Goal: Task Accomplishment & Management: Manage account settings

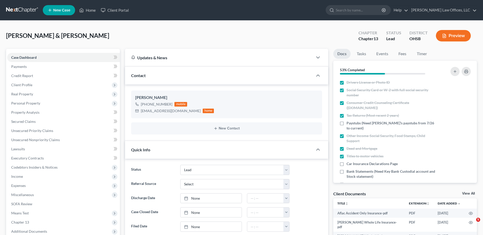
select select "5"
click at [90, 10] on link "Home" at bounding box center [88, 10] width 22 height 9
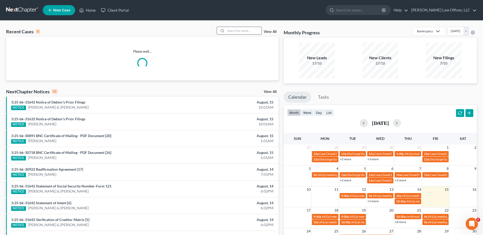
click at [234, 31] on input "search" at bounding box center [244, 30] width 36 height 7
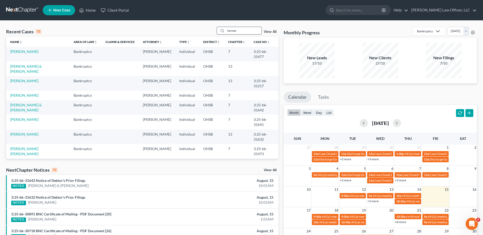
type input "farmer"
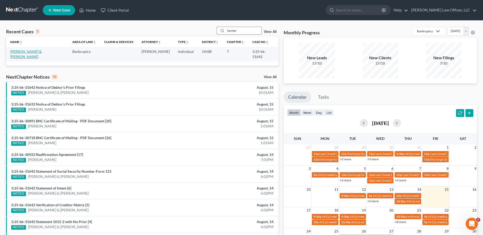
click at [41, 52] on link "[PERSON_NAME] & [PERSON_NAME]" at bounding box center [26, 53] width 32 height 9
select select "3"
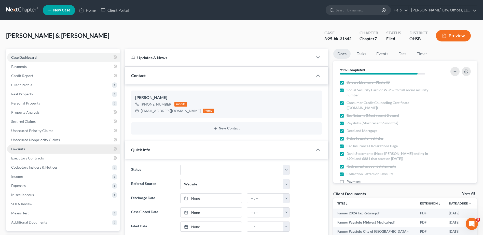
click at [20, 148] on span "Lawsuits" at bounding box center [18, 149] width 14 height 4
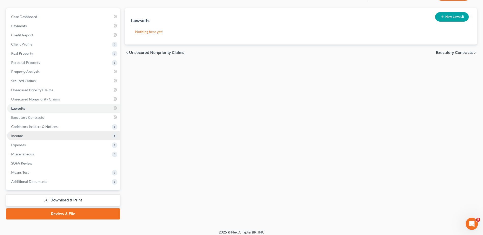
scroll to position [45, 0]
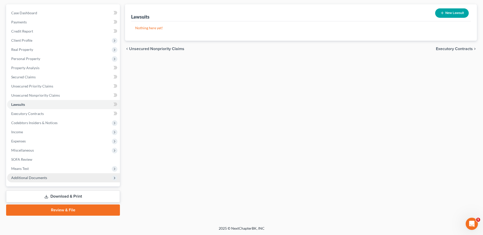
click at [31, 178] on span "Additional Documents" at bounding box center [29, 178] width 36 height 4
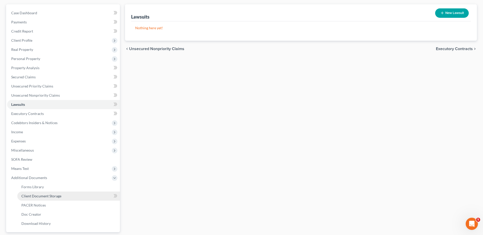
click at [36, 194] on span "Client Document Storage" at bounding box center [41, 196] width 40 height 4
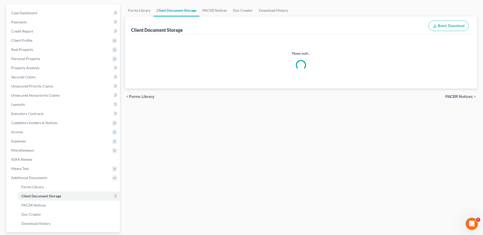
scroll to position [20, 0]
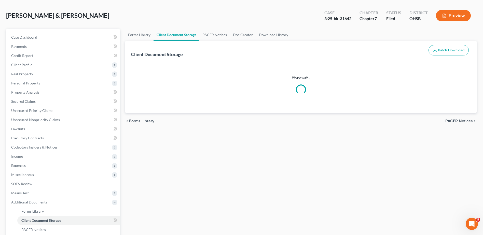
select select "7"
select select "52"
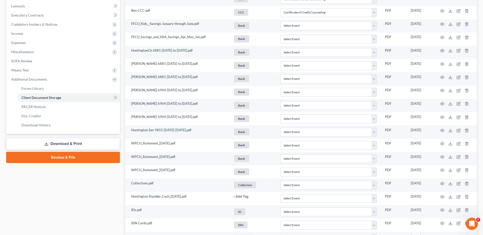
scroll to position [204, 0]
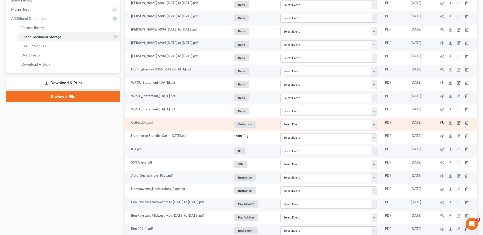
click at [442, 124] on icon "button" at bounding box center [442, 123] width 4 height 4
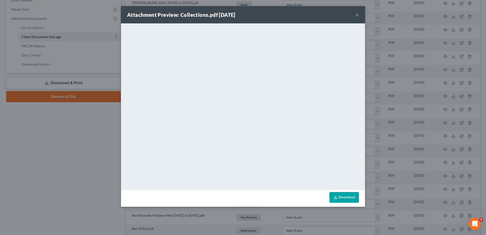
click at [357, 14] on button "×" at bounding box center [358, 15] width 4 height 6
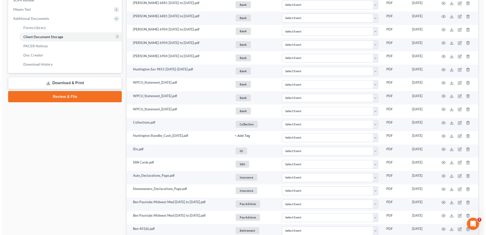
scroll to position [0, 0]
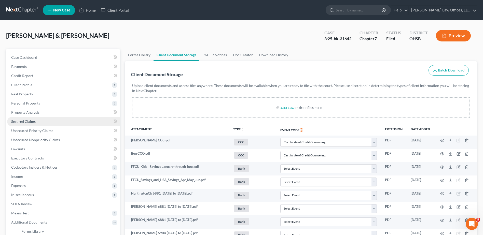
click at [32, 121] on span "Secured Claims" at bounding box center [23, 121] width 24 height 4
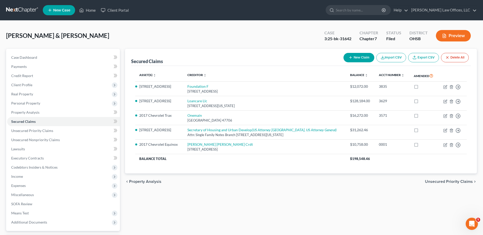
click at [449, 37] on button "Preview" at bounding box center [453, 35] width 35 height 11
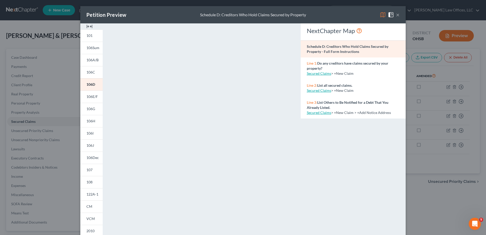
click at [89, 26] on img at bounding box center [90, 26] width 6 height 6
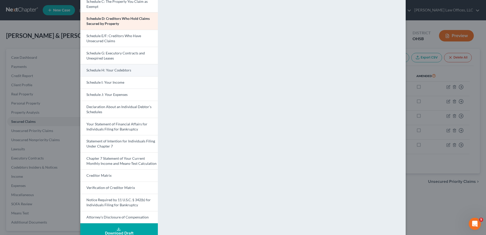
scroll to position [76, 0]
click at [120, 144] on link "Statement of Intention for Individuals Filing Under Chapter 7" at bounding box center [119, 143] width 78 height 17
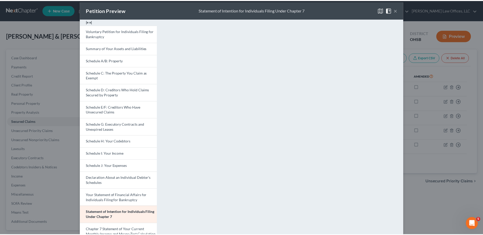
scroll to position [0, 0]
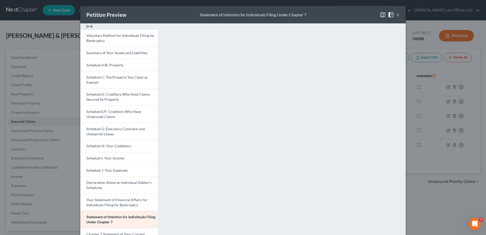
click at [396, 16] on button "×" at bounding box center [398, 15] width 4 height 6
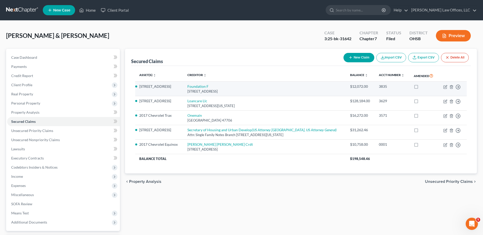
drag, startPoint x: 259, startPoint y: 92, endPoint x: 188, endPoint y: 87, distance: 70.4
click at [188, 87] on td "Foundation F 7802 Meadow Rock Drive, Weston, WI 54476" at bounding box center [264, 89] width 162 height 15
drag, startPoint x: 188, startPoint y: 87, endPoint x: 207, endPoint y: 91, distance: 18.7
copy td "Foundation F 7802 Meadow Rock Drive, Weston, WI 54476"
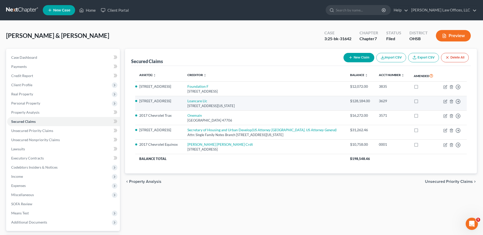
drag, startPoint x: 257, startPoint y: 106, endPoint x: 187, endPoint y: 101, distance: 70.4
click at [187, 101] on td "Loancare Llc 3637 Sentara Way, Virginia Beach, VA 23452" at bounding box center [264, 103] width 162 height 15
drag, startPoint x: 187, startPoint y: 102, endPoint x: 198, endPoint y: 105, distance: 11.3
copy td "Loancare Llc 3637 Sentara Way, Virginia Beach, VA 23452"
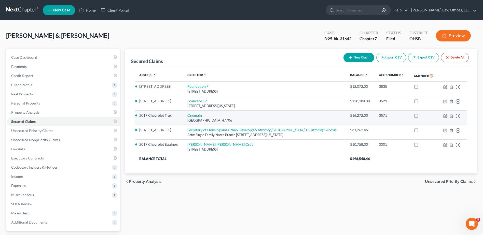
drag, startPoint x: 241, startPoint y: 121, endPoint x: 191, endPoint y: 115, distance: 50.8
click at [191, 115] on td "Onemain Po Box 1010, Evansville, IN 47706" at bounding box center [264, 118] width 162 height 15
drag, startPoint x: 191, startPoint y: 115, endPoint x: 196, endPoint y: 119, distance: 7.3
copy td "Onemain Po Box 1010, Evansville, IN 47706"
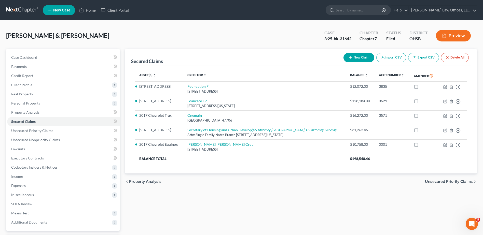
click at [138, 214] on div "Secured Claims New Claim Import CSV Export CSV Delete All Asset(s) expand_more …" at bounding box center [300, 154] width 357 height 211
drag, startPoint x: 302, startPoint y: 134, endPoint x: 184, endPoint y: 126, distance: 118.1
click at [184, 126] on tr "5882 Mount Royal Dr. Secretary of Housing and Urban Develop (US Attorney Dayton…" at bounding box center [300, 132] width 331 height 15
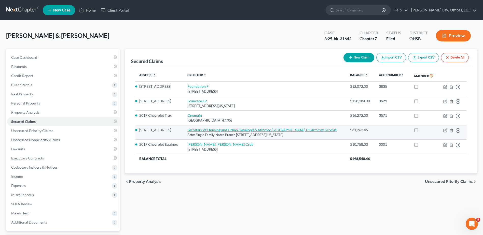
drag, startPoint x: 184, startPoint y: 126, endPoint x: 218, endPoint y: 131, distance: 34.2
copy tr "Secretary of Housing and Urban Develop (US Attorney Dayton, US Attorney General…"
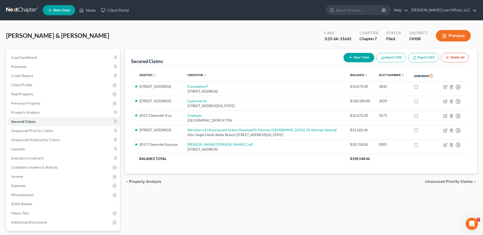
click at [130, 203] on div "Secured Claims New Claim Import CSV Export CSV Delete All Asset(s) expand_more …" at bounding box center [300, 154] width 357 height 211
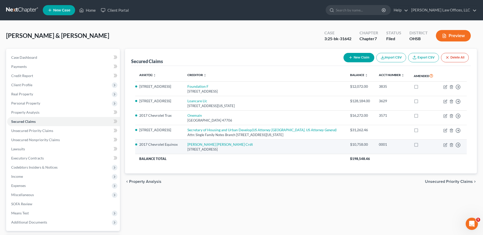
drag, startPoint x: 247, startPoint y: 150, endPoint x: 188, endPoint y: 144, distance: 58.6
click at [188, 144] on td "Wright Patterson Crdt 2465 Executive, Fairborn, OH 45324" at bounding box center [264, 147] width 162 height 15
drag, startPoint x: 188, startPoint y: 144, endPoint x: 193, endPoint y: 148, distance: 6.2
copy td "Wright Patterson Crdt 2465 Executive, Fairborn, OH 45324"
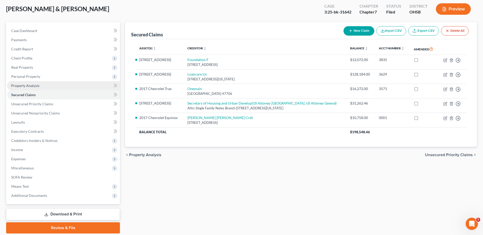
scroll to position [45, 0]
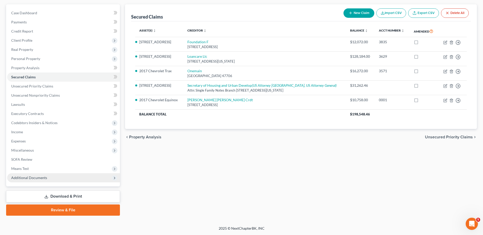
click at [28, 177] on span "Additional Documents" at bounding box center [29, 178] width 36 height 4
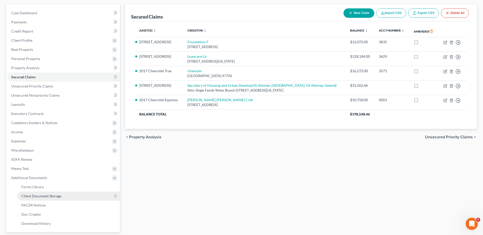
click at [31, 197] on span "Client Document Storage" at bounding box center [41, 196] width 40 height 4
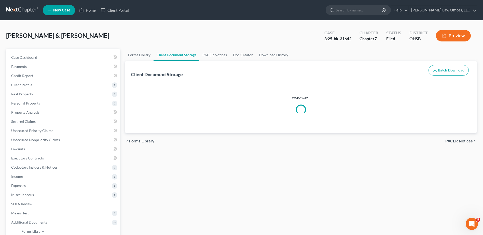
select select "7"
select select "52"
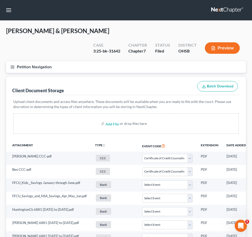
select select "7"
select select "52"
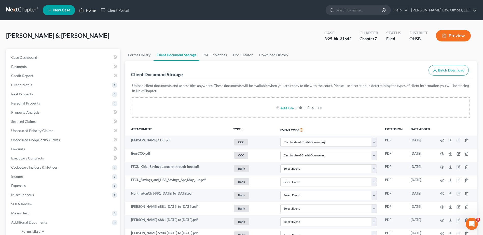
click at [88, 11] on link "Home" at bounding box center [88, 10] width 22 height 9
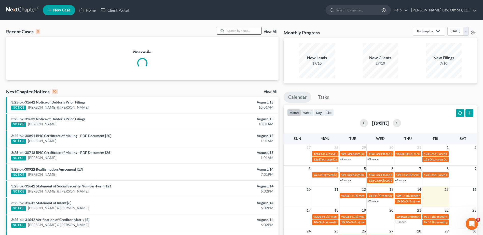
click at [236, 31] on input "search" at bounding box center [244, 30] width 36 height 7
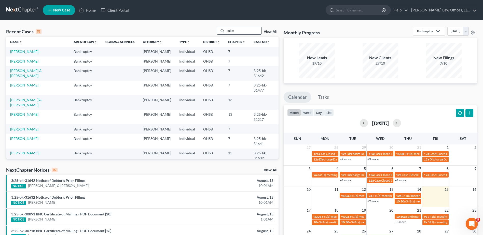
type input "miles"
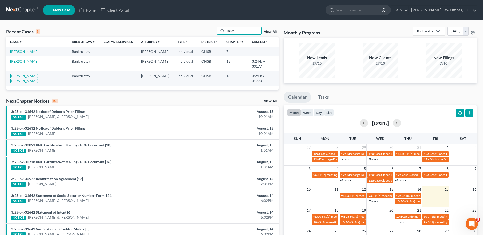
click at [24, 52] on link "[PERSON_NAME]" at bounding box center [24, 51] width 28 height 4
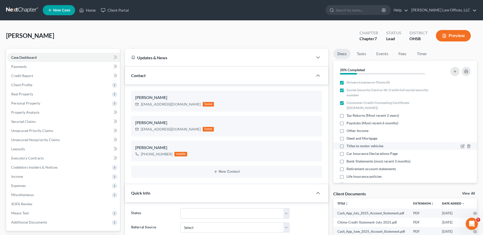
click at [346, 147] on label "Titles to motor vehicles" at bounding box center [364, 146] width 37 height 5
click at [348, 147] on input "Titles to motor vehicles" at bounding box center [349, 145] width 3 height 3
checkbox input "true"
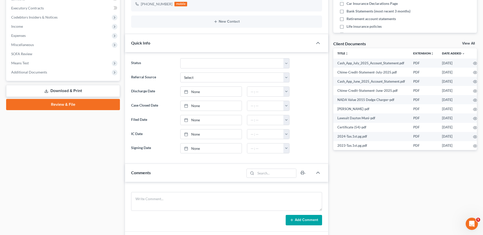
scroll to position [153, 0]
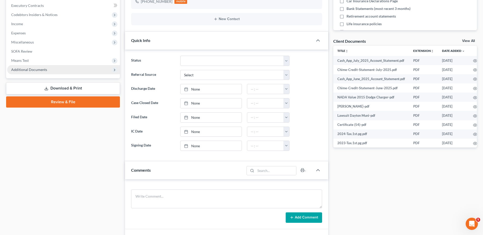
click at [43, 69] on span "Additional Documents" at bounding box center [29, 69] width 36 height 4
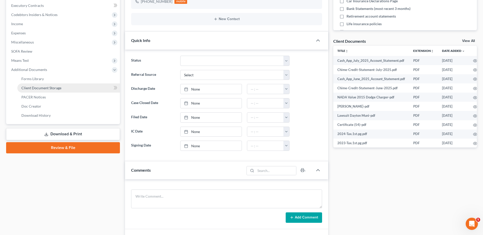
click at [45, 88] on span "Client Document Storage" at bounding box center [41, 88] width 40 height 4
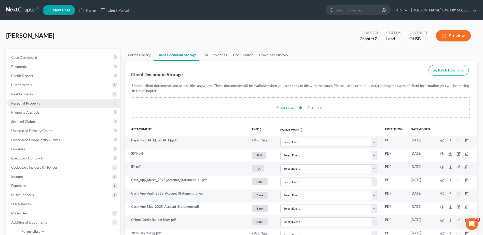
click at [23, 103] on span "Personal Property" at bounding box center [25, 103] width 29 height 4
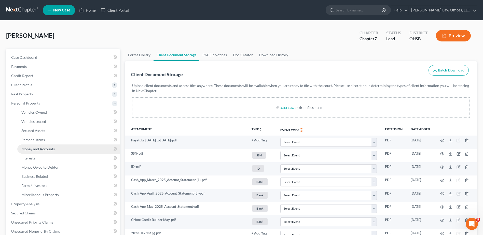
click at [29, 149] on span "Money and Accounts" at bounding box center [37, 149] width 33 height 4
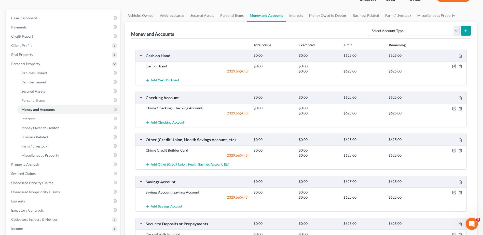
scroll to position [51, 0]
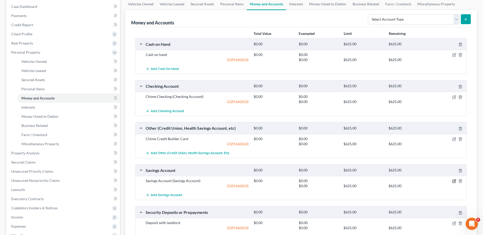
click at [453, 181] on icon "button" at bounding box center [454, 181] width 2 height 2
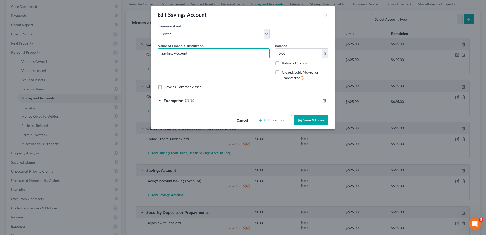
drag, startPoint x: 190, startPoint y: 53, endPoint x: 136, endPoint y: 50, distance: 54.5
click at [136, 50] on div "Edit Savings Account × An exemption set must first be selected from the Filing …" at bounding box center [243, 117] width 486 height 235
type input "c"
type input "Chime"
drag, startPoint x: 223, startPoint y: 15, endPoint x: 280, endPoint y: 43, distance: 63.7
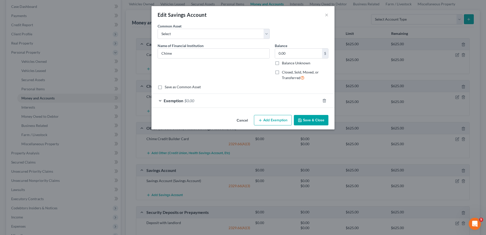
click at [280, 43] on div "Edit Savings Account × An exemption set must first be selected from the Filing …" at bounding box center [243, 67] width 183 height 123
drag, startPoint x: 275, startPoint y: 41, endPoint x: 327, endPoint y: 16, distance: 57.2
click at [327, 16] on button "×" at bounding box center [327, 15] width 4 height 6
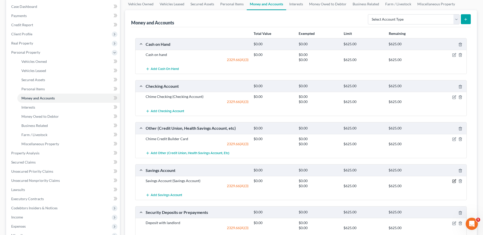
click at [454, 181] on icon "button" at bounding box center [454, 181] width 4 height 4
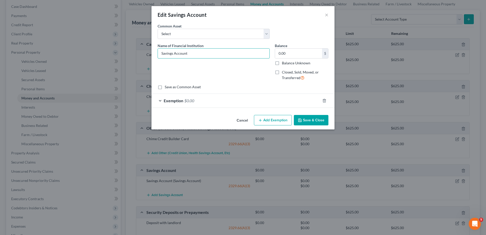
drag, startPoint x: 186, startPoint y: 55, endPoint x: 134, endPoint y: 52, distance: 52.2
click at [134, 52] on div "Edit Savings Account × An exemption set must first be selected from the Filing …" at bounding box center [243, 117] width 486 height 235
type input "Chime Savings"
click at [320, 119] on button "Save & Close" at bounding box center [311, 120] width 35 height 11
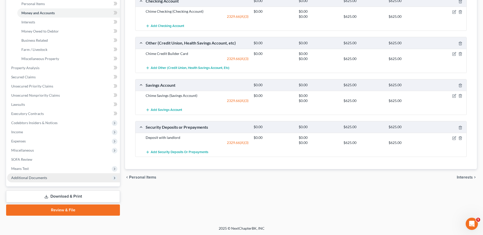
click at [38, 178] on span "Additional Documents" at bounding box center [29, 178] width 36 height 4
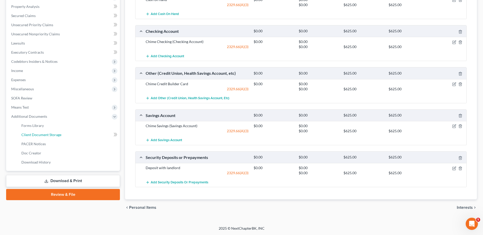
click at [53, 135] on span "Client Document Storage" at bounding box center [41, 135] width 40 height 4
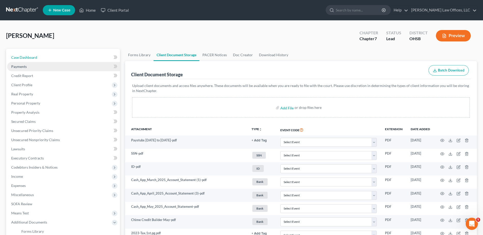
drag, startPoint x: 20, startPoint y: 58, endPoint x: 51, endPoint y: 65, distance: 31.4
click at [20, 58] on span "Case Dashboard" at bounding box center [24, 57] width 26 height 4
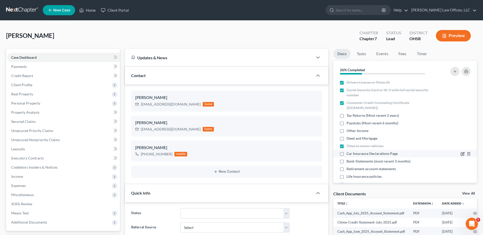
click at [460, 153] on icon "button" at bounding box center [462, 154] width 4 height 4
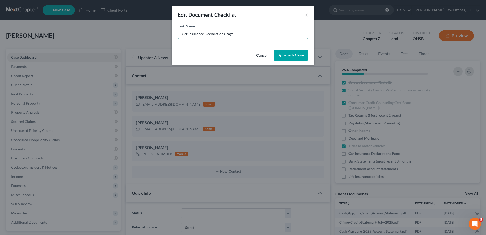
click at [235, 35] on input "Car Insurance Declarations Page" at bounding box center [243, 34] width 130 height 10
type input "Car Insurance Declarations Page (DOES NOT HAVE INSURANCE)"
click at [289, 54] on button "Save & Close" at bounding box center [291, 55] width 35 height 11
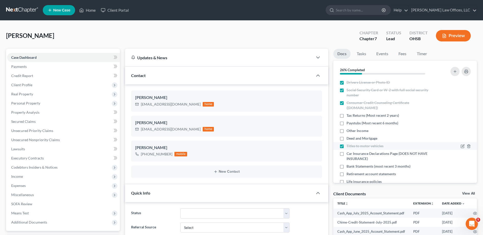
click at [346, 154] on label "Car Insurance Declarations Page (DOES NOT HAVE INSURANCE)" at bounding box center [391, 156] width 90 height 10
click at [348, 154] on input "Car Insurance Declarations Page (DOES NOT HAVE INSURANCE)" at bounding box center [349, 152] width 3 height 3
checkbox input "true"
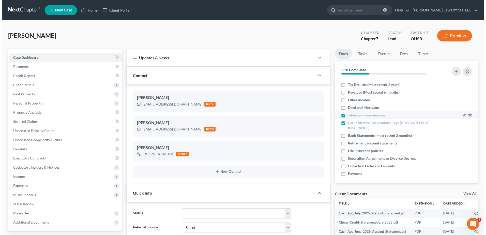
scroll to position [34, 0]
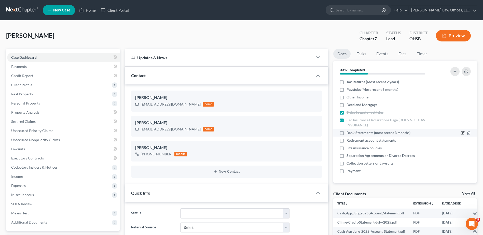
click at [460, 133] on icon "button" at bounding box center [462, 133] width 4 height 4
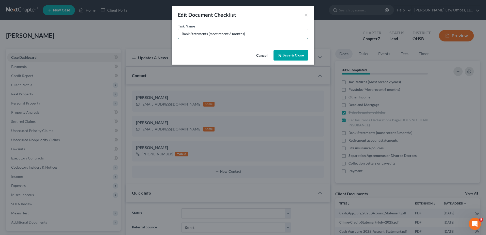
drag, startPoint x: 243, startPoint y: 33, endPoint x: 210, endPoint y: 35, distance: 33.4
click at [210, 35] on input "Bank Statements (most recent 3 months)" at bounding box center [243, 34] width 130 height 10
type input "Bank Statements (Need 3 months Chime Savings)"
click at [289, 56] on button "Save & Close" at bounding box center [291, 55] width 35 height 11
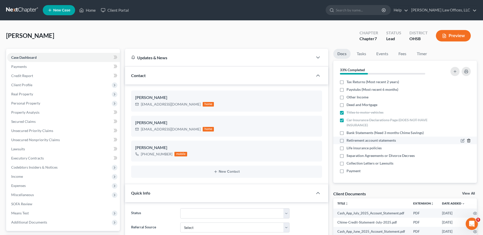
click at [466, 140] on icon "button" at bounding box center [468, 141] width 4 height 4
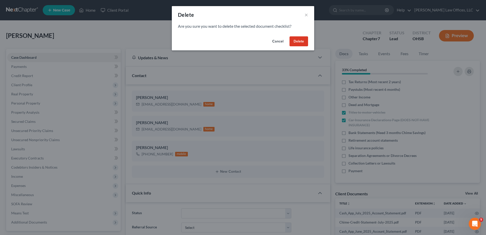
click at [300, 40] on button "Delete" at bounding box center [299, 41] width 19 height 10
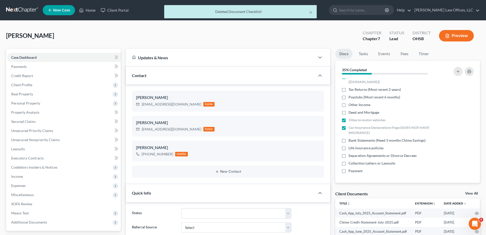
scroll to position [26, 0]
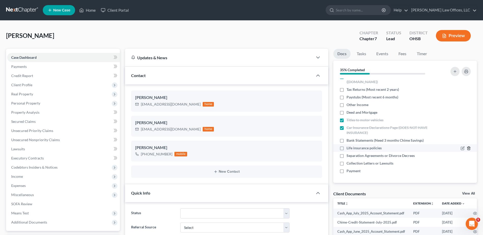
click at [466, 148] on icon "button" at bounding box center [468, 148] width 4 height 4
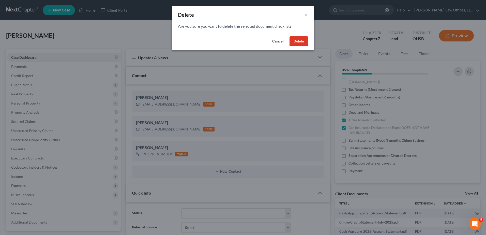
click at [300, 42] on button "Delete" at bounding box center [299, 41] width 19 height 10
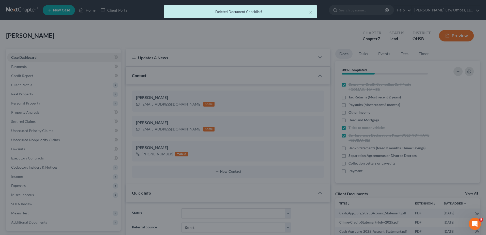
scroll to position [18, 0]
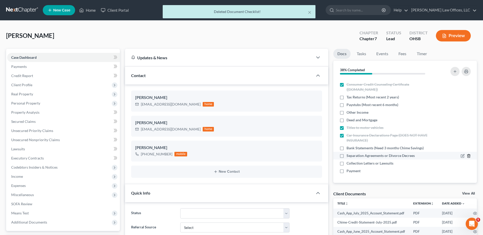
click at [467, 155] on icon "button" at bounding box center [468, 155] width 2 height 3
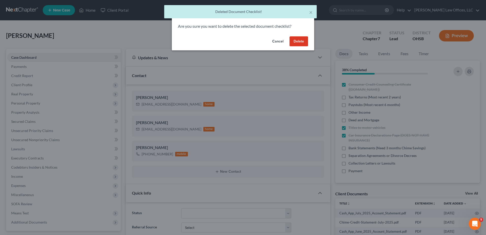
click at [297, 41] on button "Delete" at bounding box center [299, 41] width 19 height 10
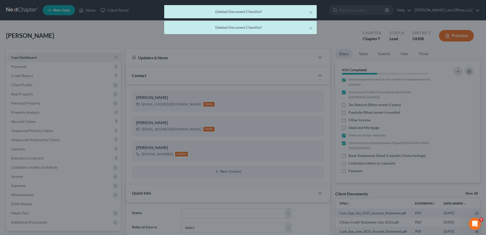
scroll to position [11, 0]
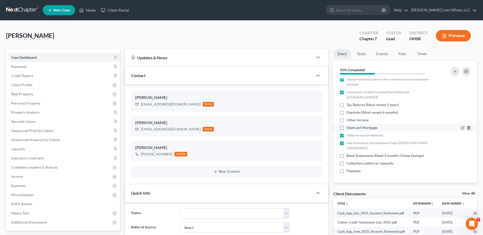
click at [467, 127] on polyline "button" at bounding box center [468, 127] width 3 height 0
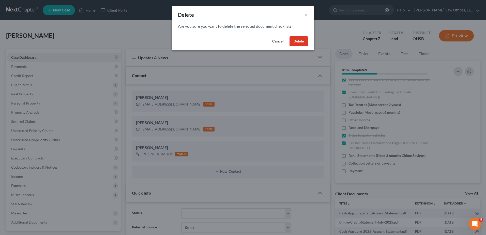
click at [299, 43] on button "Delete" at bounding box center [299, 41] width 19 height 10
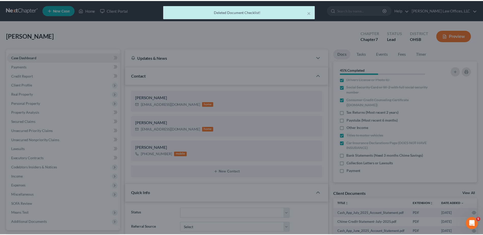
scroll to position [3, 0]
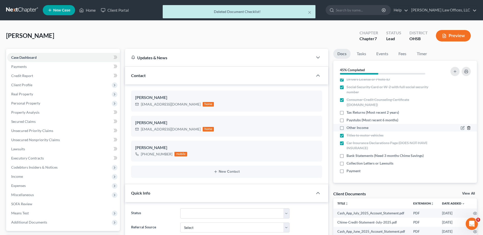
click at [466, 127] on icon "button" at bounding box center [468, 128] width 4 height 4
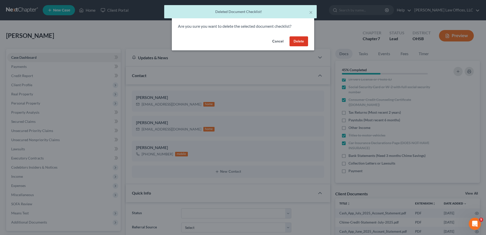
click at [300, 41] on button "Delete" at bounding box center [299, 41] width 19 height 10
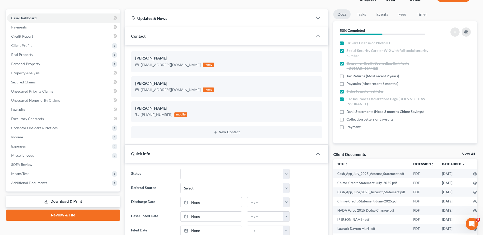
scroll to position [0, 0]
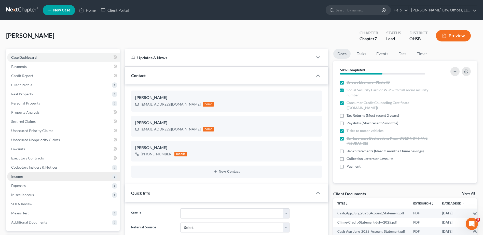
click at [17, 177] on span "Income" at bounding box center [17, 176] width 12 height 4
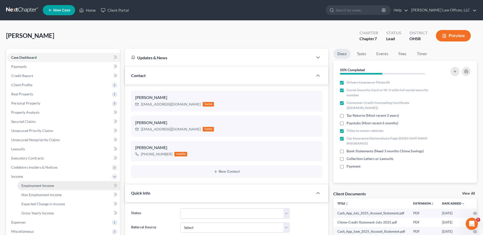
click at [27, 183] on link "Employment Income" at bounding box center [68, 185] width 103 height 9
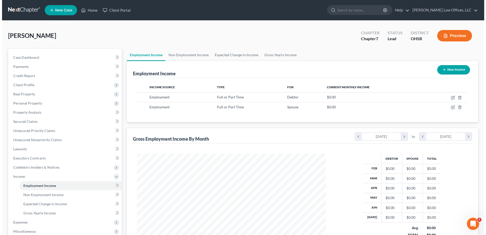
scroll to position [94, 199]
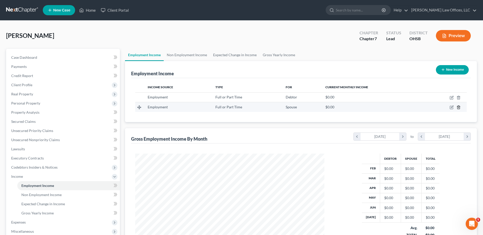
click at [458, 108] on icon "button" at bounding box center [458, 107] width 4 height 4
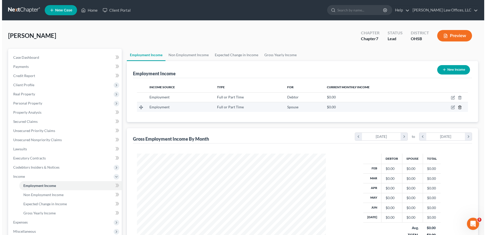
scroll to position [254342, 254237]
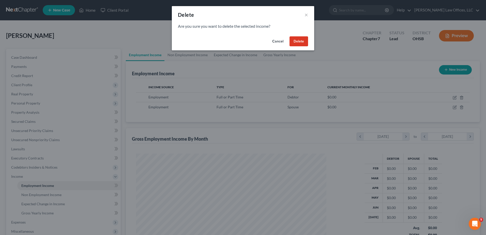
click at [302, 44] on button "Delete" at bounding box center [299, 41] width 19 height 10
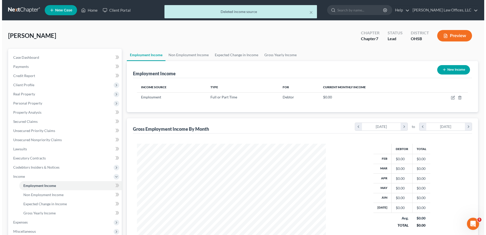
scroll to position [254343, 254238]
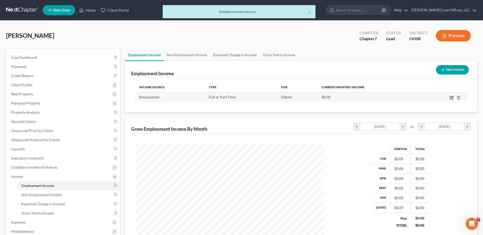
click at [450, 98] on icon "button" at bounding box center [451, 98] width 4 height 4
select select "0"
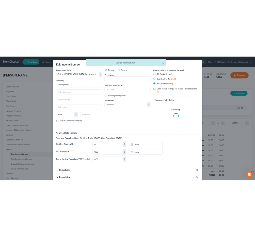
scroll to position [254368, 254287]
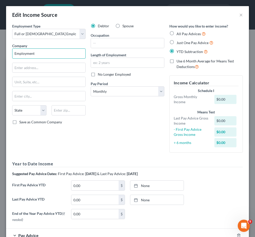
drag, startPoint x: 44, startPoint y: 56, endPoint x: 122, endPoint y: 135, distance: 111.4
click at [0, 55] on html "Home New Case Client Portal Fesenmyer Law Offices, LLC pam@fesenmyerlaw.com My …" at bounding box center [127, 195] width 255 height 390
type input "New Century Auto Sales Inc"
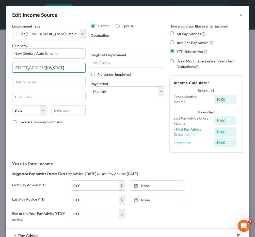
type input "999 S Washington Ave."
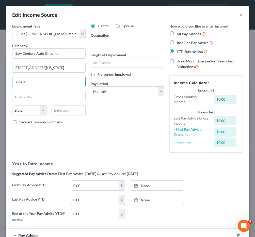
type input "Suite 1"
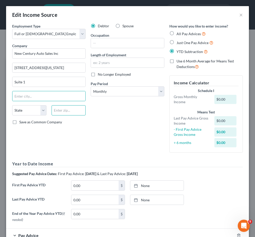
click at [60, 112] on input "text" at bounding box center [69, 110] width 34 height 10
type input "48601"
type input "Saginaw"
select select "23"
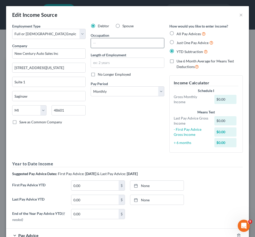
click at [102, 42] on input "text" at bounding box center [127, 43] width 73 height 10
type input "Salesman"
click at [109, 64] on input "text" at bounding box center [127, 63] width 73 height 10
type input "10 months"
click at [105, 92] on select "Select Monthly Twice Monthly Every Other Week Weekly" at bounding box center [128, 91] width 74 height 10
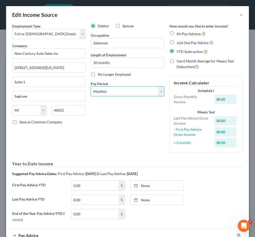
select select "2"
click at [91, 86] on select "Select Monthly Twice Monthly Every Other Week Weekly" at bounding box center [128, 91] width 74 height 10
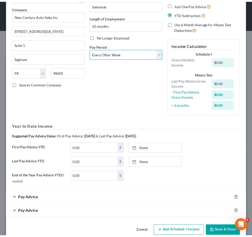
scroll to position [47, 0]
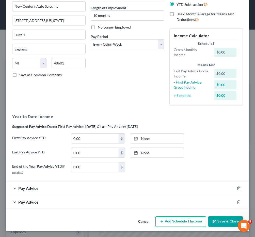
click at [218, 220] on button "Save & Close" at bounding box center [226, 221] width 35 height 11
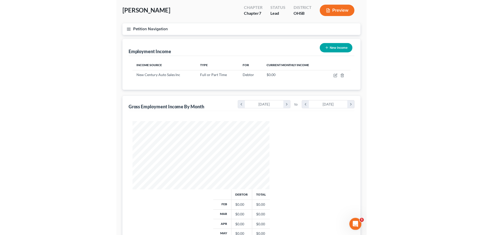
scroll to position [94, 199]
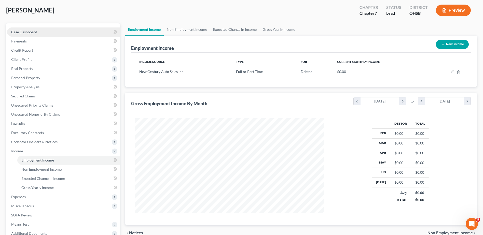
drag, startPoint x: 35, startPoint y: 33, endPoint x: 44, endPoint y: 36, distance: 9.5
click at [35, 33] on span "Case Dashboard" at bounding box center [24, 32] width 26 height 4
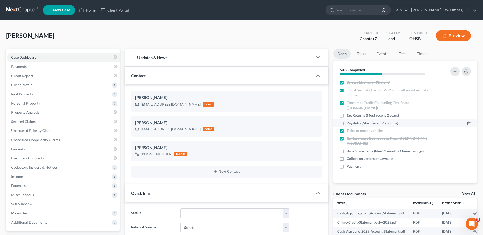
click at [462, 123] on icon "button" at bounding box center [462, 123] width 4 height 4
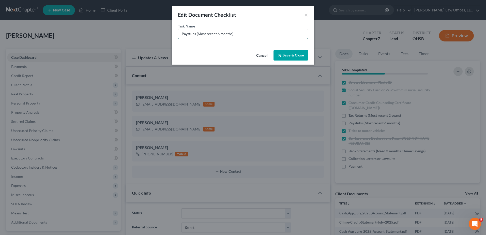
drag, startPoint x: 232, startPoint y: 35, endPoint x: 198, endPoint y: 34, distance: 33.3
click at [198, 34] on input "Paystubs (Most recent 6 months)" at bounding box center [243, 34] width 130 height 10
type input "Paystubs (Need July)"
click at [301, 56] on button "Save & Close" at bounding box center [291, 55] width 35 height 11
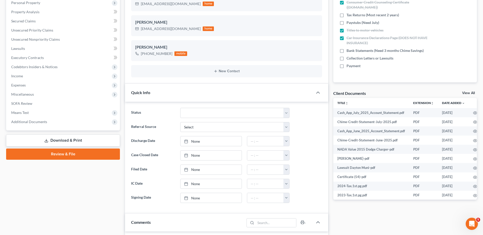
scroll to position [102, 0]
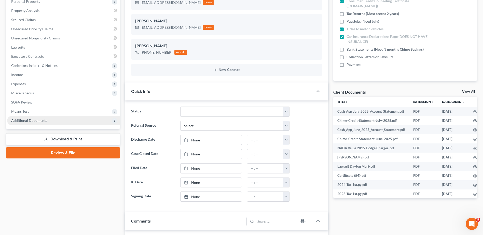
click at [34, 120] on span "Additional Documents" at bounding box center [29, 120] width 36 height 4
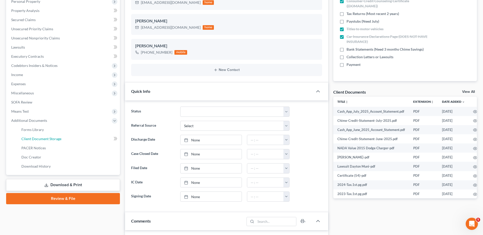
drag, startPoint x: 33, startPoint y: 139, endPoint x: 239, endPoint y: 111, distance: 207.2
click at [33, 138] on span "Client Document Storage" at bounding box center [41, 139] width 40 height 4
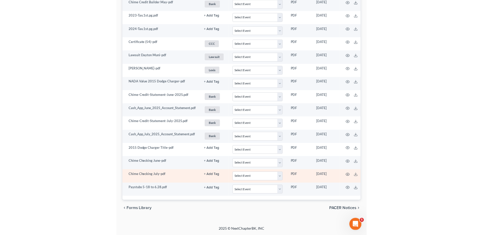
scroll to position [219, 0]
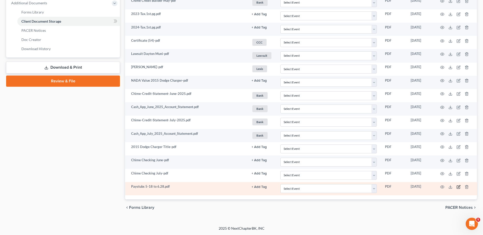
click at [460, 187] on icon "button" at bounding box center [458, 187] width 4 height 4
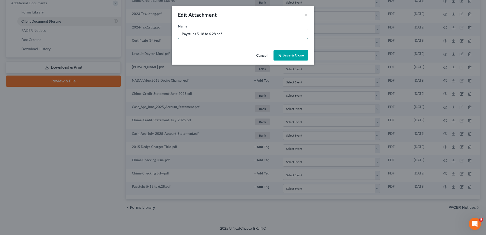
click at [199, 33] on input "Paystubs 5-18 to 6.28.pdf" at bounding box center [243, 34] width 130 height 10
click at [212, 35] on input "Paystubs 5/18 to 6.28.pdf" at bounding box center [243, 34] width 130 height 10
type input "Paystubs 5/18 to 6/28.pdf"
click at [284, 58] on button "Save & Close" at bounding box center [291, 55] width 35 height 11
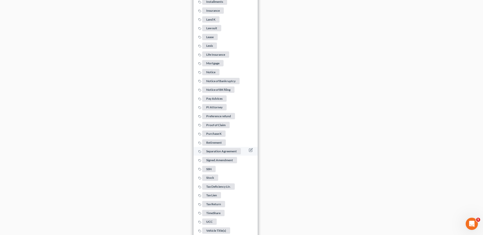
scroll to position [572, 0]
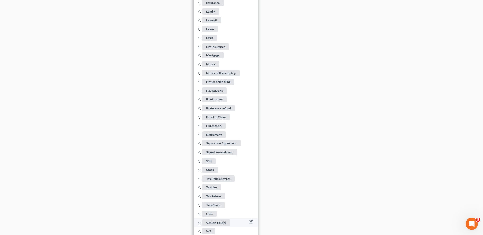
click at [221, 221] on span "Vehicle Title(s)" at bounding box center [216, 223] width 28 height 6
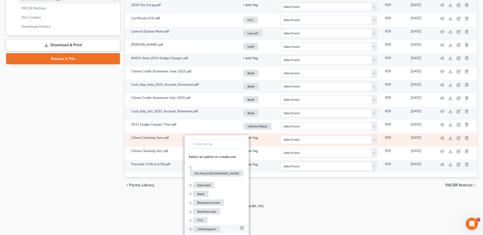
scroll to position [296, 0]
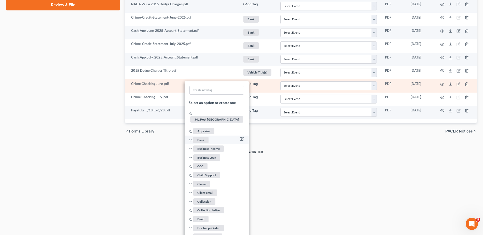
click at [202, 137] on span "Bank" at bounding box center [200, 140] width 15 height 6
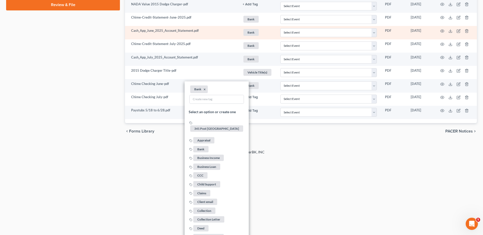
scroll to position [219, 0]
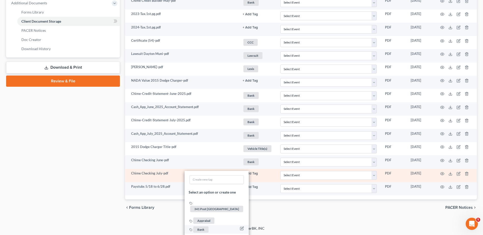
click at [199, 226] on span "Bank" at bounding box center [200, 229] width 15 height 6
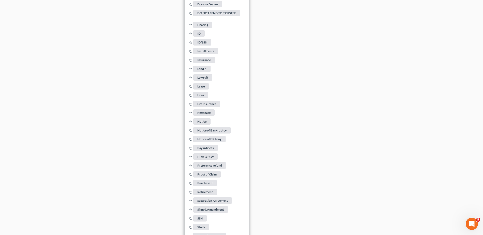
scroll to position [601, 0]
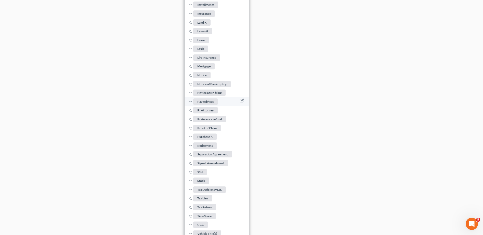
click at [207, 100] on span "Pay Advices" at bounding box center [205, 101] width 24 height 6
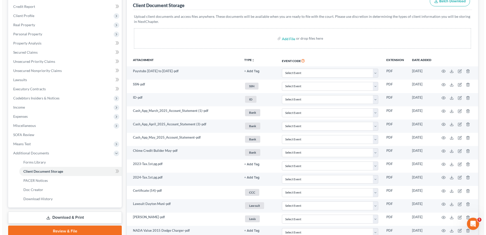
scroll to position [0, 0]
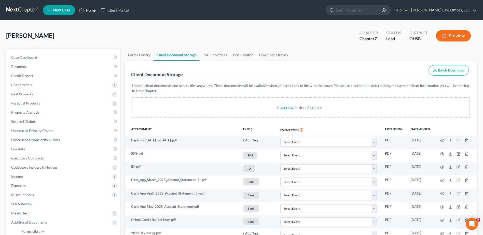
drag, startPoint x: 90, startPoint y: 8, endPoint x: 176, endPoint y: 52, distance: 96.4
click at [90, 8] on link "Home" at bounding box center [88, 10] width 22 height 9
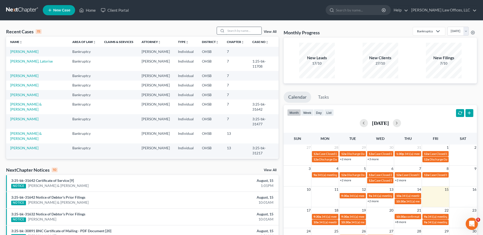
click at [244, 31] on input "search" at bounding box center [244, 30] width 36 height 7
type input "[PERSON_NAME]"
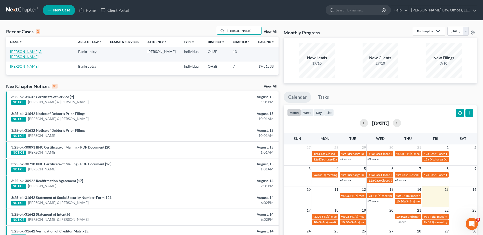
click at [34, 52] on link "[PERSON_NAME] & [PERSON_NAME]" at bounding box center [26, 53] width 32 height 9
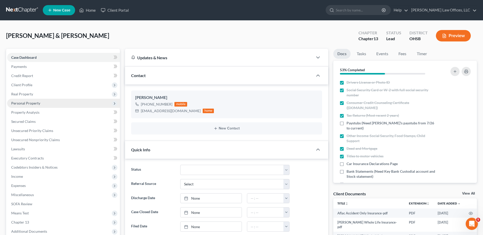
click at [36, 105] on span "Personal Property" at bounding box center [25, 103] width 29 height 4
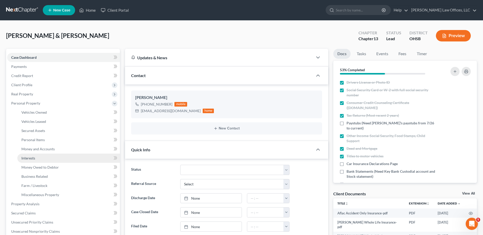
click at [30, 156] on span "Interests" at bounding box center [28, 158] width 14 height 4
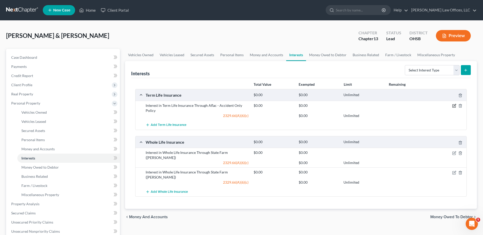
click at [454, 105] on icon "button" at bounding box center [454, 105] width 2 height 2
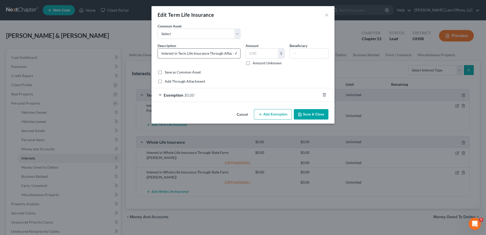
click at [233, 54] on input "Interest in Term Life Insurance Through Aflac - Accident Only Policy" at bounding box center [199, 54] width 82 height 10
type input "Interest in Term Life Insurance Through Aflac - Accident Only Policy (MIGHT HAV…"
click at [307, 114] on button "Save & Close" at bounding box center [311, 114] width 35 height 11
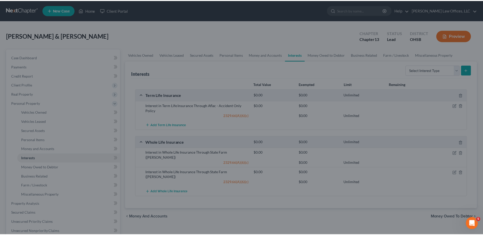
scroll to position [0, 0]
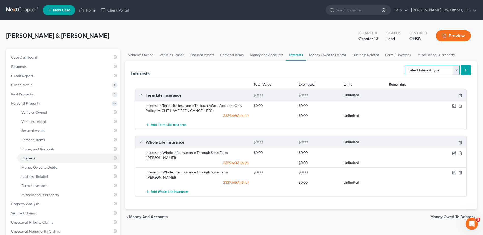
click at [454, 71] on select "Select Interest Type 401K Annuity Bond Education IRA Government Bond Government…" at bounding box center [432, 70] width 55 height 10
select select "term_life_insurance"
click at [405, 65] on select "Select Interest Type 401K Annuity Bond Education IRA Government Bond Government…" at bounding box center [432, 70] width 55 height 10
click at [464, 71] on icon "submit" at bounding box center [465, 70] width 4 height 4
click at [456, 70] on select "Select Interest Type 401K Annuity Bond Education IRA Government Bond Government…" at bounding box center [432, 70] width 55 height 10
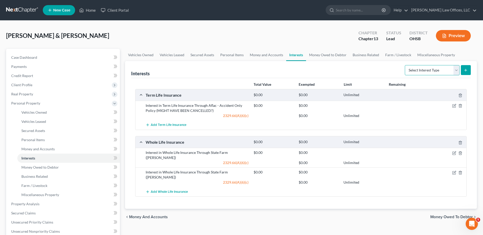
select select "term_life_insurance"
click at [405, 65] on select "Select Interest Type 401K Annuity Bond Education IRA Government Bond Government…" at bounding box center [432, 70] width 55 height 10
click at [463, 70] on button "submit" at bounding box center [466, 70] width 10 height 10
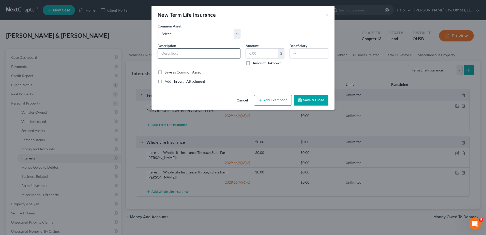
click at [204, 57] on input "text" at bounding box center [199, 54] width 82 height 10
type input "i"
type input "Interest in Term Life Insurance Through Marine Corps"
click at [279, 104] on button "Add Exemption" at bounding box center [273, 100] width 38 height 11
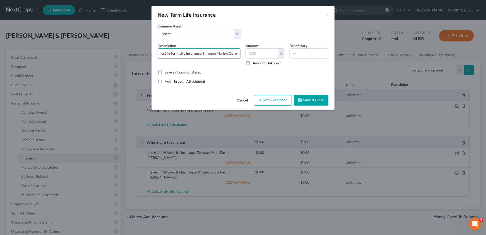
scroll to position [0, 0]
select select "2"
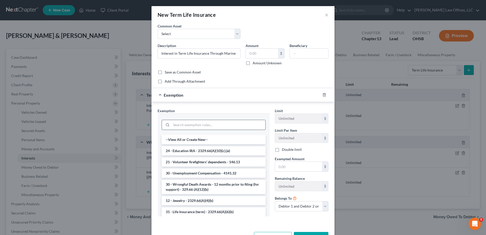
click at [192, 122] on input "search" at bounding box center [218, 125] width 94 height 10
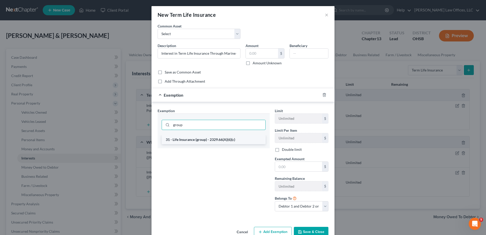
type input "group"
click at [192, 138] on li "31 - Life Insurance (group) - 2329.66(A)(6)(c)" at bounding box center [214, 139] width 104 height 9
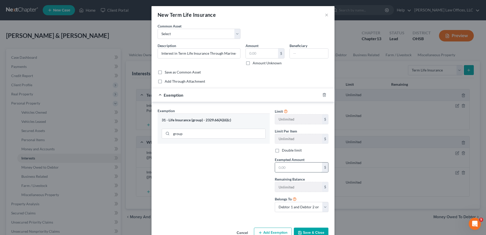
click at [290, 169] on input "text" at bounding box center [298, 168] width 47 height 10
type input "0"
drag, startPoint x: 240, startPoint y: 177, endPoint x: 252, endPoint y: 188, distance: 16.4
click at [240, 177] on div "Exemption Set must be selected for CA. Exemption * 31 - Life Insurance (group) …" at bounding box center [213, 162] width 117 height 108
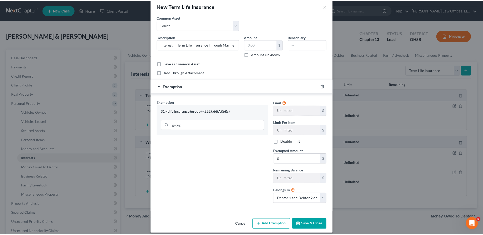
scroll to position [13, 0]
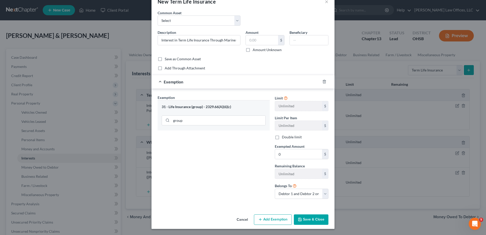
click at [309, 216] on button "Save & Close" at bounding box center [311, 219] width 35 height 11
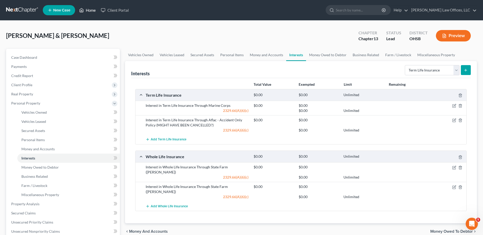
click at [89, 11] on link "Home" at bounding box center [88, 10] width 22 height 9
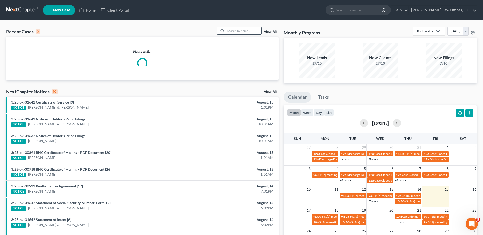
click at [246, 30] on input "search" at bounding box center [244, 30] width 36 height 7
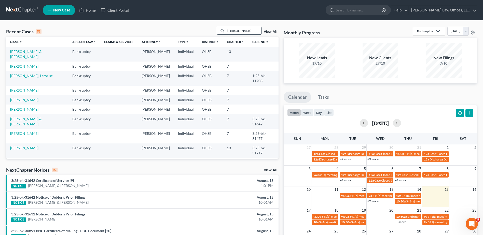
type input "[PERSON_NAME]"
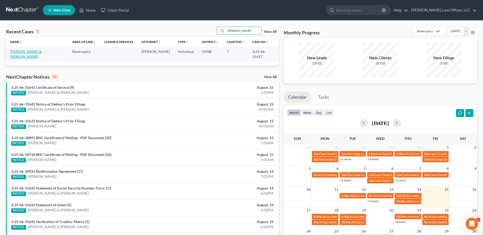
click at [27, 51] on link "[PERSON_NAME] & [PERSON_NAME]" at bounding box center [26, 53] width 32 height 9
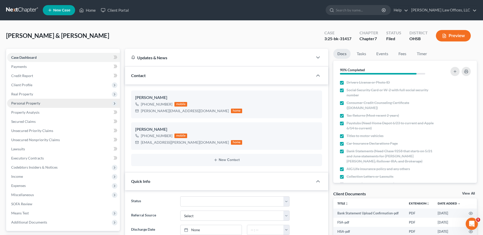
click at [30, 104] on span "Personal Property" at bounding box center [25, 103] width 29 height 4
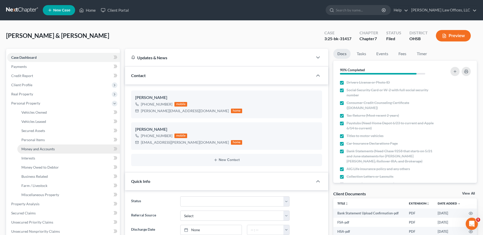
click at [35, 148] on span "Money and Accounts" at bounding box center [37, 149] width 33 height 4
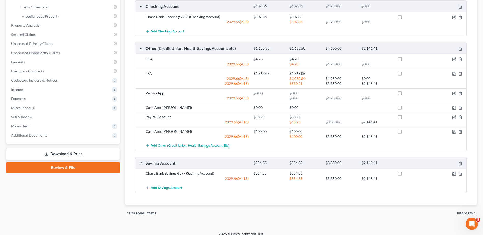
scroll to position [179, 0]
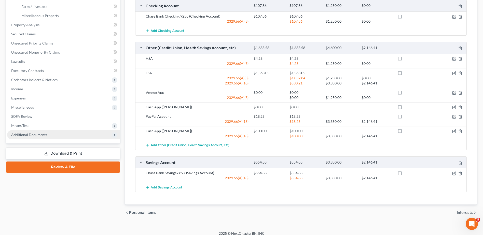
click at [39, 135] on span "Additional Documents" at bounding box center [29, 135] width 36 height 4
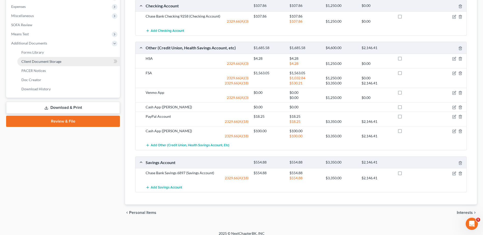
click at [52, 62] on span "Client Document Storage" at bounding box center [41, 61] width 40 height 4
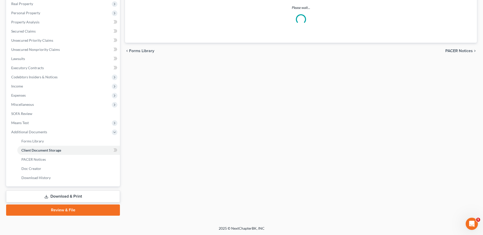
scroll to position [64, 0]
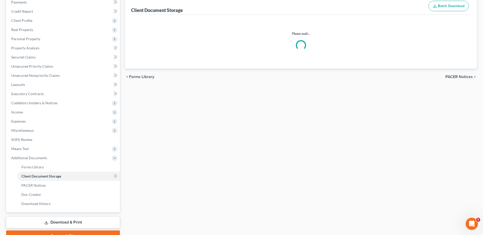
select select "7"
select select "52"
select select "37"
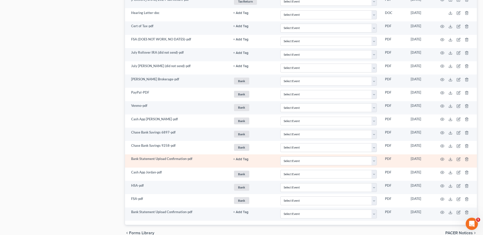
scroll to position [727, 0]
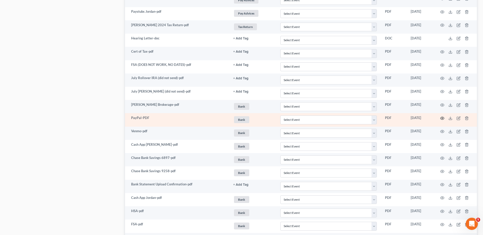
click at [442, 117] on icon "button" at bounding box center [442, 118] width 4 height 4
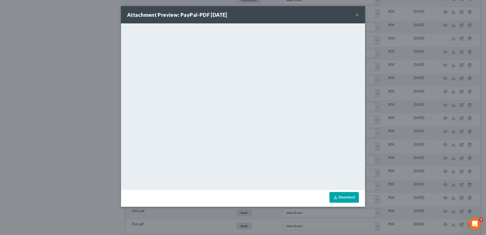
click at [357, 15] on button "×" at bounding box center [358, 15] width 4 height 6
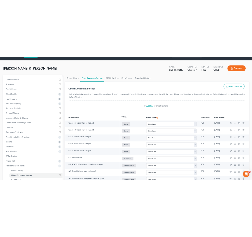
scroll to position [0, 0]
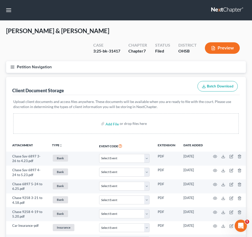
select select "7"
select select "52"
select select "37"
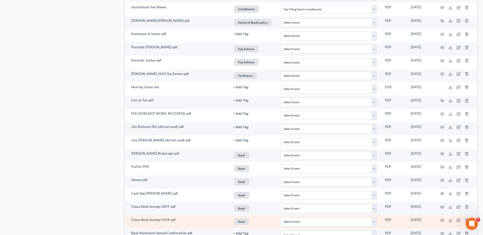
scroll to position [791, 0]
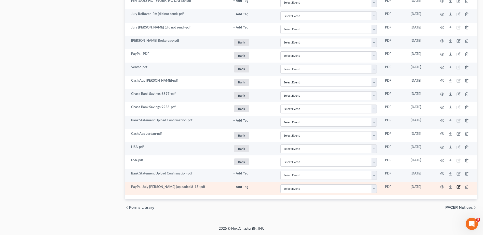
click at [457, 188] on icon "button" at bounding box center [458, 187] width 4 height 4
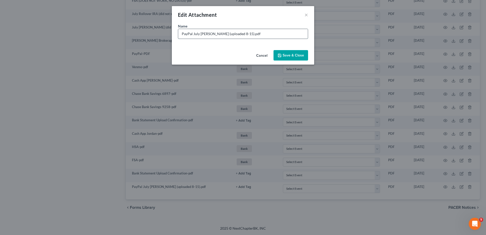
click at [231, 34] on input "PayPal July [PERSON_NAME] (uploaded 8-15).pdf" at bounding box center [243, 34] width 130 height 10
type input "PayPal July [PERSON_NAME] (uploaded 8/15).pdf"
click at [300, 56] on span "Save & Close" at bounding box center [293, 55] width 21 height 4
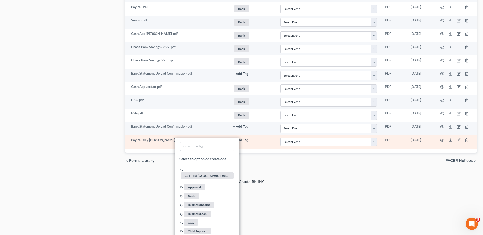
scroll to position [842, 0]
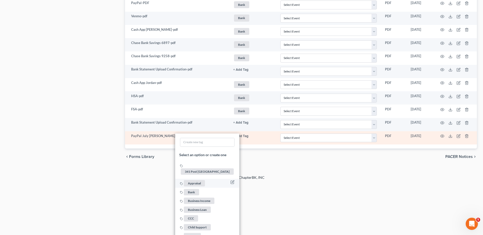
click at [192, 189] on span "Bank" at bounding box center [191, 192] width 15 height 6
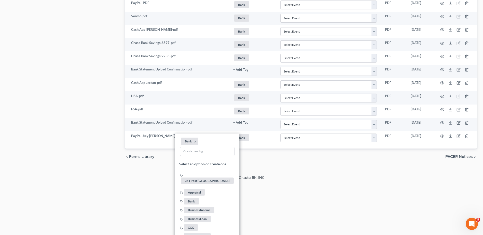
click at [332, 182] on div "2025 © NextChapterBK, INC" at bounding box center [241, 179] width 290 height 9
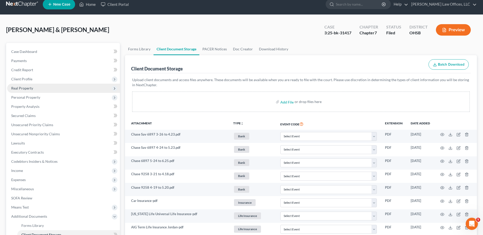
scroll to position [0, 0]
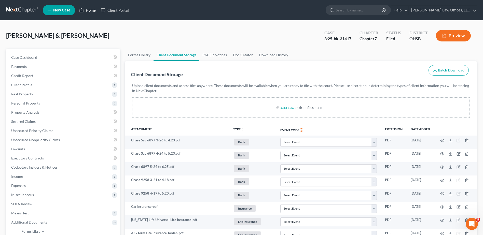
drag, startPoint x: 86, startPoint y: 9, endPoint x: 113, endPoint y: 18, distance: 28.8
click at [86, 9] on link "Home" at bounding box center [88, 10] width 22 height 9
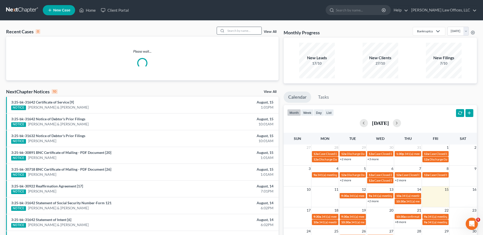
click at [240, 30] on input "search" at bounding box center [244, 30] width 36 height 7
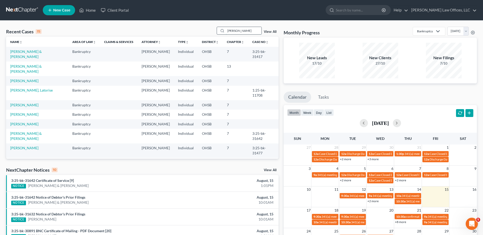
type input "[PERSON_NAME]"
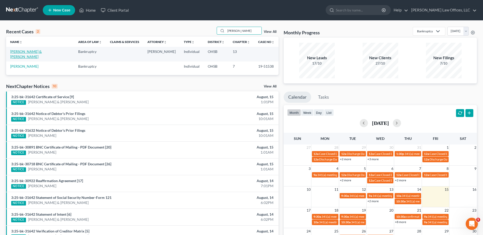
click at [39, 53] on link "[PERSON_NAME] & [PERSON_NAME]" at bounding box center [26, 53] width 32 height 9
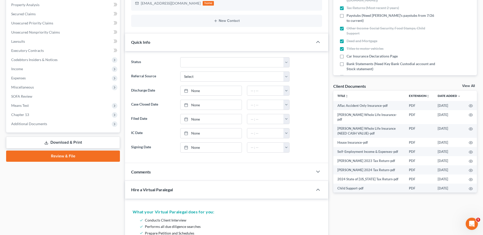
scroll to position [153, 0]
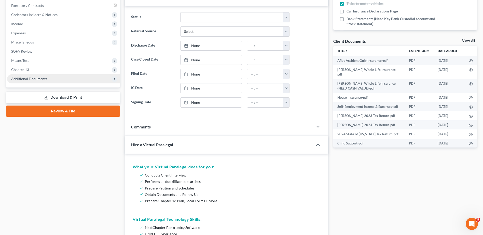
click at [39, 78] on span "Additional Documents" at bounding box center [29, 79] width 36 height 4
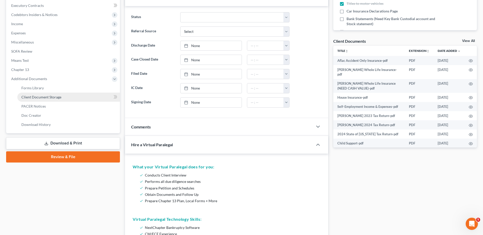
click at [40, 97] on span "Client Document Storage" at bounding box center [41, 97] width 40 height 4
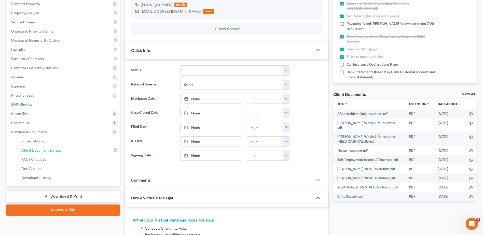
scroll to position [74, 0]
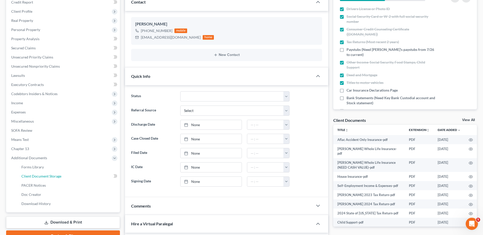
select select "7"
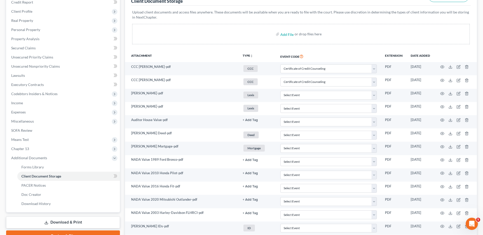
scroll to position [299, 0]
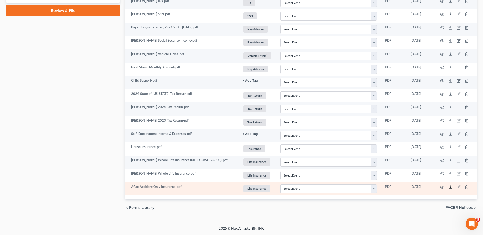
click at [451, 188] on icon at bounding box center [450, 187] width 4 height 4
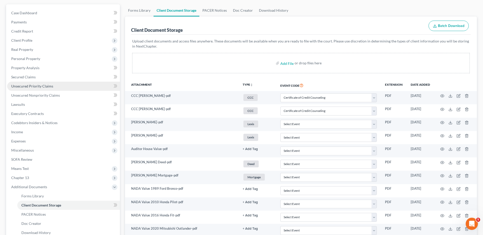
scroll to position [19, 0]
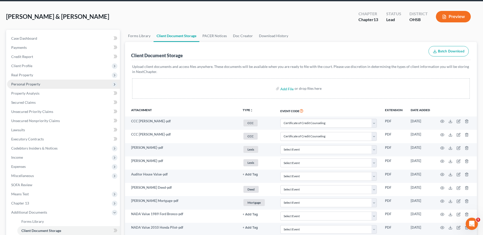
click at [36, 84] on span "Personal Property" at bounding box center [25, 84] width 29 height 4
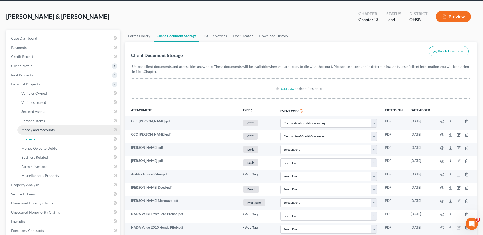
drag, startPoint x: 34, startPoint y: 136, endPoint x: 39, endPoint y: 133, distance: 5.5
click at [34, 136] on link "Interests" at bounding box center [68, 139] width 103 height 9
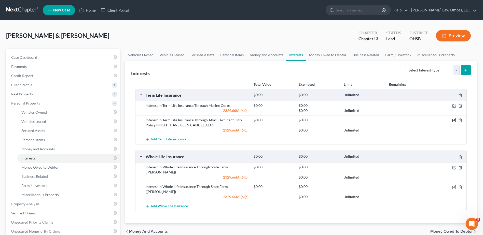
click at [453, 120] on icon "button" at bounding box center [454, 120] width 4 height 4
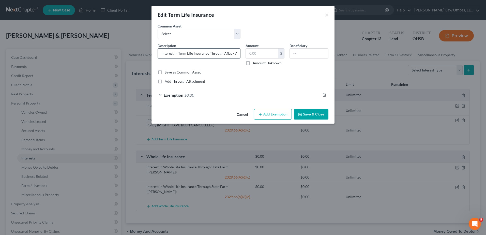
click at [233, 54] on input "Interest in Term Life Insurance Through Aflac - Accident Only Policy (MIGHT HAV…" at bounding box center [199, 54] width 82 height 10
drag, startPoint x: 228, startPoint y: 54, endPoint x: 268, endPoint y: 52, distance: 39.2
click at [268, 52] on div "Description * Interest in Term Life Insurance Through Aflac - Accident Only Pol…" at bounding box center [243, 56] width 176 height 27
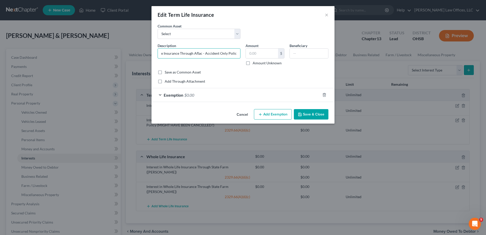
type input "Interest in Term Life Insurance Through Aflac - Accident Only Policy"
click at [311, 117] on button "Save & Close" at bounding box center [311, 114] width 35 height 11
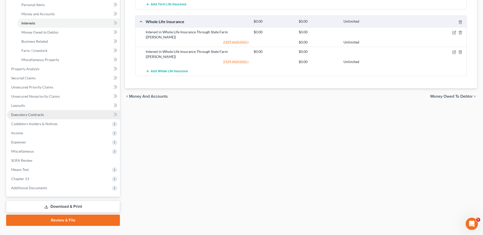
scroll to position [145, 0]
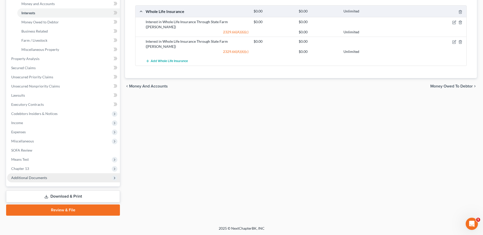
click at [35, 178] on span "Additional Documents" at bounding box center [29, 178] width 36 height 4
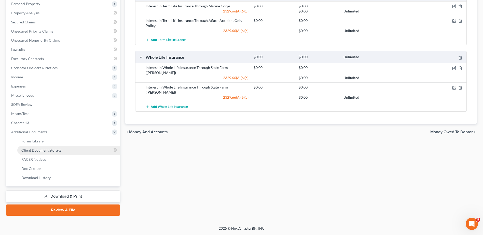
click at [43, 150] on span "Client Document Storage" at bounding box center [41, 150] width 40 height 4
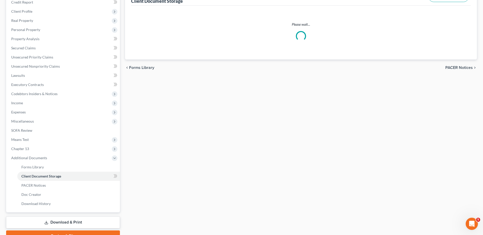
scroll to position [18, 0]
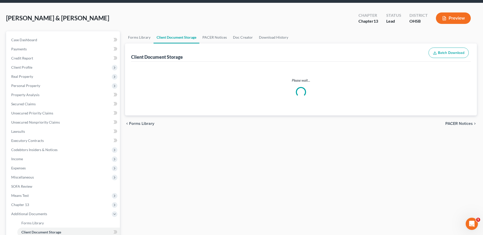
select select "7"
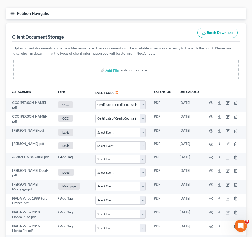
scroll to position [76, 0]
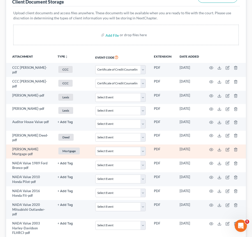
select select "7"
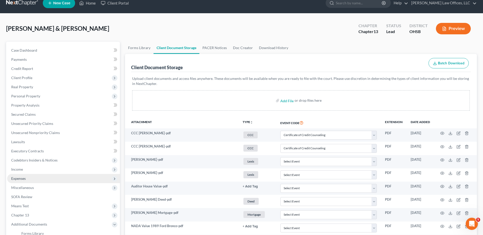
scroll to position [0, 0]
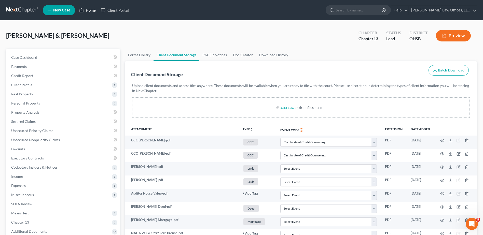
click at [89, 11] on link "Home" at bounding box center [88, 10] width 22 height 9
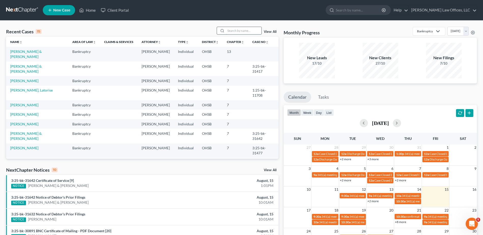
click at [236, 32] on input "search" at bounding box center [244, 30] width 36 height 7
type input "[PERSON_NAME]"
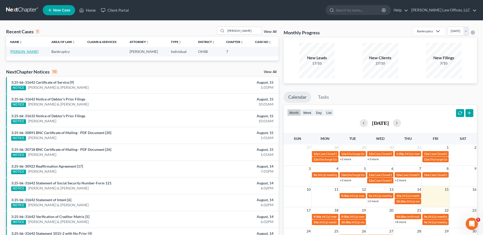
click at [28, 52] on link "[PERSON_NAME]" at bounding box center [24, 51] width 28 height 4
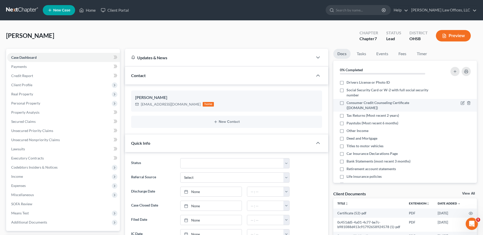
click at [346, 103] on label "Consumer Credit Counseling Certificate ([DOMAIN_NAME])" at bounding box center [391, 105] width 90 height 10
click at [348, 103] on input "Consumer Credit Counseling Certificate ([DOMAIN_NAME])" at bounding box center [349, 101] width 3 height 3
checkbox input "true"
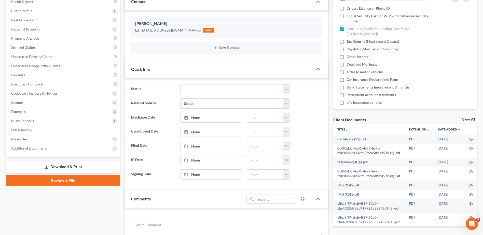
scroll to position [76, 0]
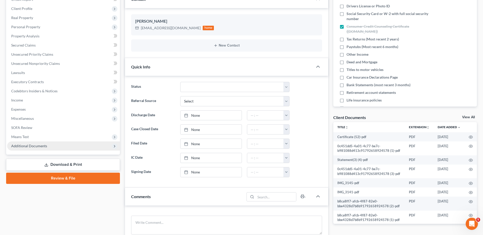
click at [32, 145] on span "Additional Documents" at bounding box center [29, 146] width 36 height 4
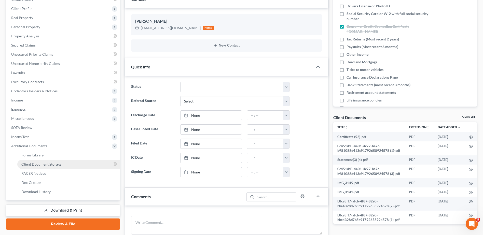
click at [37, 163] on span "Client Document Storage" at bounding box center [41, 164] width 40 height 4
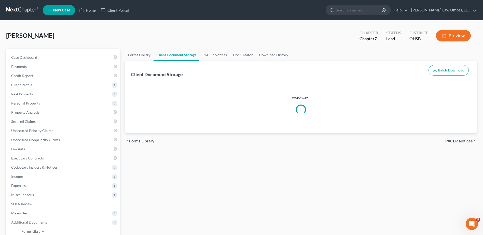
select select "7"
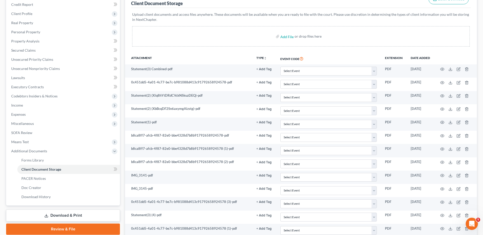
scroll to position [50, 0]
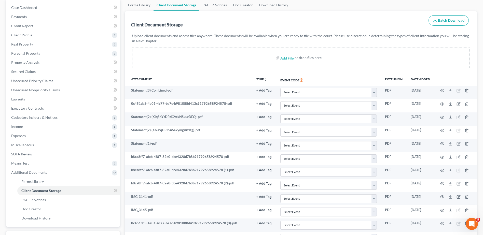
click at [452, 23] on button "Batch Download" at bounding box center [448, 20] width 40 height 11
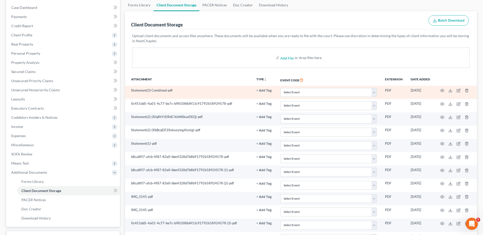
select select "7"
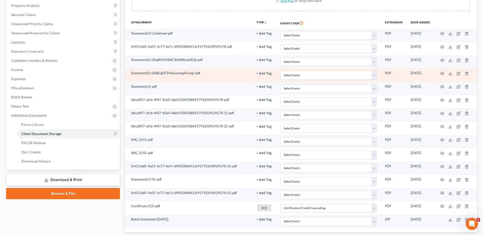
scroll to position [140, 0]
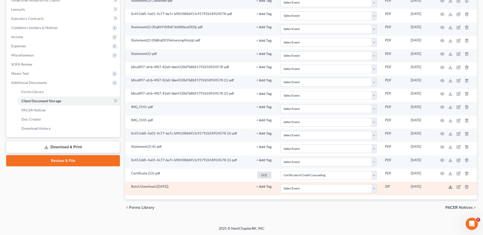
click at [449, 188] on icon at bounding box center [450, 187] width 4 height 4
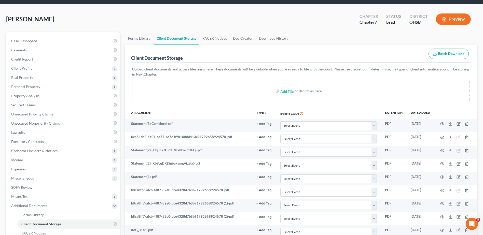
scroll to position [0, 0]
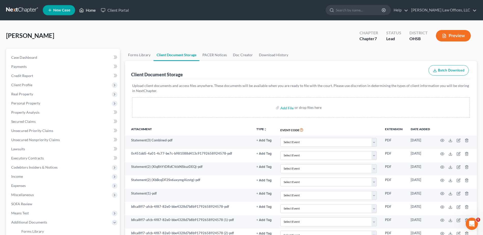
drag, startPoint x: 91, startPoint y: 11, endPoint x: 103, endPoint y: 19, distance: 14.1
click at [91, 11] on link "Home" at bounding box center [88, 10] width 22 height 9
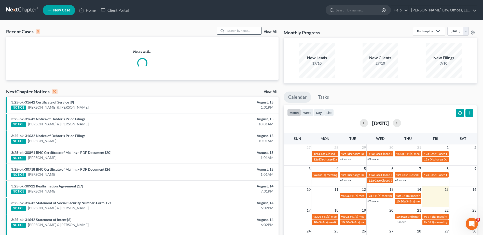
click at [231, 32] on input "search" at bounding box center [244, 30] width 36 height 7
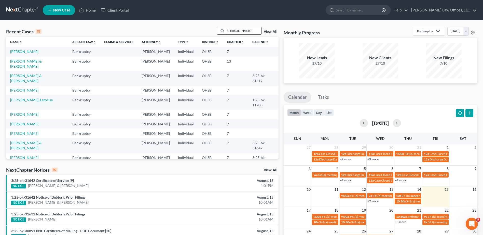
type input "[PERSON_NAME]"
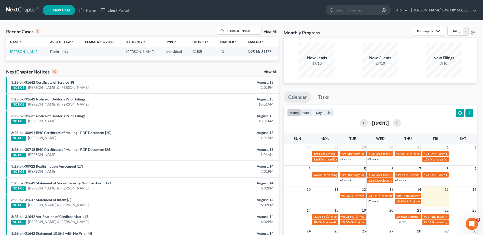
click at [20, 52] on link "[PERSON_NAME]" at bounding box center [24, 51] width 28 height 4
select select "4"
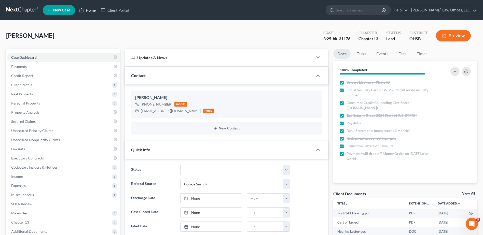
click at [89, 10] on link "Home" at bounding box center [88, 10] width 22 height 9
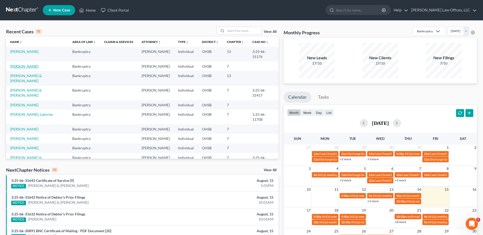
click at [28, 67] on link "[PERSON_NAME]" at bounding box center [24, 66] width 28 height 4
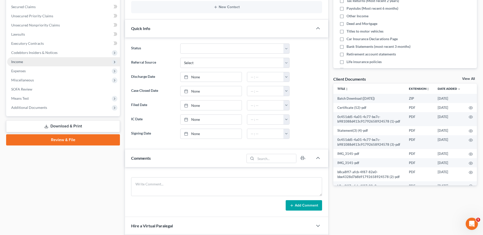
scroll to position [127, 0]
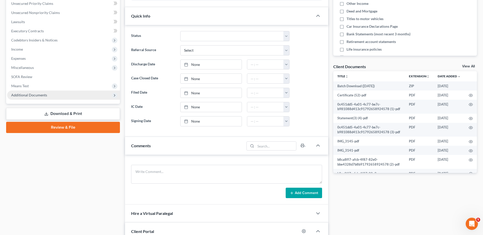
click at [25, 96] on span "Additional Documents" at bounding box center [29, 95] width 36 height 4
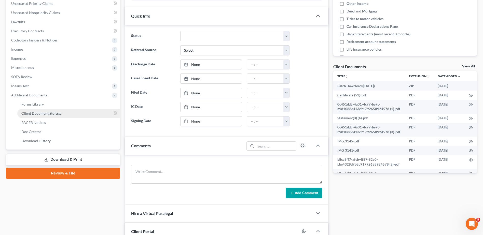
click at [27, 111] on span "Client Document Storage" at bounding box center [41, 113] width 40 height 4
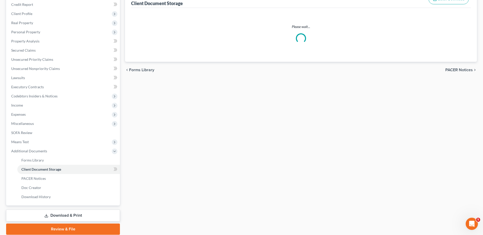
scroll to position [12, 0]
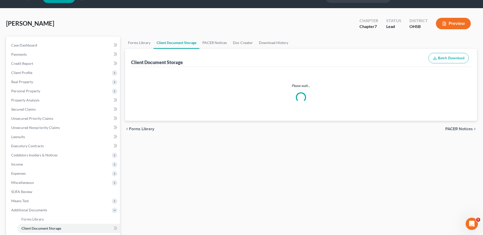
select select "7"
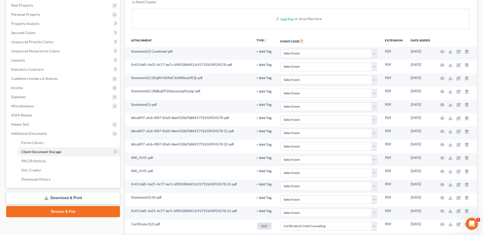
scroll to position [63, 0]
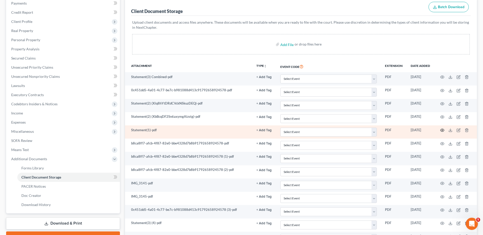
click at [442, 131] on icon "button" at bounding box center [442, 130] width 4 height 4
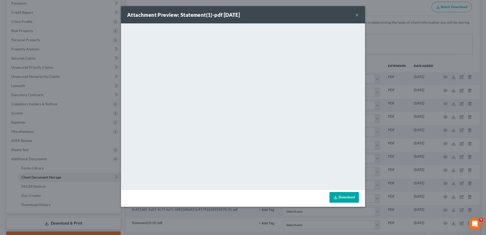
click at [357, 15] on button "×" at bounding box center [358, 15] width 4 height 6
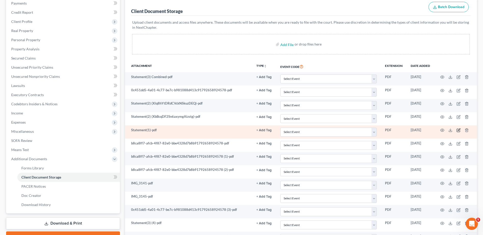
click at [458, 130] on icon "button" at bounding box center [458, 130] width 2 height 2
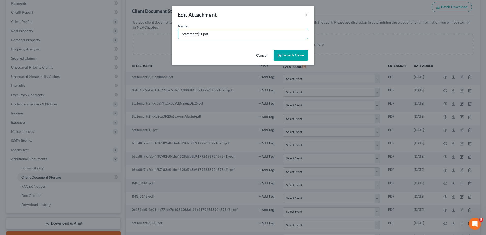
drag, startPoint x: 202, startPoint y: 34, endPoint x: 164, endPoint y: 31, distance: 38.5
click at [163, 33] on div "Edit Attachment × Name * Statement(1)-pdf Cancel Save & Close" at bounding box center [243, 117] width 486 height 235
type input "Abbey CU May-pdf"
click at [293, 57] on span "Save & Close" at bounding box center [293, 55] width 21 height 4
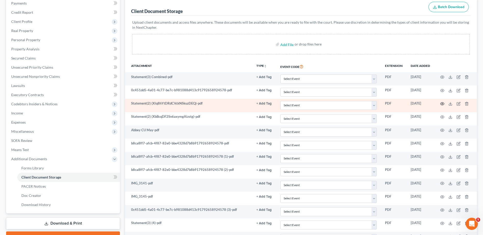
click at [442, 104] on icon "button" at bounding box center [442, 104] width 4 height 4
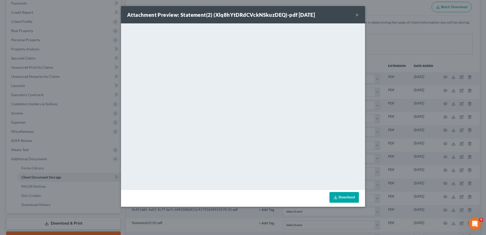
click at [357, 16] on button "×" at bounding box center [358, 15] width 4 height 6
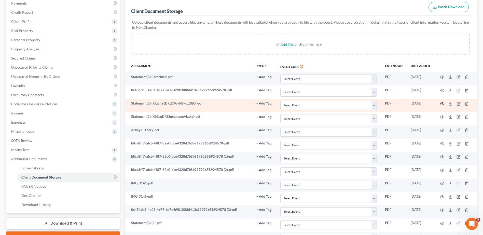
click at [442, 104] on circle "button" at bounding box center [441, 103] width 1 height 1
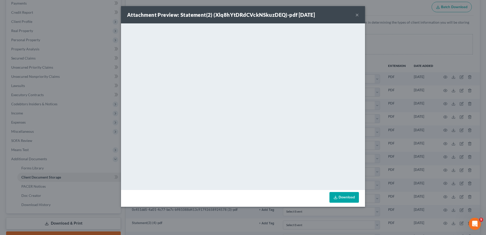
click at [356, 15] on button "×" at bounding box center [358, 15] width 4 height 6
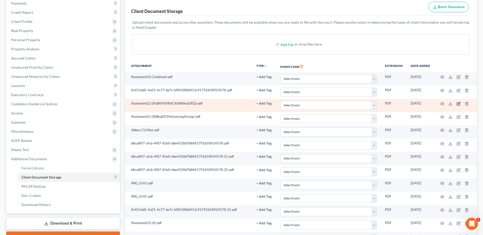
click at [458, 104] on icon "button" at bounding box center [458, 104] width 4 height 4
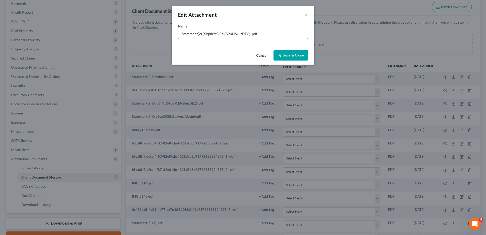
drag, startPoint x: 251, startPoint y: 34, endPoint x: 132, endPoint y: 27, distance: 119.3
click at [133, 30] on div "Edit Attachment × Name * Statement(2) (Xlq8hYtDRdCVckNSkuzDEQ)-pdf Cancel Save …" at bounding box center [243, 117] width 486 height 235
type input "Abbey CU June-pdf"
click at [282, 56] on icon "button" at bounding box center [280, 55] width 4 height 4
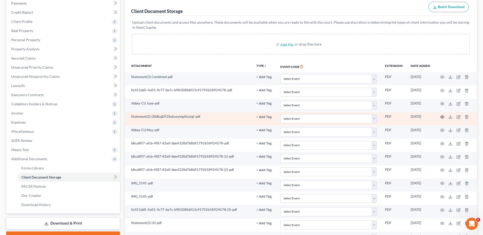
click at [442, 116] on icon "button" at bounding box center [442, 117] width 4 height 4
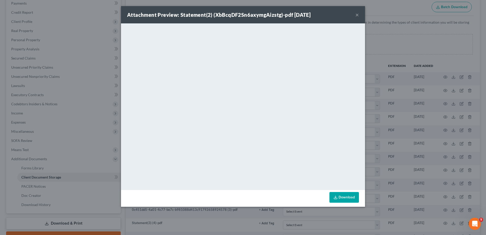
click at [356, 15] on button "×" at bounding box center [358, 15] width 4 height 6
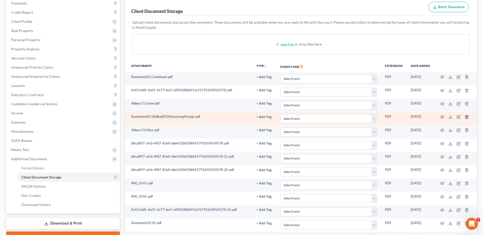
click at [466, 117] on icon "button" at bounding box center [466, 117] width 4 height 4
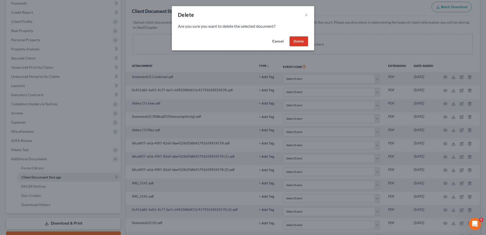
click at [300, 39] on button "Delete" at bounding box center [299, 41] width 19 height 10
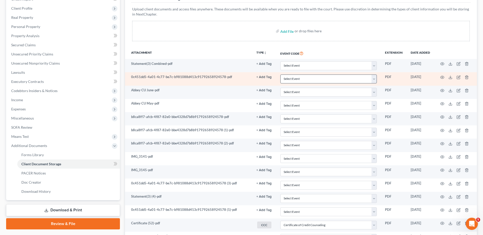
scroll to position [89, 0]
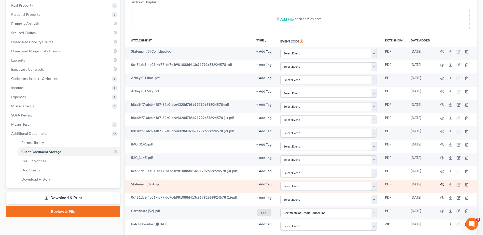
click at [442, 184] on icon "button" at bounding box center [442, 185] width 4 height 4
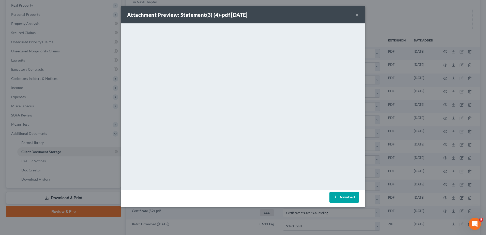
click at [357, 16] on button "×" at bounding box center [358, 15] width 4 height 6
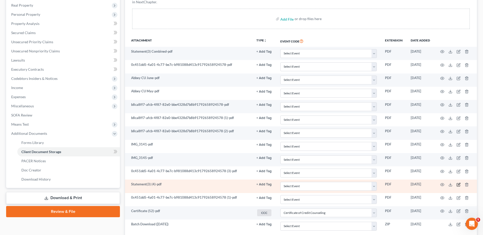
click at [458, 185] on icon "button" at bounding box center [458, 184] width 2 height 2
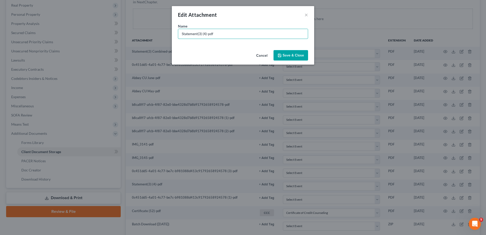
drag, startPoint x: 207, startPoint y: 33, endPoint x: 136, endPoint y: 31, distance: 71.3
click at [137, 35] on div "Edit Attachment × Name * Statement(3) (4)-pdf Cancel Save & Close" at bounding box center [243, 117] width 486 height 235
type input "Abbey CU Julyl-pdf"
click at [288, 56] on span "Save & Close" at bounding box center [293, 55] width 21 height 4
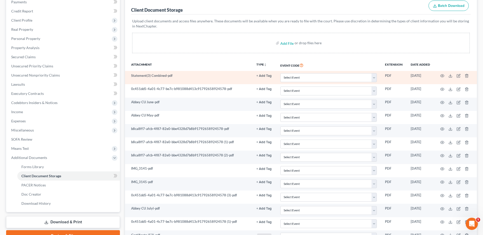
scroll to position [63, 0]
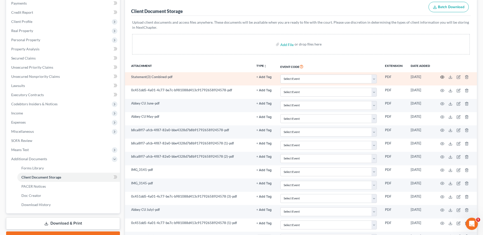
click at [441, 76] on icon "button" at bounding box center [442, 77] width 4 height 4
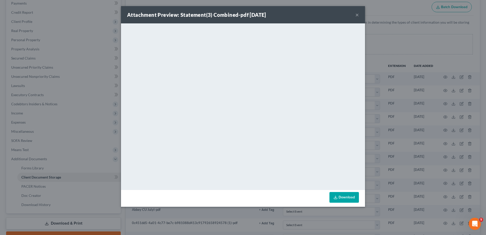
click at [358, 16] on button "×" at bounding box center [358, 15] width 4 height 6
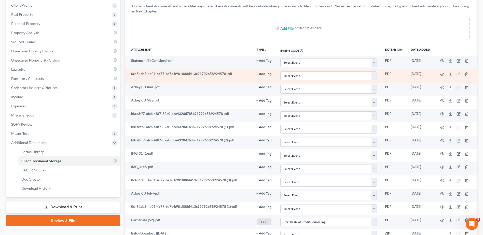
scroll to position [89, 0]
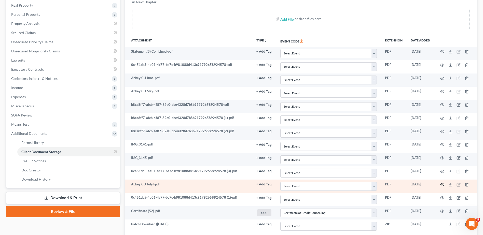
click at [440, 184] on icon "button" at bounding box center [442, 185] width 4 height 4
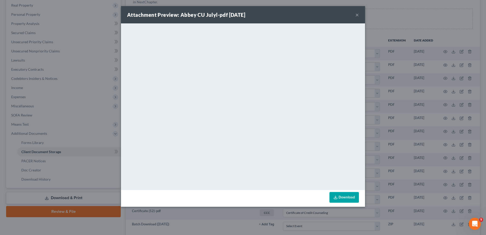
click at [357, 14] on button "×" at bounding box center [358, 15] width 4 height 6
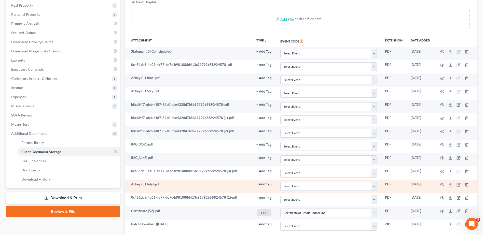
click at [459, 184] on icon "button" at bounding box center [458, 185] width 4 height 4
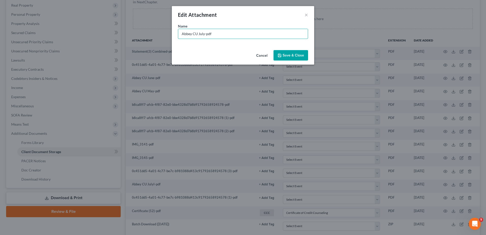
type input "Abbey CU July-pdf"
click at [297, 55] on span "Save & Close" at bounding box center [293, 55] width 21 height 4
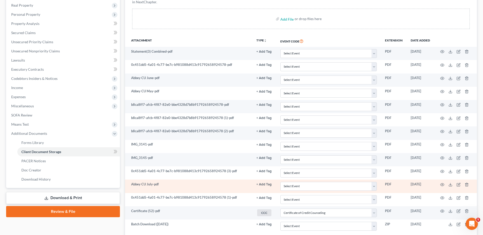
click at [265, 53] on button "+ Add Tag" at bounding box center [263, 51] width 15 height 3
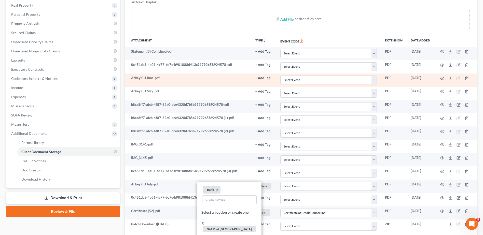
click at [265, 53] on button "+ Add Tag" at bounding box center [262, 51] width 15 height 3
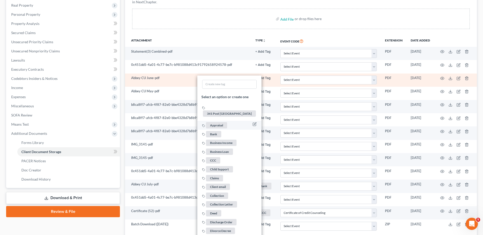
click at [214, 131] on span "Bank" at bounding box center [213, 134] width 15 height 6
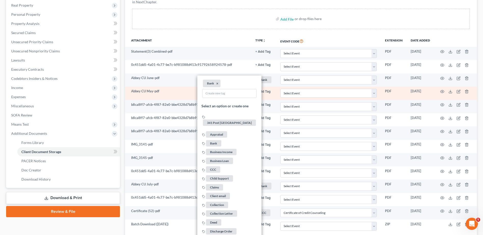
click at [262, 53] on button "+ Add Tag" at bounding box center [262, 51] width 15 height 3
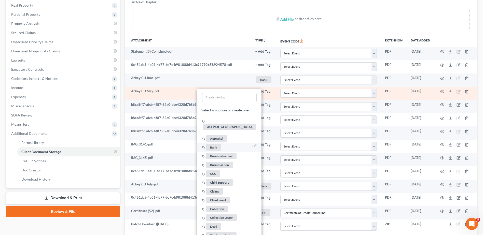
click at [214, 144] on span "Bank" at bounding box center [213, 147] width 15 height 6
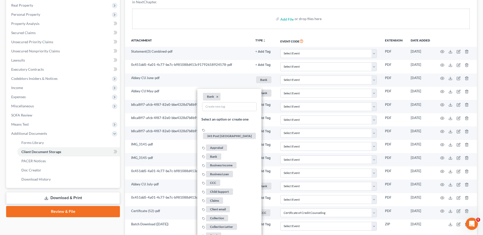
click at [236, 32] on div "Upload client documents and access files anywhere. These documents will be avai…" at bounding box center [300, 12] width 339 height 45
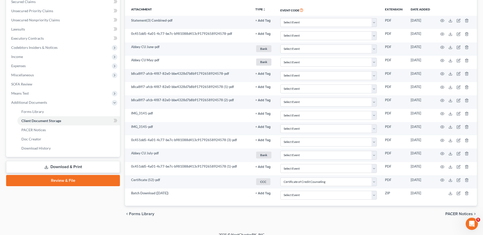
scroll to position [126, 0]
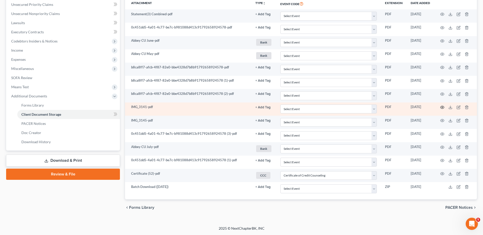
click at [442, 107] on circle "button" at bounding box center [441, 107] width 1 height 1
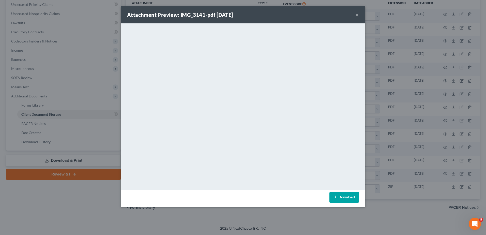
click at [357, 14] on button "×" at bounding box center [358, 15] width 4 height 6
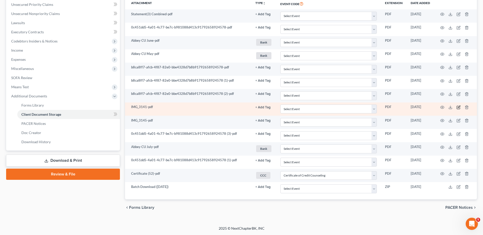
click at [457, 107] on icon "button" at bounding box center [458, 107] width 4 height 4
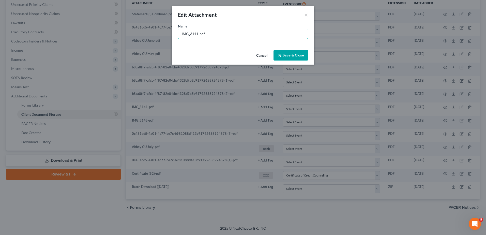
drag, startPoint x: 199, startPoint y: 34, endPoint x: 155, endPoint y: 32, distance: 43.8
click at [155, 32] on div "Edit Attachment × Name * IMG_3141-pdf Cancel Save & Close" at bounding box center [243, 117] width 486 height 235
type input "[PERSON_NAME] SSN-pdf"
click at [288, 55] on span "Save & Close" at bounding box center [293, 55] width 21 height 4
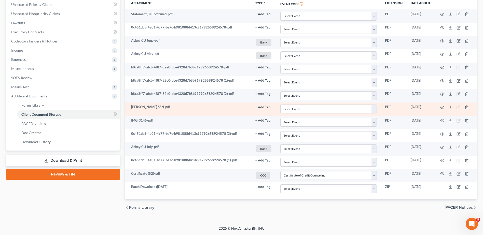
click at [263, 16] on button "+ Add Tag" at bounding box center [262, 14] width 15 height 3
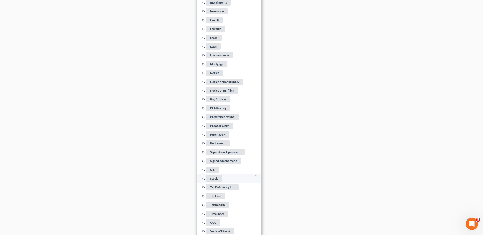
scroll to position [432, 0]
click at [215, 166] on span "SSN" at bounding box center [212, 169] width 13 height 6
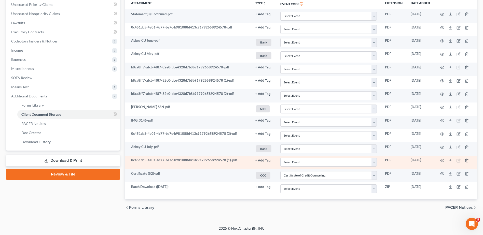
scroll to position [126, 0]
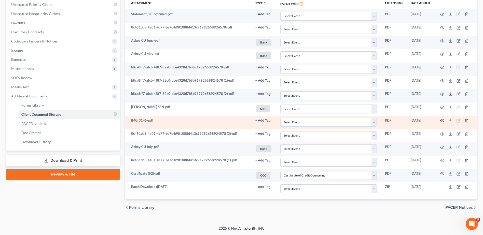
click at [442, 120] on icon "button" at bounding box center [442, 121] width 4 height 4
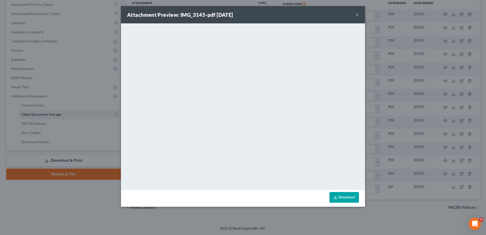
click at [357, 15] on button "×" at bounding box center [358, 15] width 4 height 6
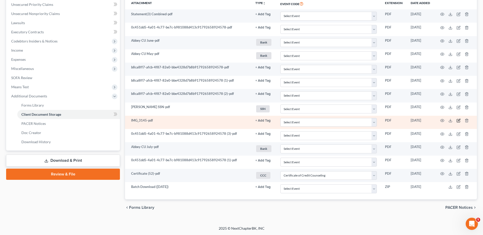
click at [458, 120] on icon "button" at bounding box center [458, 120] width 2 height 2
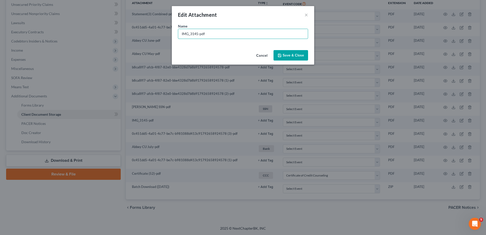
drag, startPoint x: 198, startPoint y: 34, endPoint x: 148, endPoint y: 33, distance: 50.1
click at [148, 33] on div "Edit Attachment × Name * IMG_3145-pdf Cancel Save & Close" at bounding box center [243, 117] width 486 height 235
type input "Purchase Agreement 2013 Toyota-pdf"
click at [292, 54] on span "Save & Close" at bounding box center [293, 55] width 21 height 4
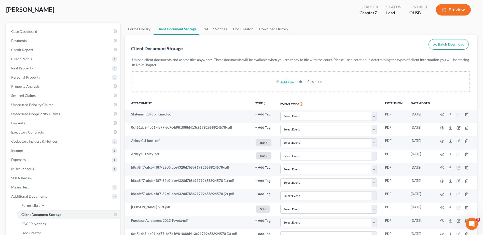
scroll to position [0, 0]
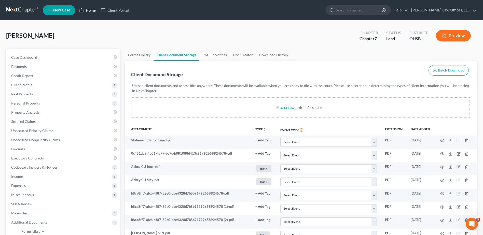
click at [88, 10] on link "Home" at bounding box center [88, 10] width 22 height 9
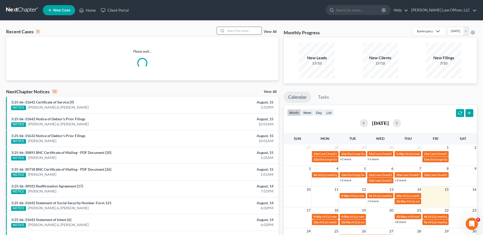
click at [240, 31] on input "search" at bounding box center [244, 30] width 36 height 7
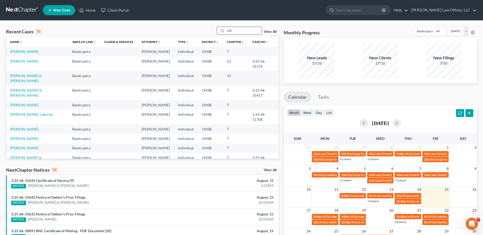
type input "hill"
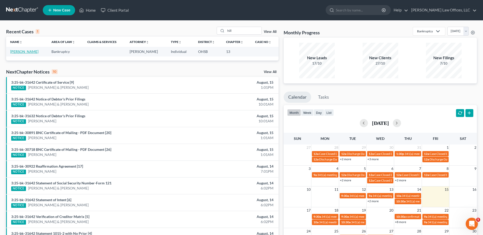
click at [21, 53] on link "[PERSON_NAME]" at bounding box center [24, 51] width 28 height 4
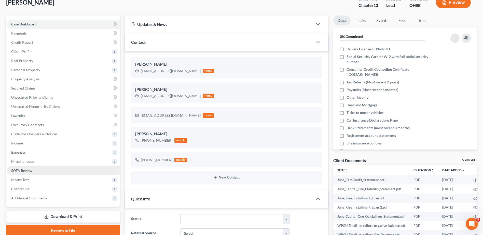
scroll to position [102, 0]
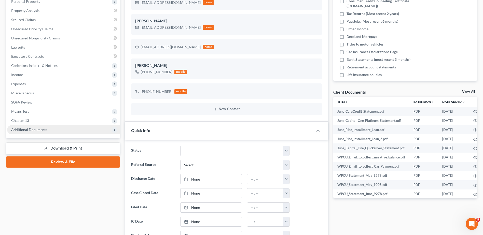
click at [38, 131] on span "Additional Documents" at bounding box center [29, 129] width 36 height 4
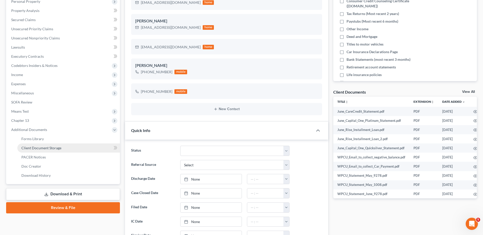
click at [38, 150] on link "Client Document Storage" at bounding box center [68, 148] width 103 height 9
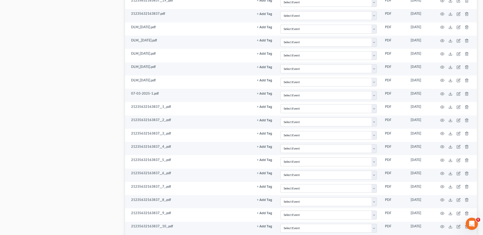
scroll to position [458, 0]
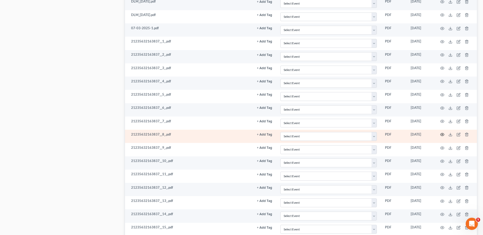
click at [442, 133] on icon "button" at bounding box center [442, 135] width 4 height 4
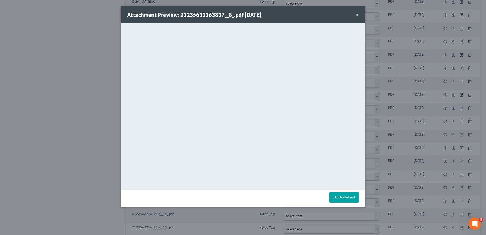
click at [357, 15] on button "×" at bounding box center [358, 15] width 4 height 6
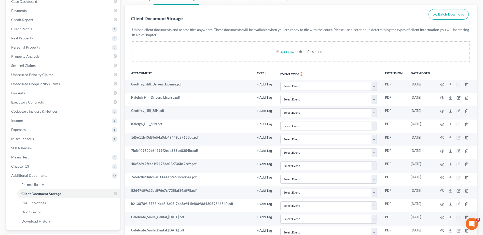
scroll to position [0, 0]
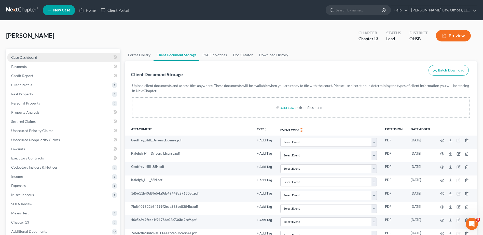
click at [22, 58] on span "Case Dashboard" at bounding box center [24, 57] width 26 height 4
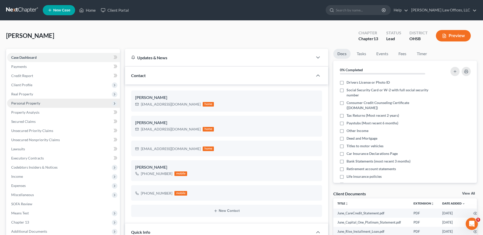
click at [29, 103] on span "Personal Property" at bounding box center [25, 103] width 29 height 4
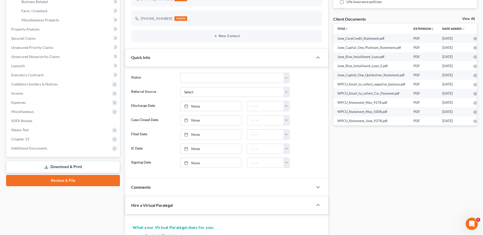
scroll to position [305, 0]
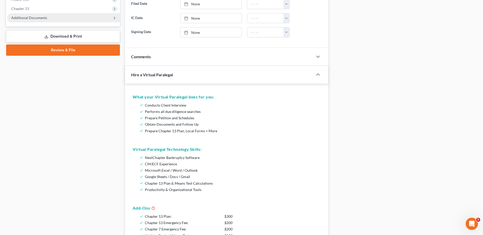
click at [32, 19] on span "Additional Documents" at bounding box center [29, 18] width 36 height 4
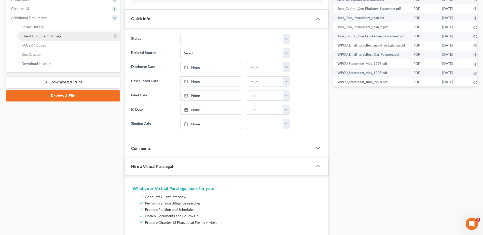
click at [37, 37] on span "Client Document Storage" at bounding box center [41, 36] width 40 height 4
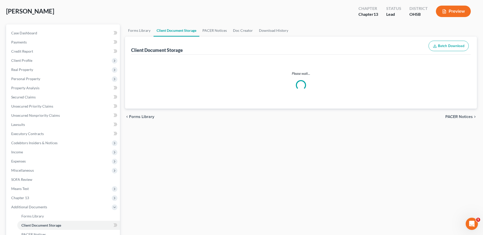
scroll to position [2, 0]
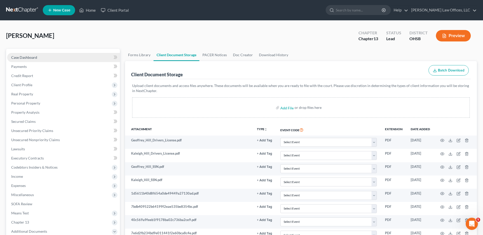
click at [34, 58] on span "Case Dashboard" at bounding box center [24, 57] width 26 height 4
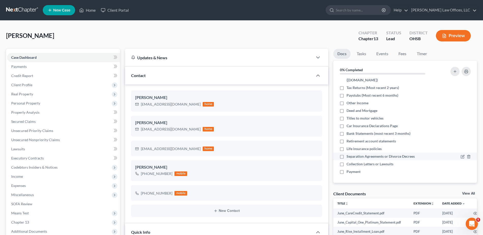
scroll to position [28, 0]
click at [462, 171] on icon "button" at bounding box center [463, 171] width 2 height 2
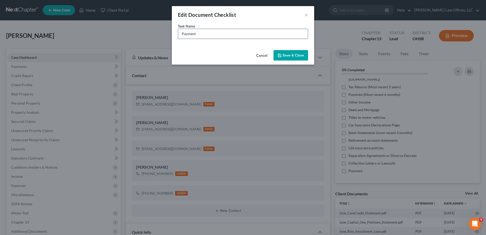
click at [206, 34] on input "Payment" at bounding box center [243, 34] width 130 height 10
type input "Payment (sent PayPal invoice for $876 on 8/15/25)"
click at [297, 56] on button "Save & Close" at bounding box center [291, 55] width 35 height 11
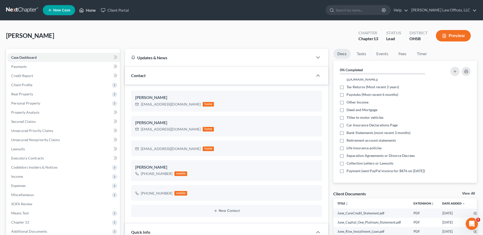
drag, startPoint x: 91, startPoint y: 11, endPoint x: 164, endPoint y: 47, distance: 82.3
click at [91, 11] on link "Home" at bounding box center [88, 10] width 22 height 9
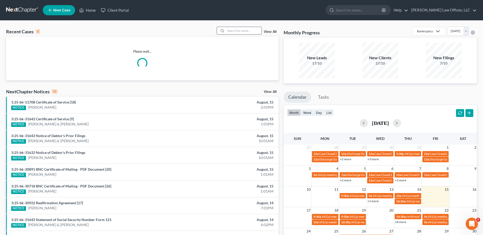
click at [236, 30] on input "search" at bounding box center [244, 30] width 36 height 7
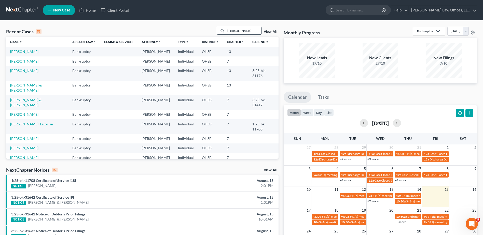
type input "[PERSON_NAME]"
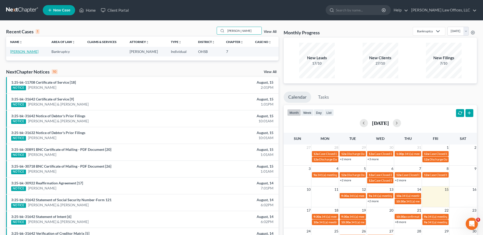
click at [19, 51] on link "[PERSON_NAME]" at bounding box center [24, 51] width 28 height 4
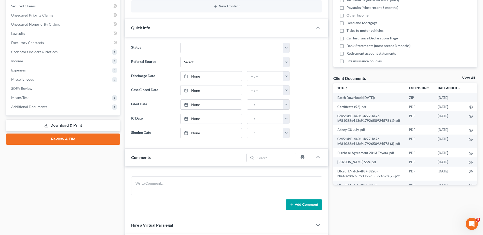
scroll to position [127, 0]
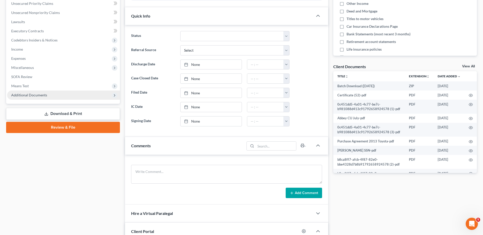
click at [31, 95] on span "Additional Documents" at bounding box center [29, 95] width 36 height 4
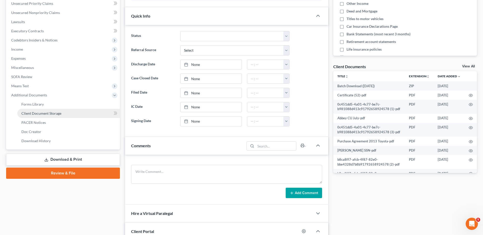
click at [34, 112] on span "Client Document Storage" at bounding box center [41, 113] width 40 height 4
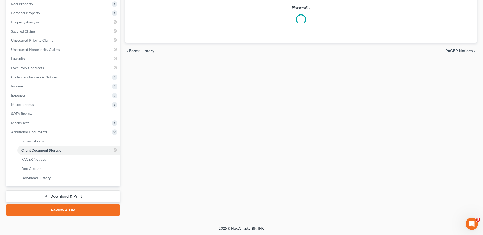
scroll to position [82, 0]
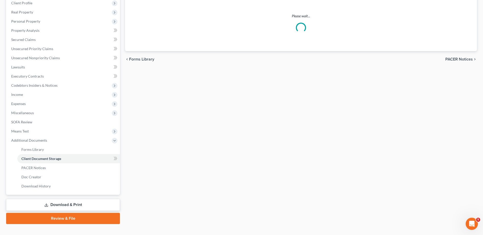
select select "7"
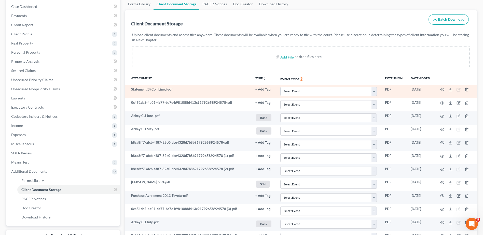
scroll to position [0, 0]
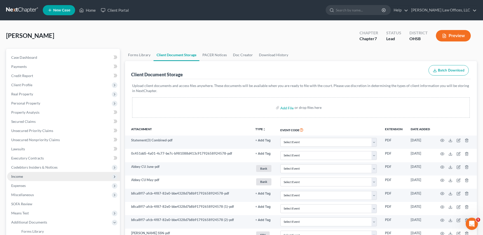
click at [16, 176] on span "Income" at bounding box center [17, 176] width 12 height 4
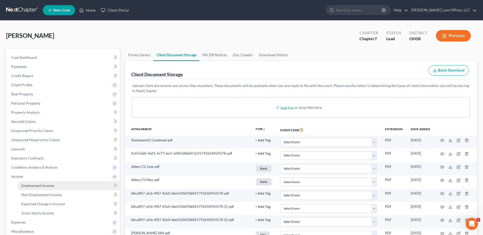
click at [25, 187] on span "Employment Income" at bounding box center [37, 185] width 33 height 4
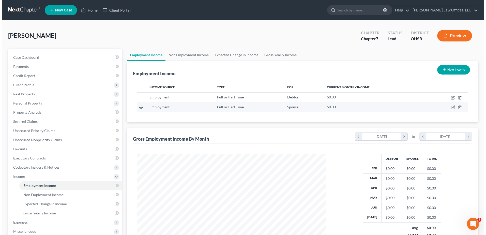
scroll to position [94, 199]
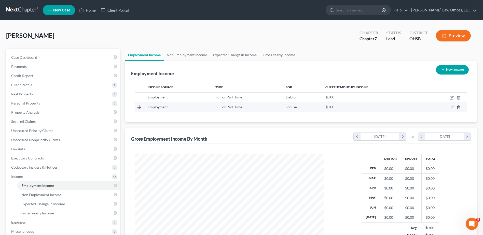
click at [459, 108] on icon "button" at bounding box center [458, 107] width 4 height 4
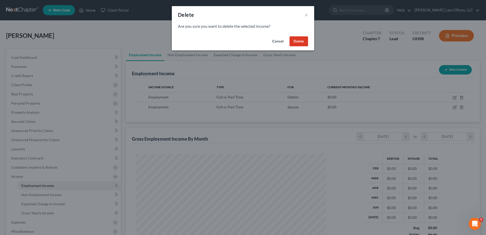
click at [301, 42] on button "Delete" at bounding box center [299, 41] width 19 height 10
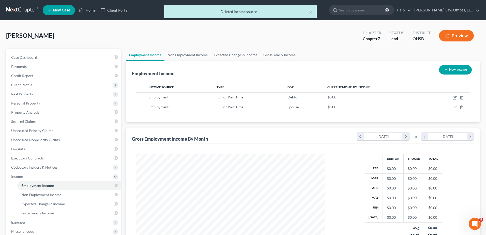
scroll to position [254343, 254238]
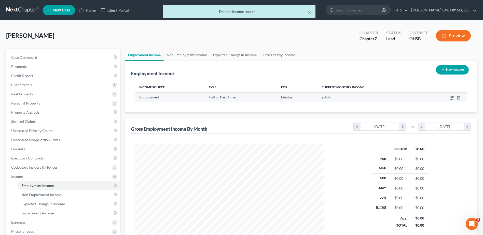
click at [452, 98] on icon "button" at bounding box center [452, 97] width 2 height 2
select select "0"
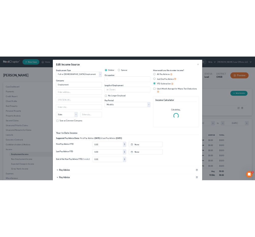
scroll to position [254368, 254287]
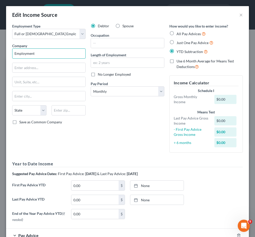
click at [56, 54] on input "Employment" at bounding box center [49, 53] width 74 height 10
drag, startPoint x: 47, startPoint y: 52, endPoint x: 10, endPoint y: 52, distance: 37.7
click at [10, 52] on div "Employment Type * Select Full or Part Time Employment Self Employment Company *…" at bounding box center [49, 89] width 79 height 133
type input "Sinbon Ohio LLC"
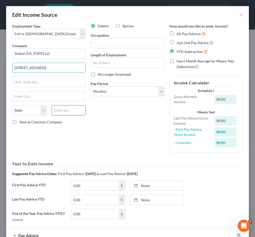
type input "815 South Brown School Road"
click at [76, 110] on input "text" at bounding box center [69, 110] width 34 height 10
type input "45377"
type input "Vandalia"
select select "36"
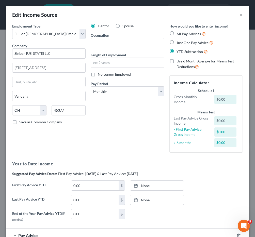
click at [118, 43] on input "text" at bounding box center [127, 43] width 73 height 10
type input "Assembly Worker"
click at [119, 62] on input "text" at bounding box center [127, 63] width 73 height 10
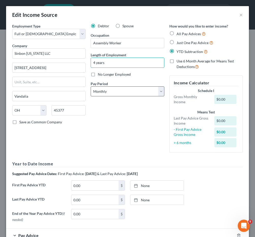
type input "4 years"
click at [119, 90] on select "Select Monthly Twice Monthly Every Other Week Weekly" at bounding box center [128, 91] width 74 height 10
select select "2"
click at [91, 86] on select "Select Monthly Twice Monthly Every Other Week Weekly" at bounding box center [128, 91] width 74 height 10
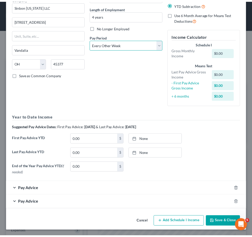
scroll to position [47, 0]
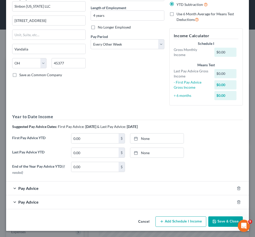
click at [221, 221] on button "Save & Close" at bounding box center [226, 221] width 35 height 11
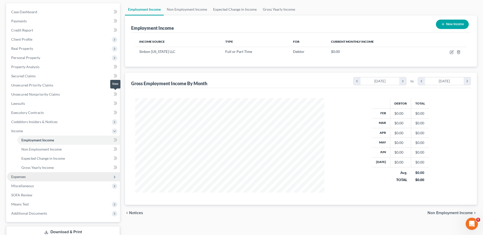
scroll to position [81, 0]
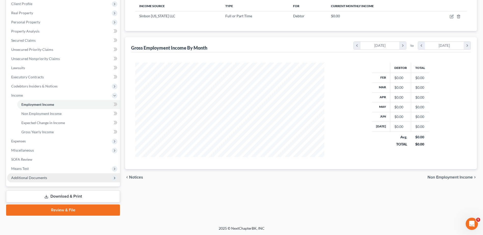
click at [35, 177] on span "Additional Documents" at bounding box center [29, 178] width 36 height 4
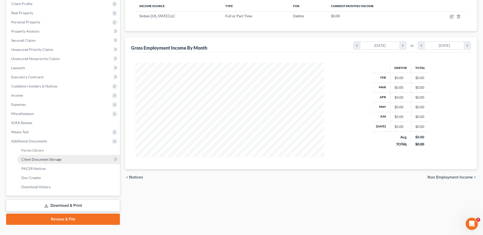
click at [44, 160] on span "Client Document Storage" at bounding box center [41, 159] width 40 height 4
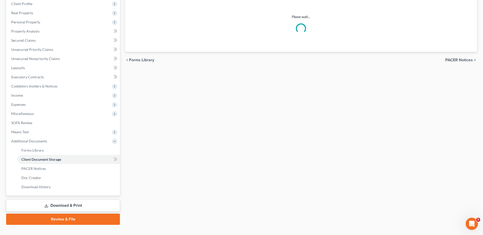
select select "7"
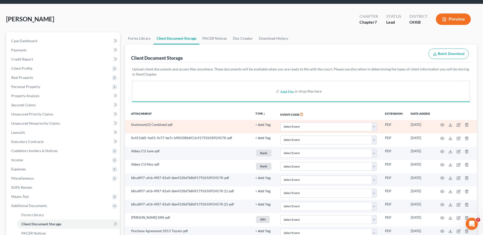
select select "7"
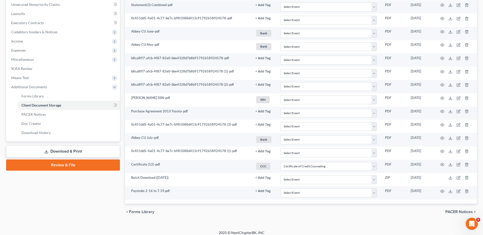
scroll to position [140, 0]
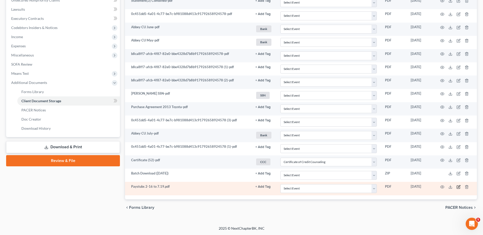
click at [459, 187] on icon "button" at bounding box center [458, 186] width 2 height 2
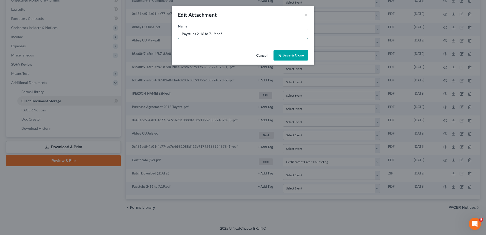
click at [200, 35] on input "Paystubs 2-16 to 7.19.pdf" at bounding box center [243, 34] width 130 height 10
click at [212, 35] on input "Paystubs 2/16 to 7.19.pdf" at bounding box center [243, 34] width 130 height 10
type input "Paystubs 2/16 to 7/19.pdf"
click at [294, 58] on button "Save & Close" at bounding box center [291, 55] width 35 height 11
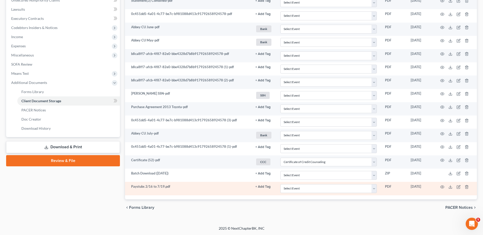
click at [266, 3] on button "+ Add Tag" at bounding box center [262, 0] width 15 height 3
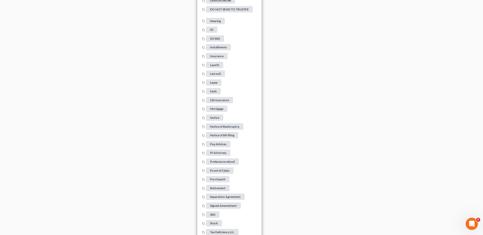
scroll to position [521, 0]
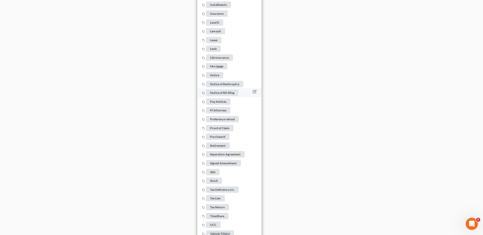
click at [222, 98] on span "Pay Advices" at bounding box center [218, 101] width 24 height 6
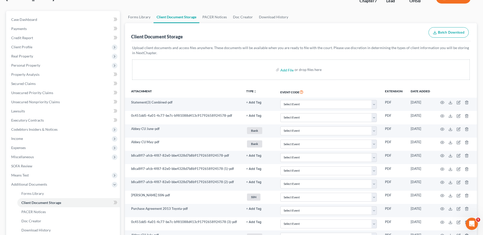
scroll to position [63, 0]
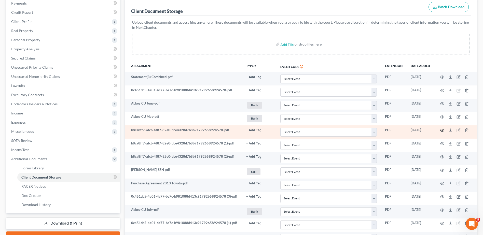
click at [442, 130] on circle "button" at bounding box center [441, 130] width 1 height 1
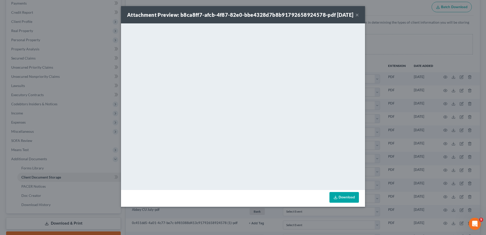
click at [357, 18] on button "×" at bounding box center [358, 15] width 4 height 6
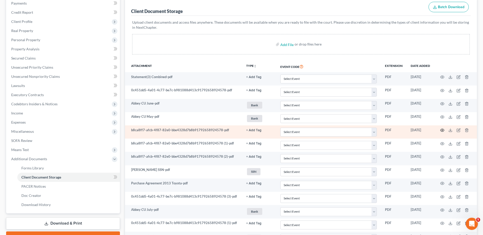
click at [442, 129] on icon "button" at bounding box center [442, 130] width 4 height 3
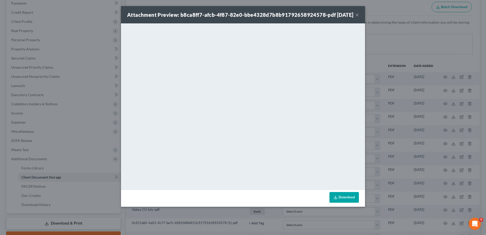
click at [357, 18] on button "×" at bounding box center [358, 15] width 4 height 6
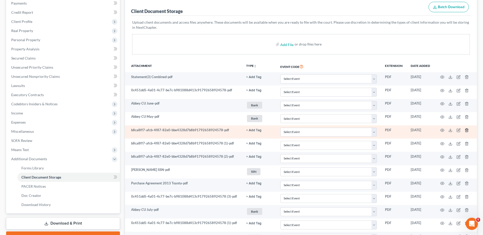
click at [466, 131] on line "button" at bounding box center [466, 130] width 0 height 1
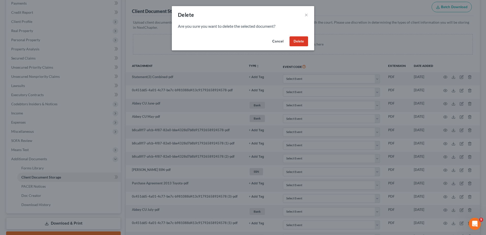
click at [300, 42] on button "Delete" at bounding box center [299, 41] width 19 height 10
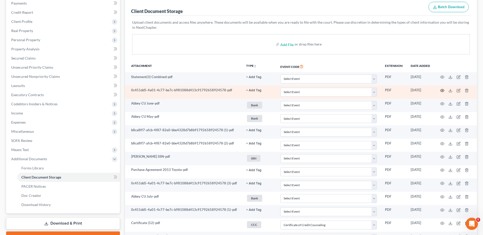
click at [442, 90] on icon "button" at bounding box center [442, 91] width 4 height 4
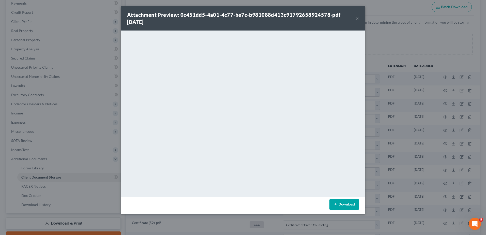
click at [358, 19] on button "×" at bounding box center [358, 18] width 4 height 6
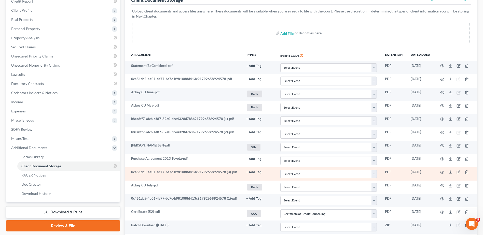
scroll to position [0, 0]
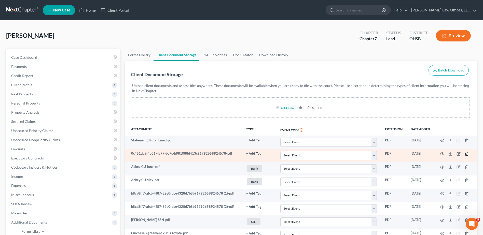
click at [466, 153] on icon "button" at bounding box center [466, 154] width 4 height 4
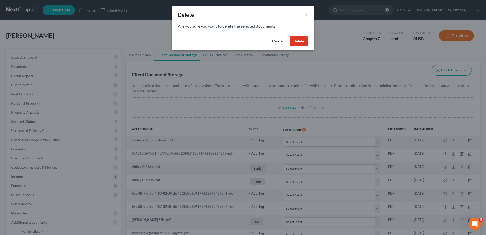
click at [303, 41] on button "Delete" at bounding box center [299, 41] width 19 height 10
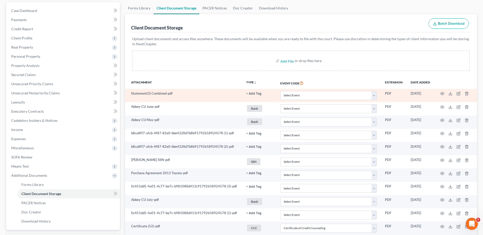
scroll to position [51, 0]
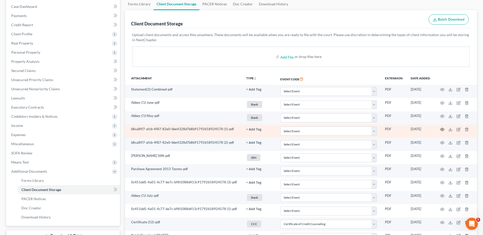
click at [441, 130] on icon "button" at bounding box center [442, 129] width 4 height 4
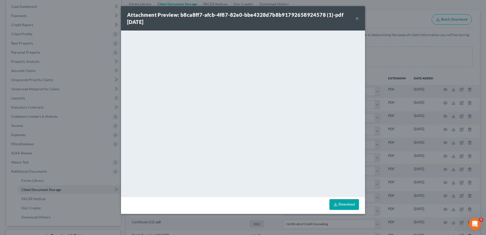
click at [357, 19] on button "×" at bounding box center [358, 18] width 4 height 6
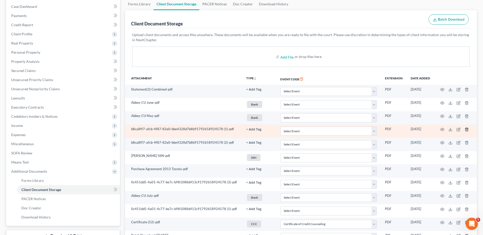
click at [466, 130] on line "button" at bounding box center [466, 129] width 0 height 1
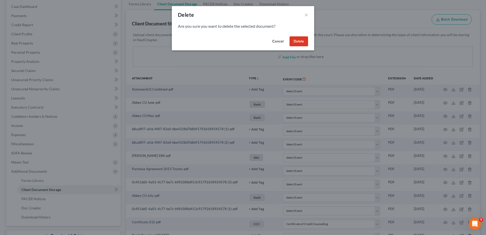
drag, startPoint x: 300, startPoint y: 42, endPoint x: 297, endPoint y: 54, distance: 12.3
click at [300, 42] on button "Delete" at bounding box center [299, 41] width 19 height 10
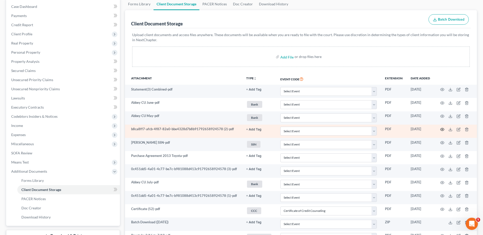
click at [443, 129] on icon "button" at bounding box center [442, 129] width 4 height 4
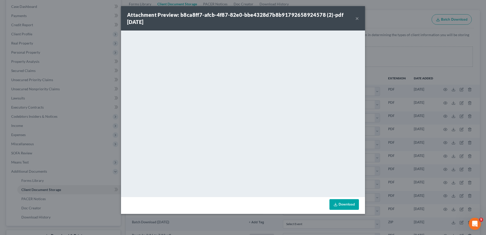
click at [356, 19] on button "×" at bounding box center [358, 18] width 4 height 6
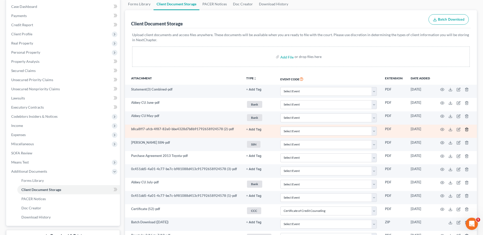
click at [466, 130] on line "button" at bounding box center [466, 129] width 0 height 1
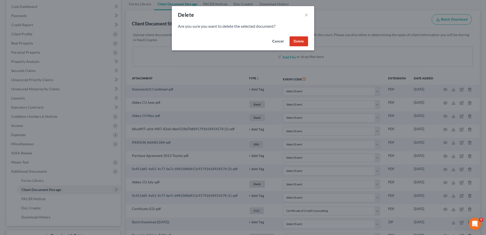
click at [301, 39] on button "Delete" at bounding box center [299, 41] width 19 height 10
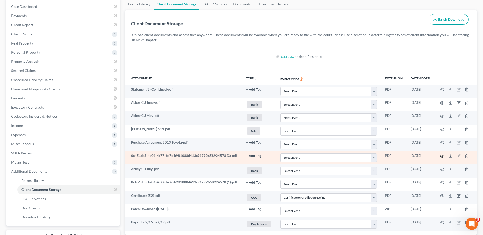
click at [442, 156] on icon "button" at bounding box center [442, 156] width 4 height 4
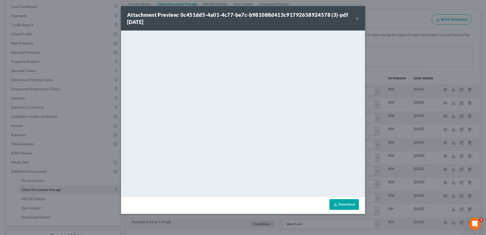
click at [356, 17] on button "×" at bounding box center [358, 18] width 4 height 6
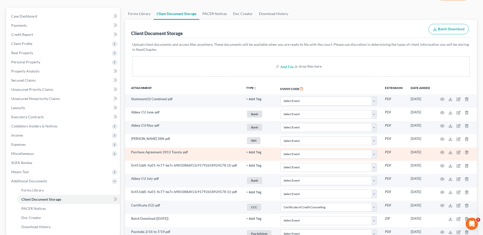
scroll to position [39, 0]
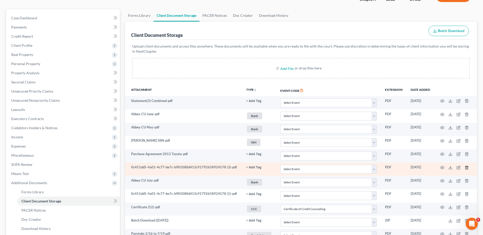
click at [466, 168] on line "button" at bounding box center [466, 167] width 0 height 1
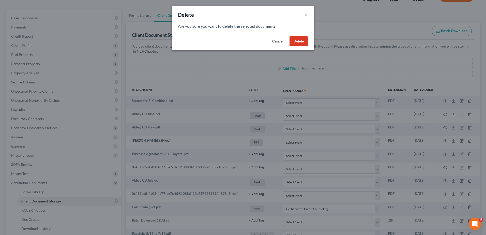
click at [296, 40] on button "Delete" at bounding box center [299, 41] width 19 height 10
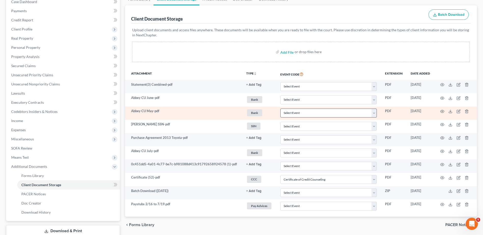
scroll to position [65, 0]
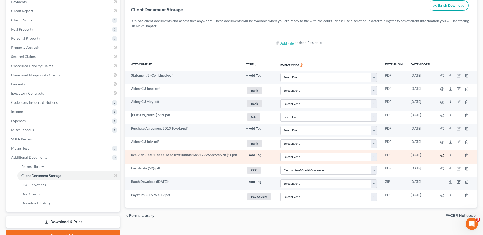
click at [442, 155] on icon "button" at bounding box center [442, 155] width 4 height 4
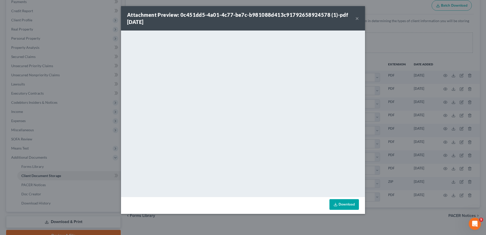
click at [357, 18] on button "×" at bounding box center [358, 18] width 4 height 6
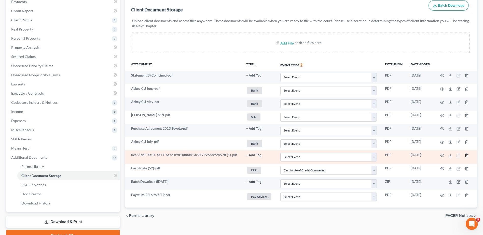
click at [466, 155] on icon "button" at bounding box center [466, 155] width 4 height 4
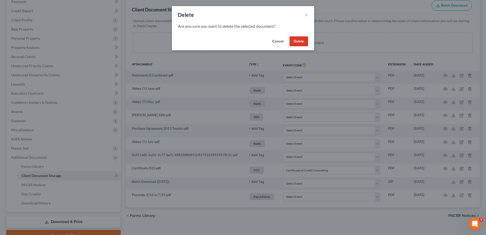
click at [302, 42] on button "Delete" at bounding box center [299, 41] width 19 height 10
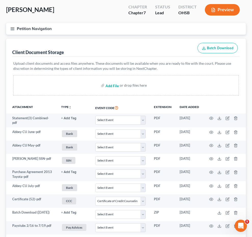
scroll to position [16, 0]
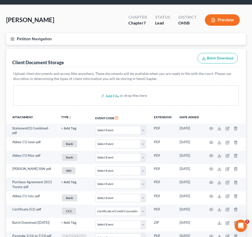
select select "7"
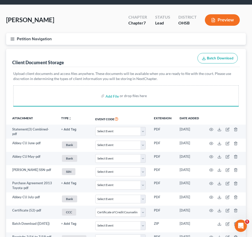
select select "7"
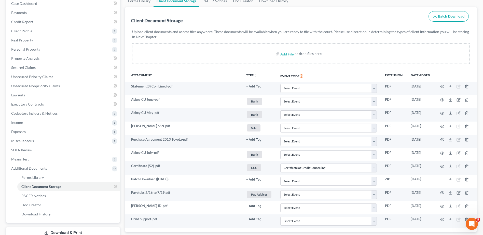
scroll to position [0, 0]
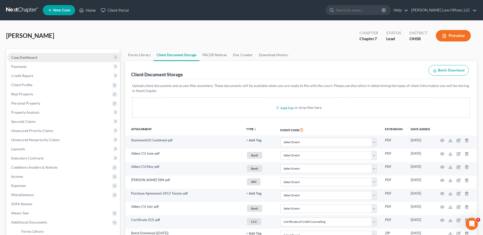
click at [27, 58] on span "Case Dashboard" at bounding box center [24, 57] width 26 height 4
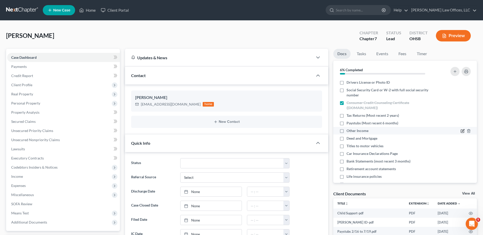
click at [460, 131] on icon "button" at bounding box center [462, 131] width 4 height 4
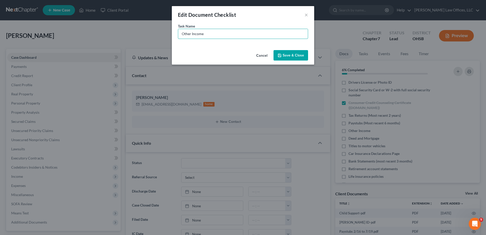
drag, startPoint x: 209, startPoint y: 34, endPoint x: 155, endPoint y: 37, distance: 53.5
click at [156, 37] on div "Edit Document Checklist × Task Name * Other Income Cancel Save & Close" at bounding box center [243, 117] width 486 height 235
type input "Please review if what she sent for Child Support will work"
click at [290, 54] on button "Save & Close" at bounding box center [291, 55] width 35 height 11
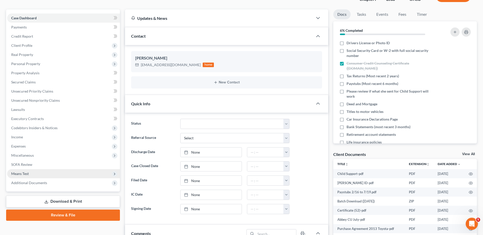
scroll to position [76, 0]
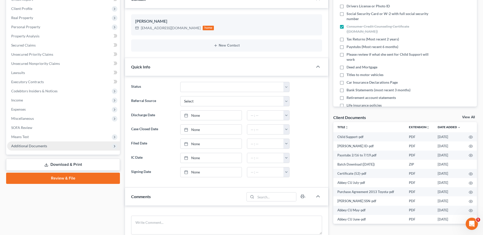
click at [35, 145] on span "Additional Documents" at bounding box center [29, 146] width 36 height 4
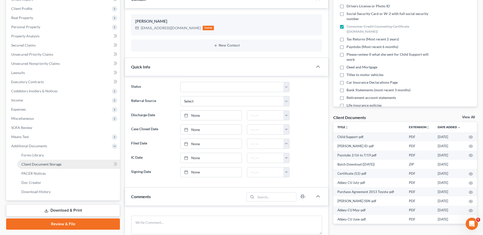
click at [38, 165] on span "Client Document Storage" at bounding box center [41, 164] width 40 height 4
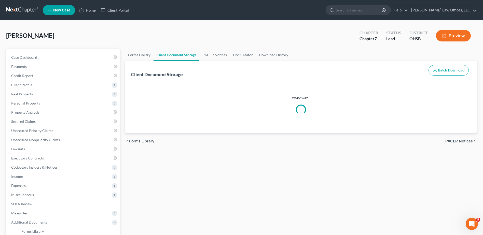
select select "7"
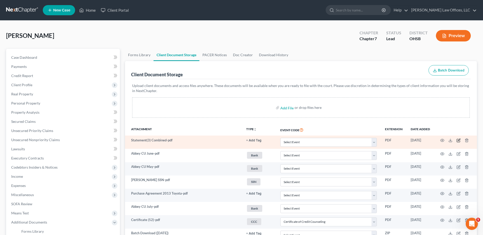
click at [458, 141] on icon "button" at bounding box center [458, 140] width 2 height 2
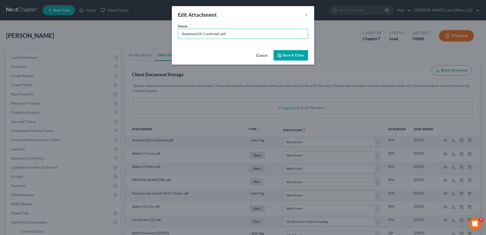
drag, startPoint x: 219, startPoint y: 34, endPoint x: 155, endPoint y: 35, distance: 64.4
click at [155, 35] on div "Edit Attachment × Name * Statement(3) Combined-pdf Cancel Save & Close" at bounding box center [243, 117] width 486 height 235
type input "All Docs, All Jumbled Up (Pam sorted)-pdf"
click at [287, 53] on span "Save & Close" at bounding box center [293, 55] width 21 height 4
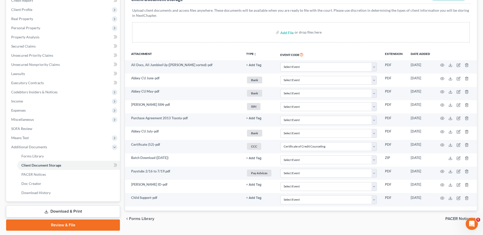
scroll to position [76, 0]
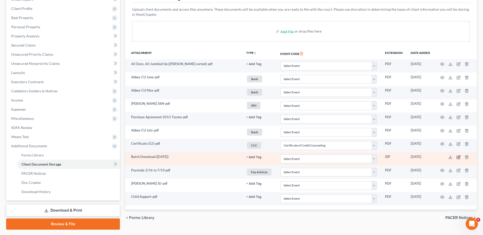
click at [458, 159] on icon "button" at bounding box center [458, 157] width 4 height 4
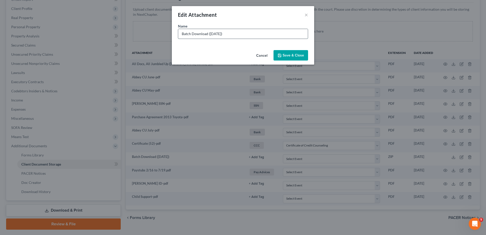
click at [234, 36] on input "Batch Download ([DATE])" at bounding box center [243, 34] width 130 height 10
type input "Batch Download (08/15/25) (Pam sorted)"
click at [285, 59] on button "Save & Close" at bounding box center [291, 55] width 35 height 11
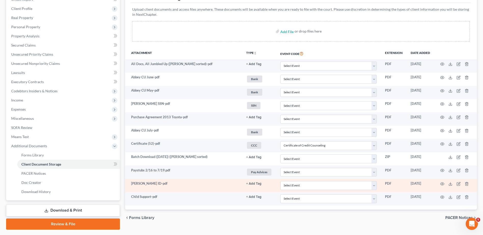
click at [254, 66] on button "+ Add Tag" at bounding box center [253, 64] width 15 height 3
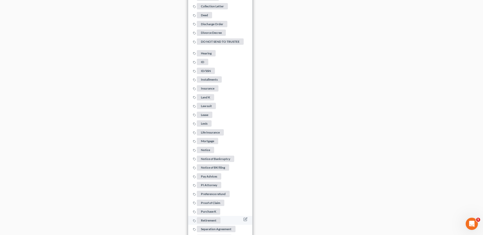
scroll to position [407, 0]
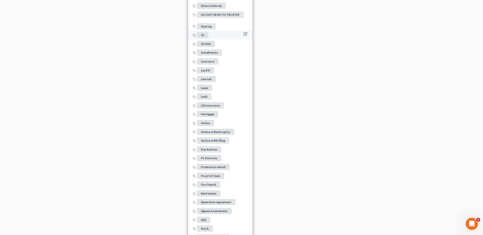
click at [205, 32] on span "ID" at bounding box center [202, 35] width 11 height 6
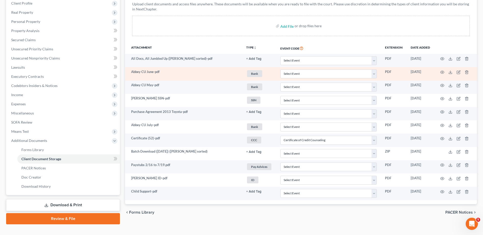
scroll to position [90, 0]
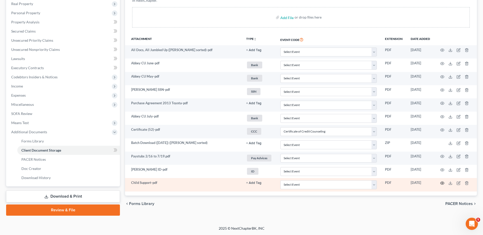
click at [442, 184] on circle "button" at bounding box center [441, 183] width 1 height 1
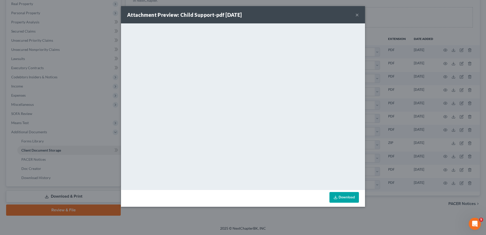
click at [358, 16] on button "×" at bounding box center [358, 15] width 4 height 6
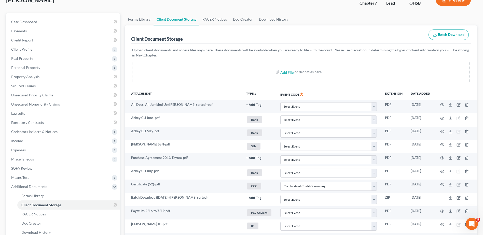
scroll to position [0, 0]
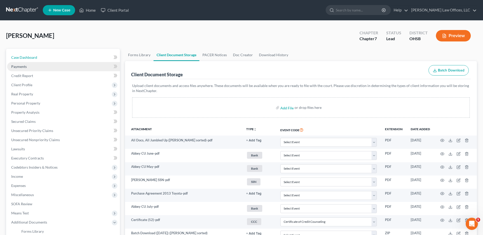
drag, startPoint x: 38, startPoint y: 59, endPoint x: 49, endPoint y: 64, distance: 12.3
click at [38, 59] on link "Case Dashboard" at bounding box center [63, 57] width 113 height 9
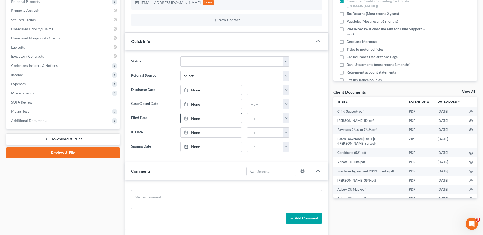
scroll to position [245, 0]
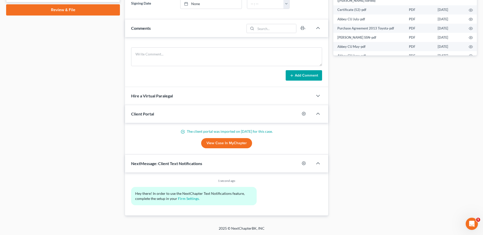
click at [220, 141] on link "View Case in MyChapter" at bounding box center [226, 143] width 51 height 10
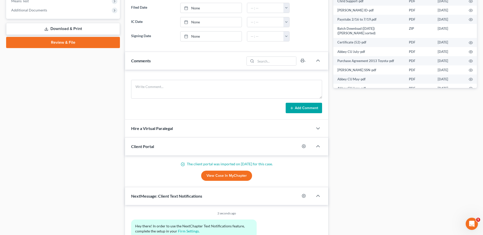
scroll to position [0, 0]
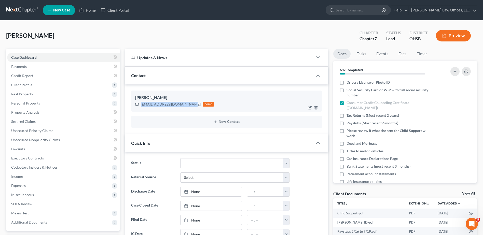
drag, startPoint x: 190, startPoint y: 104, endPoint x: 140, endPoint y: 104, distance: 49.4
click at [140, 104] on div "ambrosianewton75@gmail.com home" at bounding box center [174, 104] width 79 height 7
drag, startPoint x: 140, startPoint y: 103, endPoint x: 145, endPoint y: 106, distance: 5.5
copy div "[EMAIL_ADDRESS][DOMAIN_NAME]"
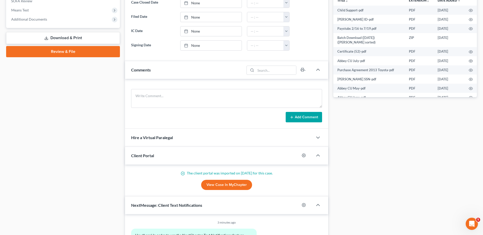
scroll to position [245, 0]
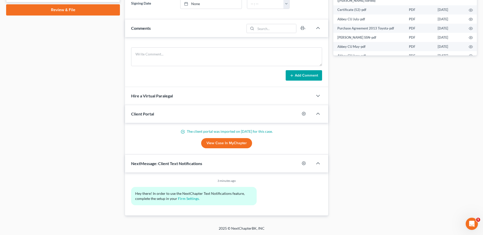
click at [218, 141] on link "View Case in MyChapter" at bounding box center [226, 143] width 51 height 10
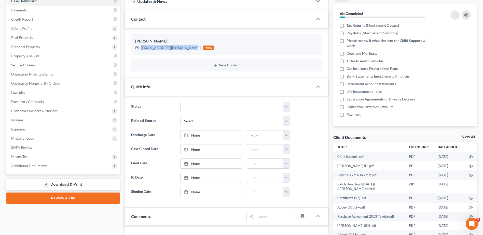
scroll to position [0, 0]
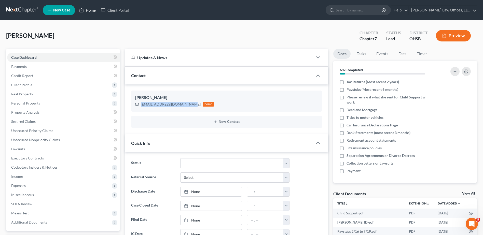
click at [92, 11] on link "Home" at bounding box center [88, 10] width 22 height 9
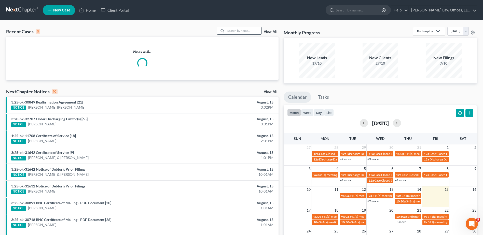
click at [235, 30] on input "search" at bounding box center [244, 30] width 36 height 7
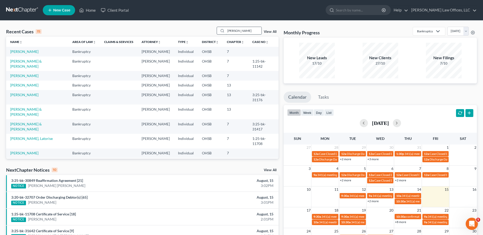
type input "[PERSON_NAME]"
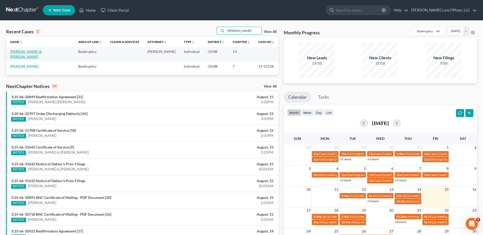
click at [27, 52] on link "[PERSON_NAME] & [PERSON_NAME]" at bounding box center [26, 53] width 32 height 9
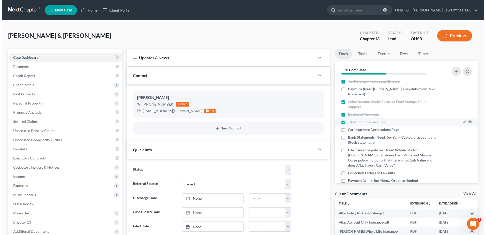
scroll to position [39, 0]
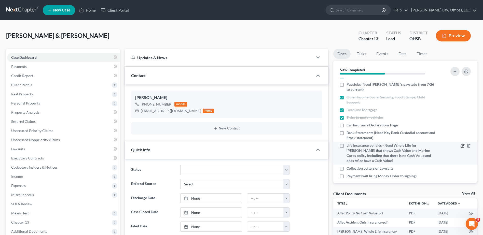
click at [460, 144] on icon "button" at bounding box center [462, 146] width 4 height 4
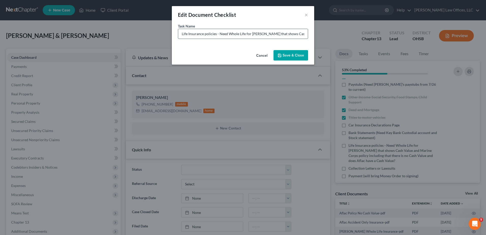
click at [302, 34] on input "Life Insurance policies - Need Whole Life for [PERSON_NAME] that shows Cash Val…" at bounding box center [243, 34] width 130 height 10
drag, startPoint x: 270, startPoint y: 35, endPoint x: 319, endPoint y: 36, distance: 48.9
click at [319, 36] on div "Edit Document Checklist × Task Name * Life Insurance policies - Need Whole Life…" at bounding box center [243, 117] width 486 height 235
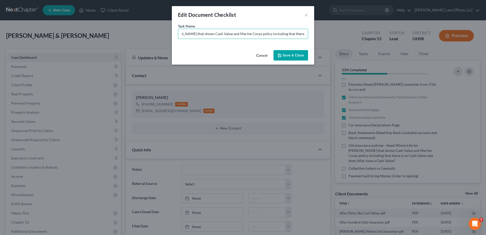
type input "Life Insurance policies - Need Whole Life for Paul that shows Cash Value and Ma…"
click at [293, 59] on button "Save & Close" at bounding box center [291, 55] width 35 height 11
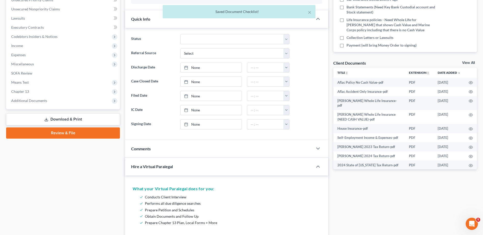
scroll to position [127, 0]
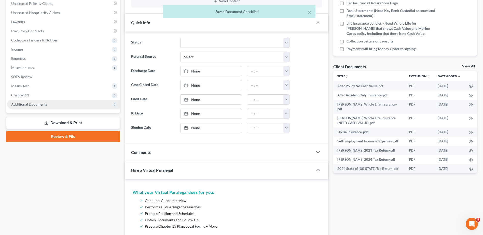
click at [39, 105] on span "Additional Documents" at bounding box center [29, 104] width 36 height 4
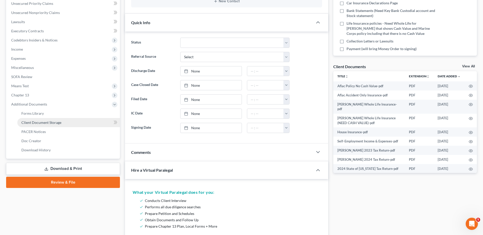
click at [39, 122] on span "Client Document Storage" at bounding box center [41, 122] width 40 height 4
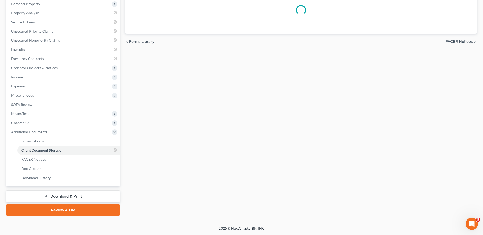
scroll to position [97, 0]
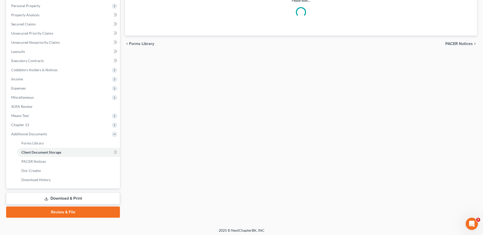
select select "7"
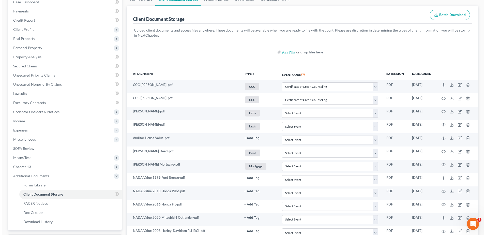
scroll to position [0, 0]
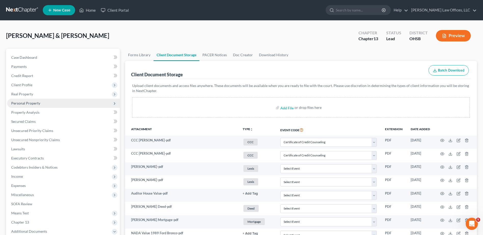
click at [31, 104] on span "Personal Property" at bounding box center [25, 103] width 29 height 4
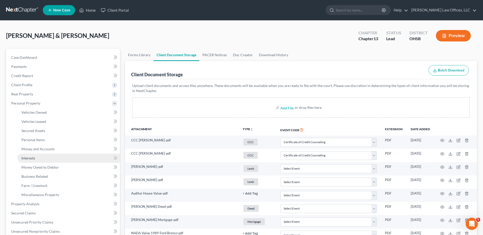
click at [33, 159] on span "Interests" at bounding box center [28, 158] width 14 height 4
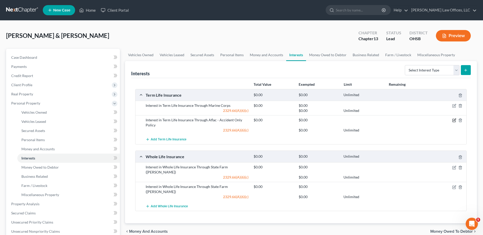
click at [453, 119] on icon "button" at bounding box center [454, 120] width 4 height 4
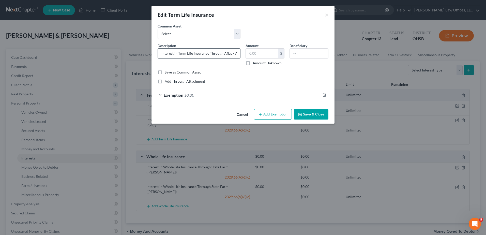
drag, startPoint x: 179, startPoint y: 53, endPoint x: 208, endPoint y: 53, distance: 29.3
click at [208, 53] on input "Interest in Term Life Insurance Through Aflac - Accident Only Policy" at bounding box center [199, 54] width 82 height 10
drag, startPoint x: 233, startPoint y: 54, endPoint x: 257, endPoint y: 54, distance: 24.2
click at [257, 54] on div "Description * Interest in Accident Only Policy Through Aflac - Accident Only Po…" at bounding box center [243, 56] width 176 height 27
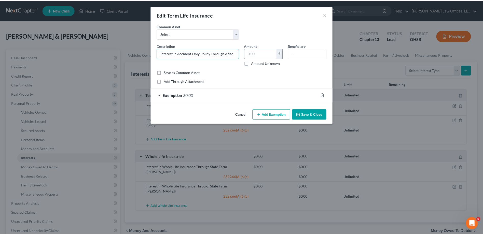
scroll to position [0, 0]
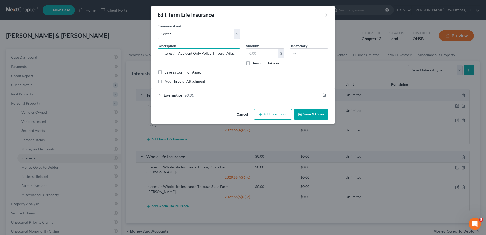
type input "Interest in Accident Only Policy Through Aflac"
click at [315, 114] on button "Save & Close" at bounding box center [311, 114] width 35 height 11
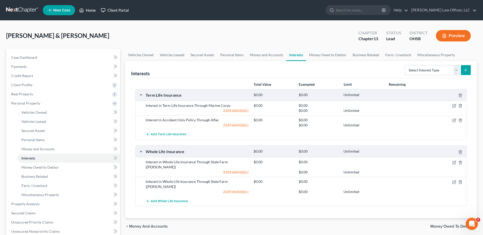
drag, startPoint x: 93, startPoint y: 10, endPoint x: 99, endPoint y: 12, distance: 6.5
click at [93, 10] on link "Home" at bounding box center [88, 10] width 22 height 9
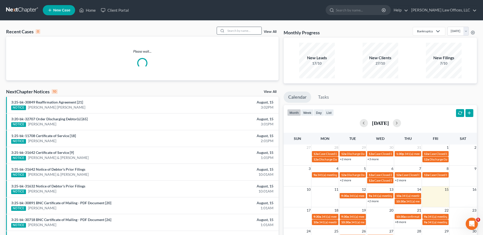
click at [251, 32] on input "search" at bounding box center [244, 30] width 36 height 7
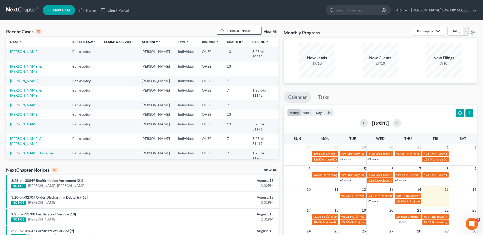
type input "haskamp"
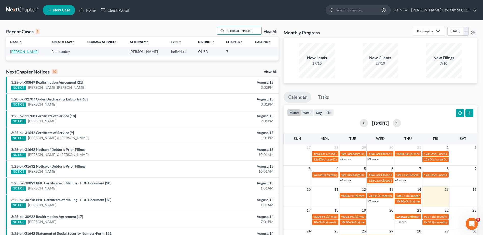
click at [14, 51] on link "Haskamp, Terri" at bounding box center [24, 51] width 28 height 4
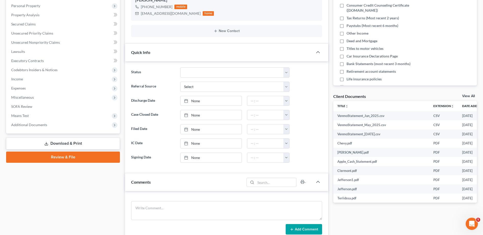
scroll to position [102, 0]
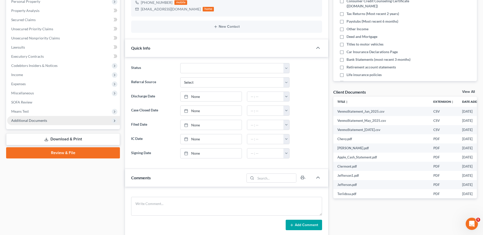
click at [30, 123] on span "Additional Documents" at bounding box center [63, 120] width 113 height 9
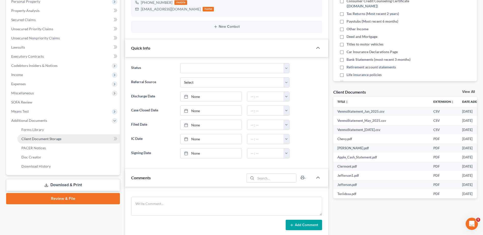
click at [33, 140] on span "Client Document Storage" at bounding box center [41, 139] width 40 height 4
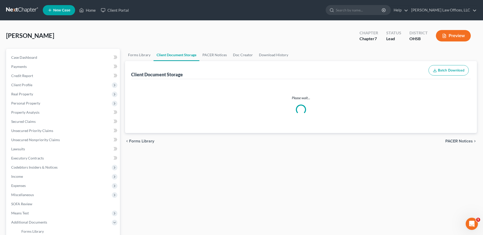
select select "7"
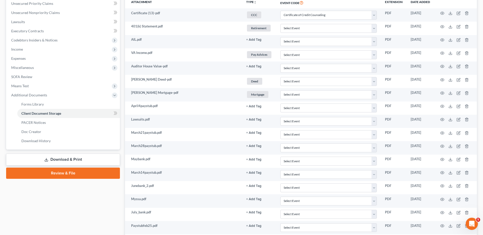
scroll to position [130, 0]
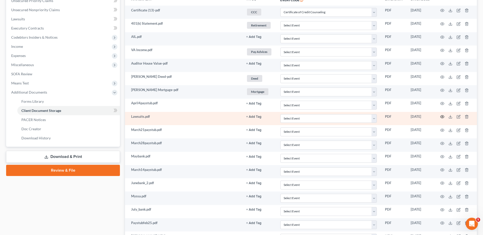
click at [442, 117] on circle "button" at bounding box center [441, 116] width 1 height 1
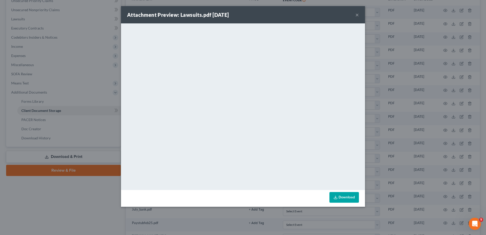
click at [357, 15] on button "×" at bounding box center [358, 15] width 4 height 6
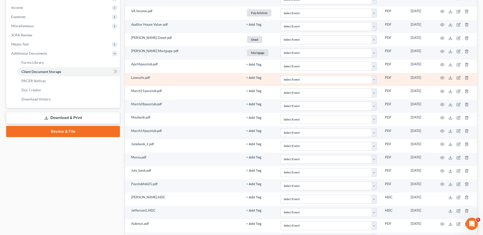
scroll to position [181, 0]
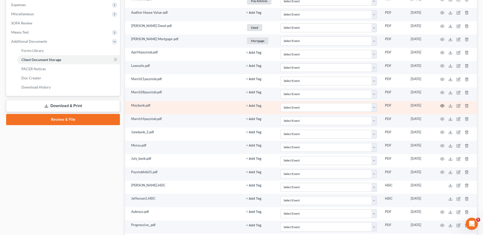
click at [442, 106] on icon "button" at bounding box center [442, 106] width 4 height 4
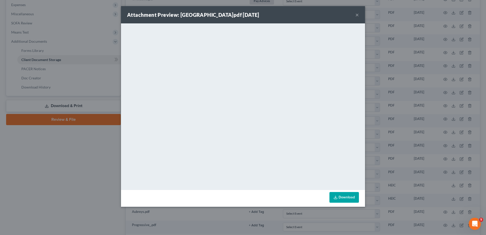
click at [356, 15] on button "×" at bounding box center [358, 15] width 4 height 6
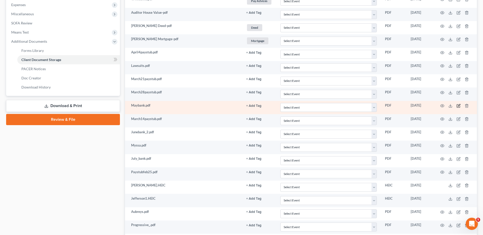
click at [460, 105] on icon "button" at bounding box center [458, 106] width 4 height 4
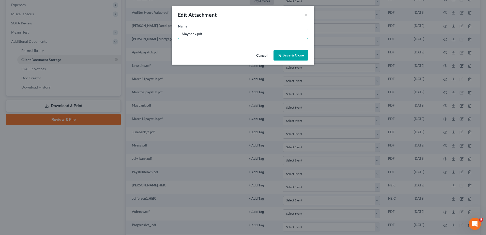
drag, startPoint x: 196, startPoint y: 34, endPoint x: 128, endPoint y: 33, distance: 68.2
click at [130, 34] on div "Edit Attachment × Name * Maybank.pdf Cancel Save & Close" at bounding box center [243, 117] width 486 height 235
type input "Chase 4.19 to 5.20.pdf"
click at [285, 55] on span "Save & Close" at bounding box center [293, 55] width 21 height 4
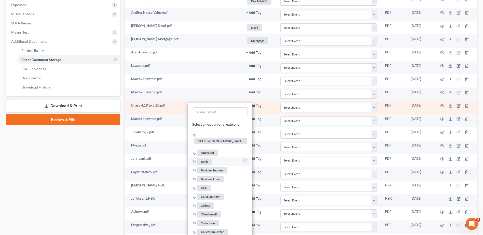
click at [207, 159] on span "Bank" at bounding box center [204, 162] width 15 height 6
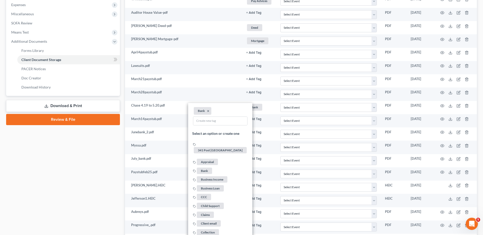
click at [103, 144] on div "Case Dashboard Payments Invoices Payments Payments Credit Report Client Profile" at bounding box center [63, 207] width 119 height 679
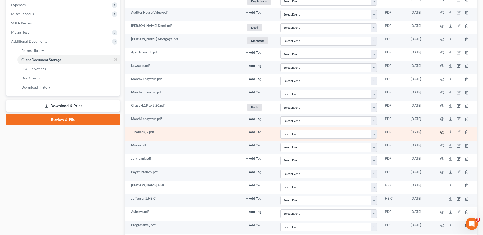
click at [441, 132] on icon "button" at bounding box center [442, 132] width 4 height 4
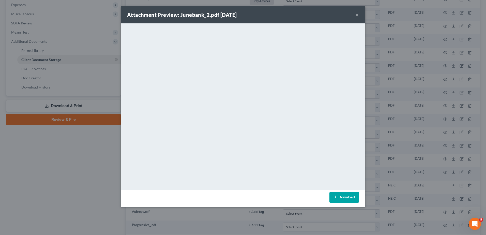
click at [357, 15] on button "×" at bounding box center [358, 15] width 4 height 6
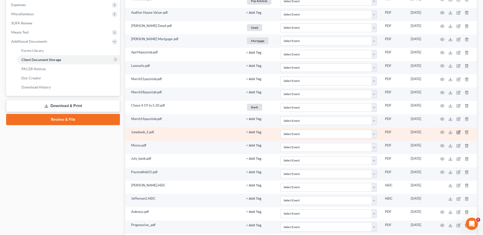
click at [458, 132] on icon "button" at bounding box center [458, 132] width 4 height 4
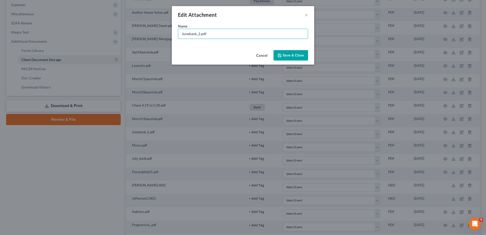
drag, startPoint x: 200, startPoint y: 34, endPoint x: 169, endPoint y: 34, distance: 31.3
click at [169, 34] on div "Edit Attachment × Name * Junebank_2.pdf Cancel Save & Close" at bounding box center [243, 117] width 486 height 235
type input "Chase 5.21 to 6.20.pdf"
click at [299, 53] on span "Save & Close" at bounding box center [293, 55] width 21 height 4
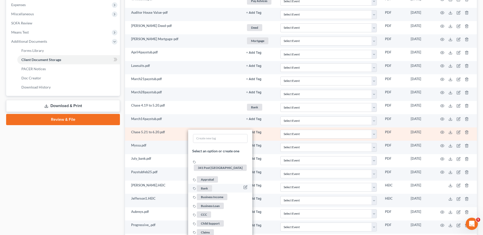
click at [205, 185] on span "Bank" at bounding box center [204, 188] width 15 height 6
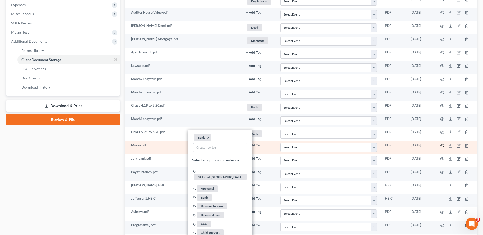
click at [441, 145] on circle "button" at bounding box center [441, 145] width 1 height 1
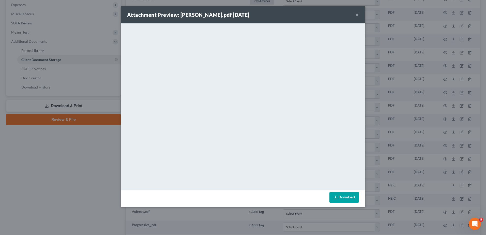
click at [357, 16] on button "×" at bounding box center [358, 15] width 4 height 6
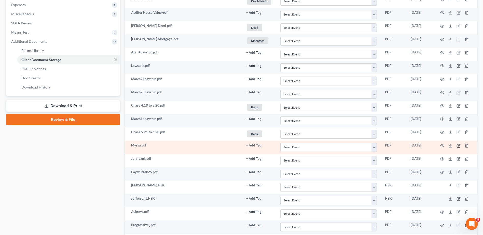
click at [457, 145] on icon "button" at bounding box center [457, 145] width 3 height 3
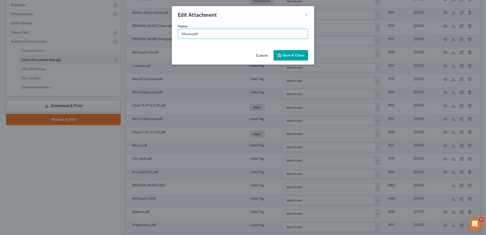
drag, startPoint x: 192, startPoint y: 33, endPoint x: 149, endPoint y: 31, distance: 43.6
click at [149, 31] on div "Edit Attachment × Name * Myssa.pdf Cancel Save & Close" at bounding box center [243, 117] width 486 height 235
type input "Social Security Income ZERO?.pdf"
click at [295, 53] on button "Save & Close" at bounding box center [291, 55] width 35 height 11
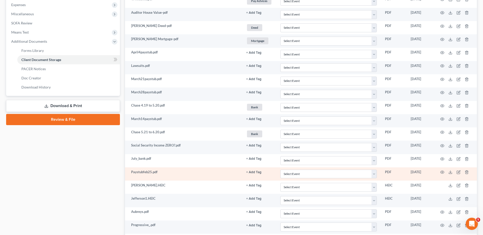
scroll to position [206, 0]
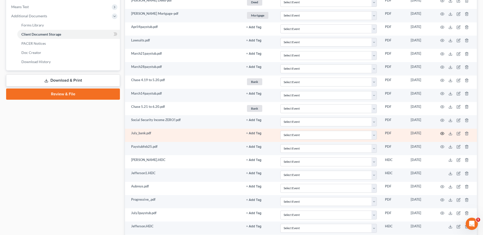
click at [442, 133] on icon "button" at bounding box center [442, 134] width 4 height 4
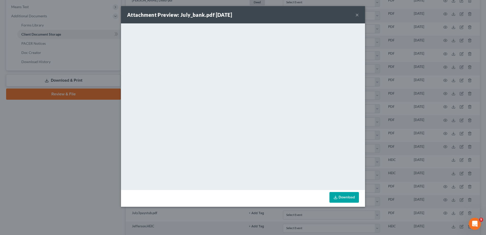
click at [357, 15] on button "×" at bounding box center [358, 15] width 4 height 6
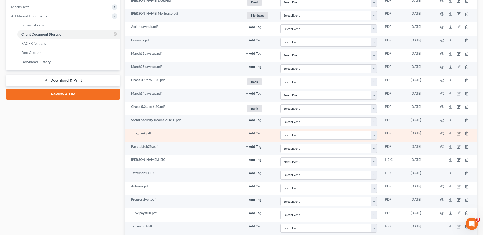
click at [458, 134] on icon "button" at bounding box center [458, 134] width 4 height 4
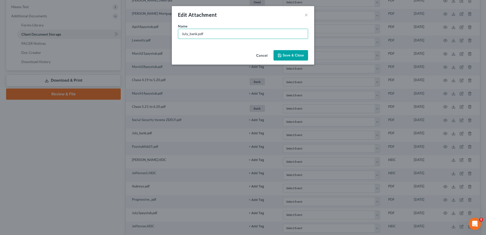
drag, startPoint x: 197, startPoint y: 33, endPoint x: 146, endPoint y: 34, distance: 51.4
click at [146, 35] on div "Edit Attachment × Name * July_bank.pdf Cancel Save & Close" at bounding box center [243, 117] width 486 height 235
type input "Chase 6/21 to 7/21.pdf"
click at [290, 55] on span "Save & Close" at bounding box center [293, 55] width 21 height 4
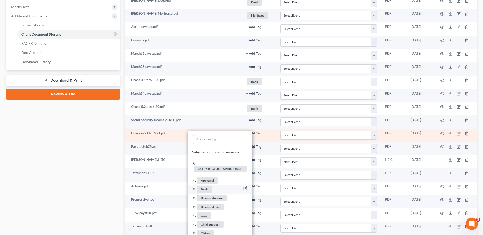
click at [204, 186] on span "Bank" at bounding box center [204, 189] width 15 height 6
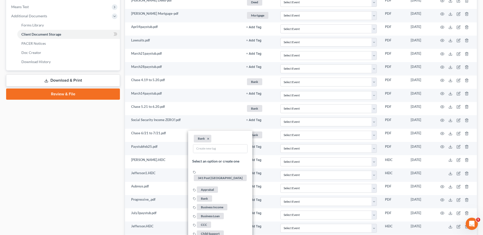
click at [91, 150] on div "Case Dashboard Payments Invoices Payments Payments Credit Report Client Profile" at bounding box center [63, 182] width 119 height 679
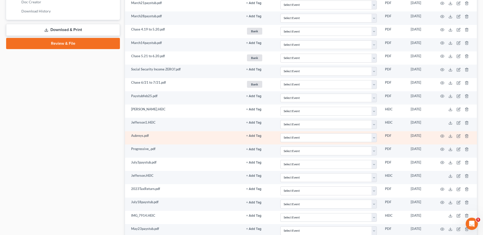
scroll to position [257, 0]
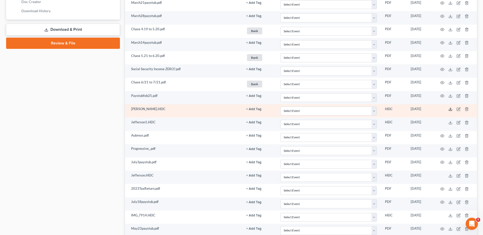
drag, startPoint x: 450, startPoint y: 109, endPoint x: 272, endPoint y: 105, distance: 177.6
click at [450, 109] on icon at bounding box center [450, 109] width 4 height 4
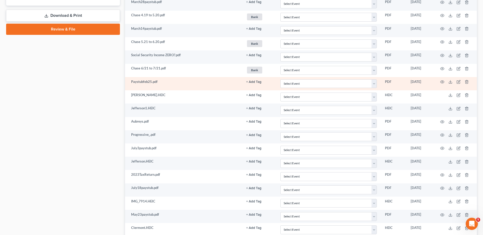
scroll to position [283, 0]
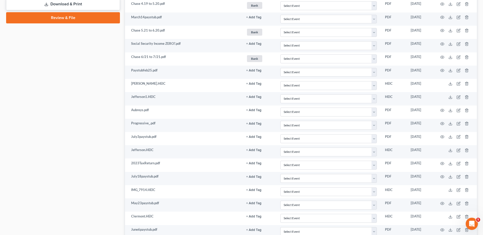
click at [90, 126] on div "Case Dashboard Payments Invoices Payments Payments Credit Report Client Profile" at bounding box center [63, 105] width 119 height 679
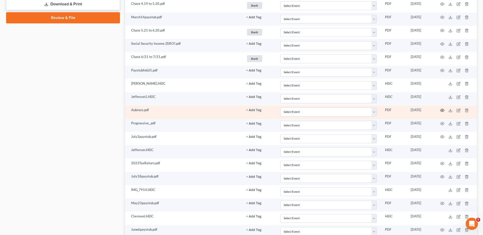
click at [442, 109] on icon "button" at bounding box center [442, 110] width 4 height 3
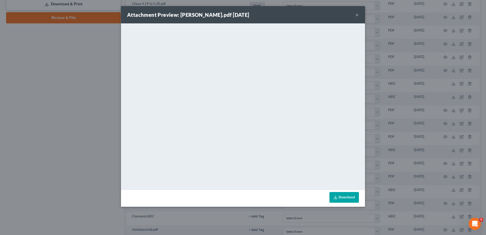
click at [358, 14] on button "×" at bounding box center [358, 15] width 4 height 6
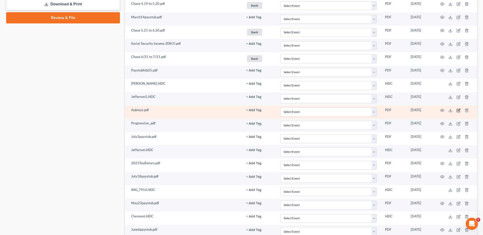
click at [457, 110] on icon "button" at bounding box center [457, 110] width 3 height 3
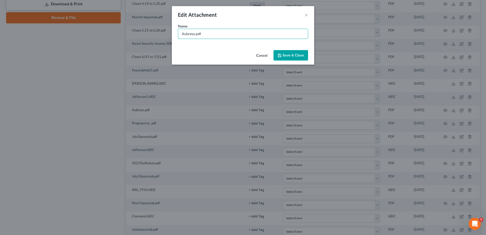
drag, startPoint x: 194, startPoint y: 34, endPoint x: 163, endPoint y: 36, distance: 31.3
click at [163, 36] on div "Edit Attachment × Name * Aubreys.pdf Cancel Save & Close" at bounding box center [243, 117] width 486 height 235
click at [51, 144] on div "Edit Attachment × Name * Aubreys.pdf Cancel Save & Close" at bounding box center [243, 117] width 486 height 235
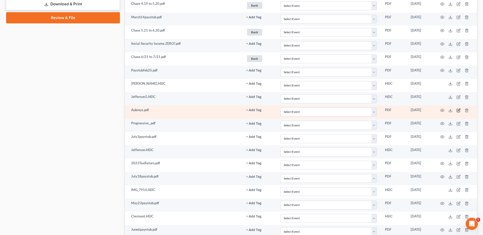
click at [458, 110] on icon "button" at bounding box center [458, 110] width 4 height 4
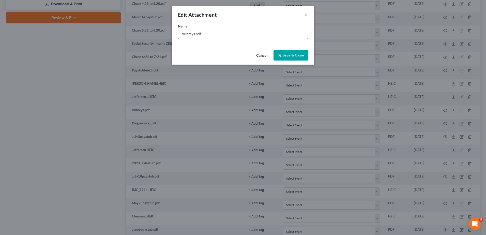
drag, startPoint x: 195, startPoint y: 34, endPoint x: 154, endPoint y: 34, distance: 40.5
click at [154, 34] on div "Edit Attachment × Name * Aubreys.pdf Cancel Save & Close" at bounding box center [243, 117] width 486 height 235
type input "Social Security Income Daughter.pdf"
click at [290, 55] on span "Save & Close" at bounding box center [293, 55] width 21 height 4
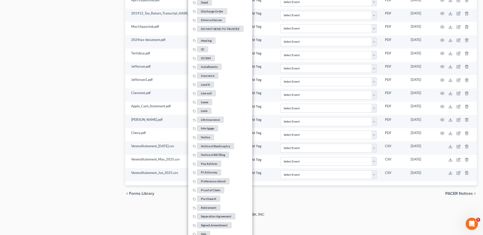
scroll to position [537, 0]
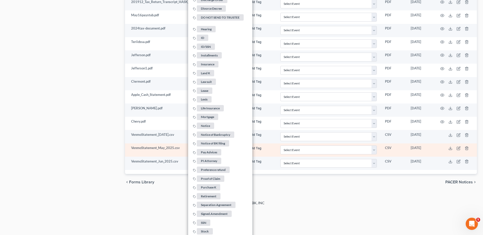
drag, startPoint x: 207, startPoint y: 149, endPoint x: 166, endPoint y: 156, distance: 41.2
click at [207, 149] on span "Pay Advices" at bounding box center [209, 152] width 24 height 6
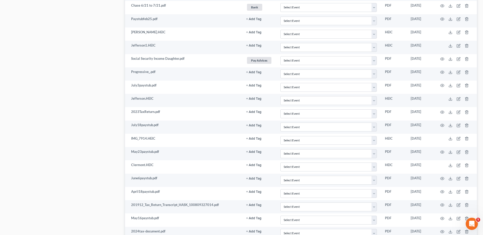
scroll to position [334, 0]
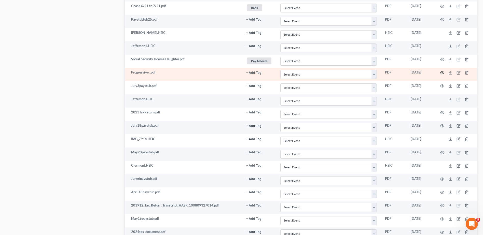
click at [442, 73] on icon "button" at bounding box center [442, 73] width 4 height 4
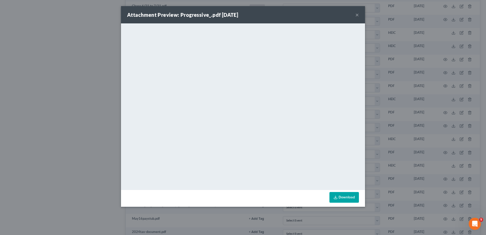
click at [357, 15] on button "×" at bounding box center [358, 15] width 4 height 6
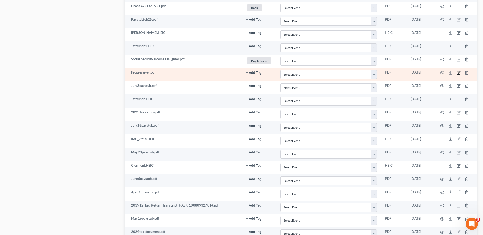
click at [458, 73] on icon "button" at bounding box center [458, 73] width 4 height 4
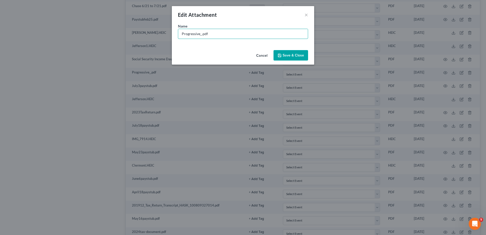
drag, startPoint x: 201, startPoint y: 34, endPoint x: 141, endPoint y: 19, distance: 62.2
click at [146, 32] on div "Edit Attachment × Name * Progressive_.pdf Cancel Save & Close" at bounding box center [243, 117] width 486 height 235
type input "Car Insurance.pdf"
click at [294, 56] on span "Save & Close" at bounding box center [293, 55] width 21 height 4
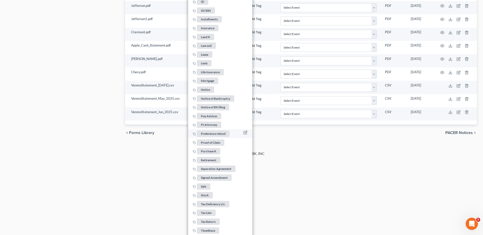
scroll to position [561, 0]
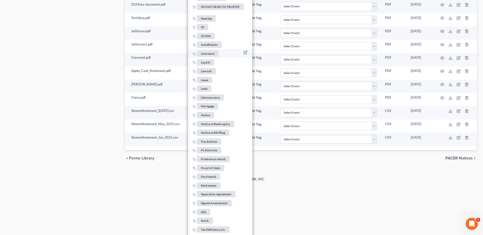
click at [212, 50] on span "Insurance" at bounding box center [208, 53] width 22 height 6
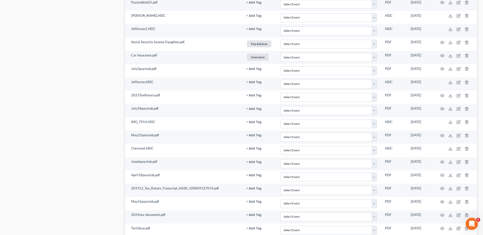
scroll to position [359, 0]
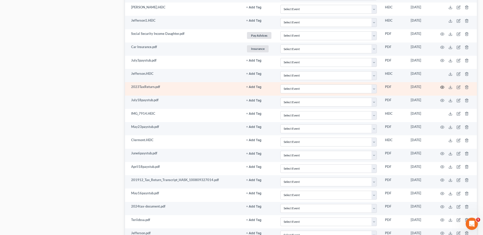
click at [443, 87] on icon "button" at bounding box center [442, 87] width 4 height 4
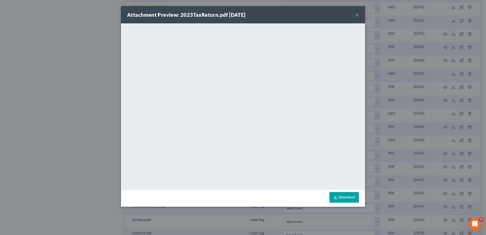
click at [358, 15] on button "×" at bounding box center [358, 15] width 4 height 6
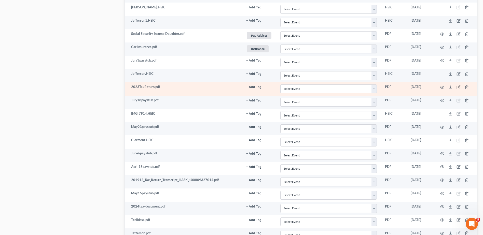
click at [457, 89] on icon "button" at bounding box center [458, 87] width 4 height 4
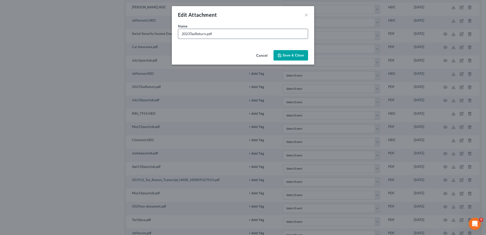
click at [191, 34] on input "2023TaxReturn.pdf" at bounding box center [243, 34] width 130 height 10
click at [197, 33] on input "2023 TaxReturn.pdf" at bounding box center [243, 34] width 130 height 10
type input "2023 Tax Return.pdf"
click at [292, 54] on span "Save & Close" at bounding box center [293, 55] width 21 height 4
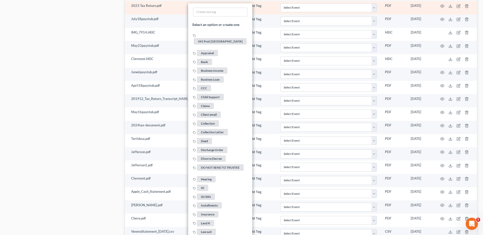
scroll to position [652, 0]
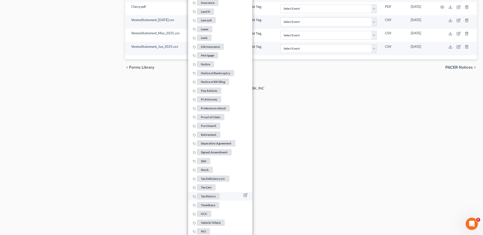
click at [203, 195] on span "Tax Return" at bounding box center [208, 196] width 23 height 6
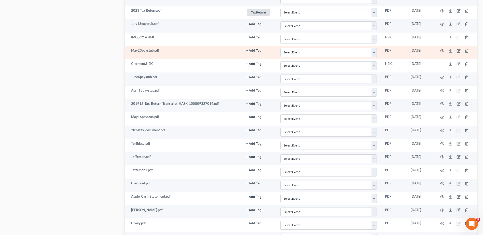
scroll to position [461, 0]
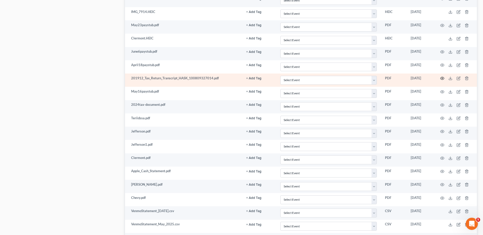
click at [442, 78] on circle "button" at bounding box center [441, 78] width 1 height 1
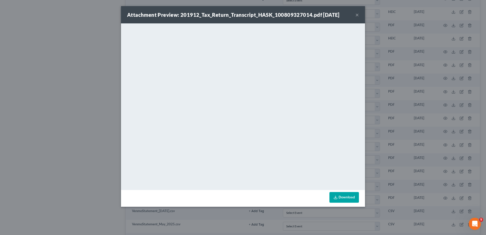
click at [359, 15] on button "×" at bounding box center [358, 15] width 4 height 6
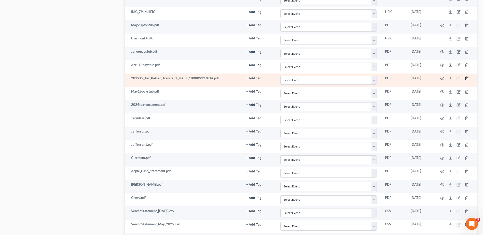
click at [466, 78] on icon "button" at bounding box center [466, 78] width 4 height 4
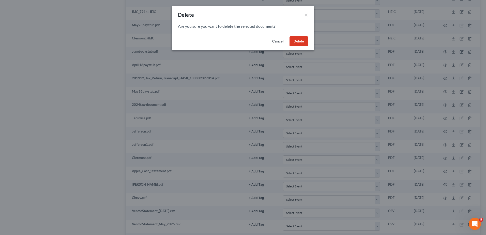
click at [296, 38] on button "Delete" at bounding box center [299, 41] width 19 height 10
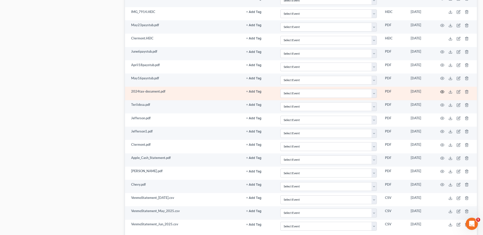
click at [442, 90] on icon "button" at bounding box center [442, 92] width 4 height 4
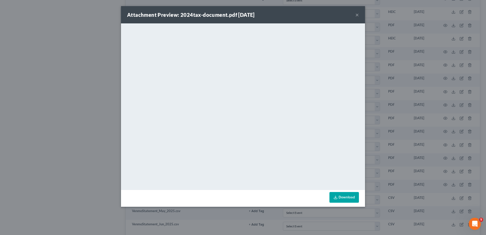
drag, startPoint x: 358, startPoint y: 15, endPoint x: 353, endPoint y: 24, distance: 10.2
click at [357, 15] on button "×" at bounding box center [358, 15] width 4 height 6
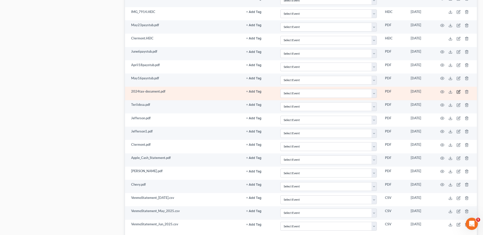
click at [457, 93] on icon "button" at bounding box center [458, 92] width 4 height 4
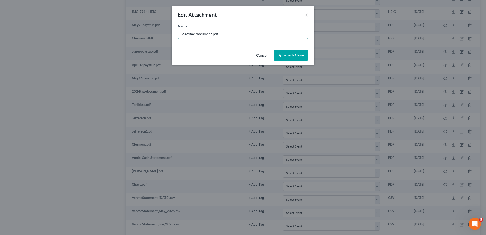
drag, startPoint x: 211, startPoint y: 34, endPoint x: 185, endPoint y: 35, distance: 26.0
click at [185, 35] on input "2024tax-document.pdf" at bounding box center [243, 34] width 130 height 10
type input "2024 Tax Return.pdf"
click at [294, 54] on span "Save & Close" at bounding box center [293, 55] width 21 height 4
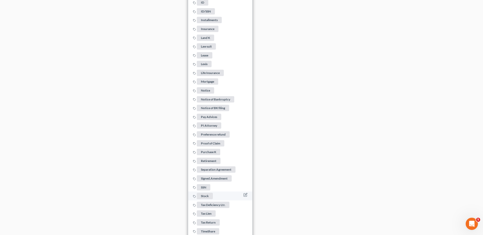
scroll to position [741, 0]
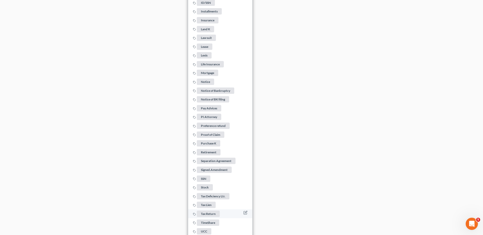
click at [207, 211] on span "Tax Return" at bounding box center [208, 214] width 23 height 6
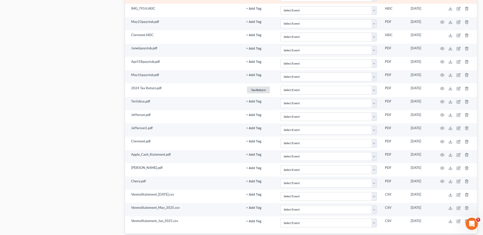
scroll to position [473, 0]
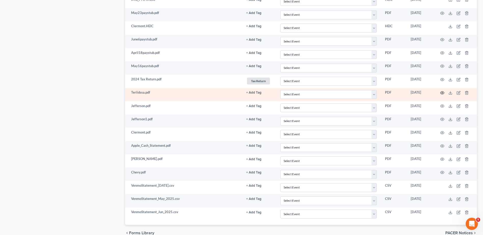
click at [442, 93] on circle "button" at bounding box center [441, 92] width 1 height 1
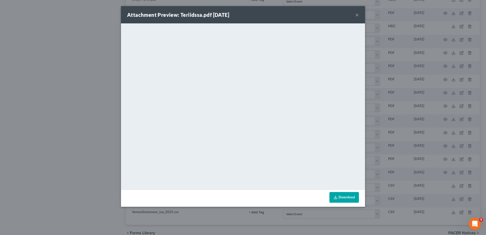
click at [357, 14] on button "×" at bounding box center [358, 15] width 4 height 6
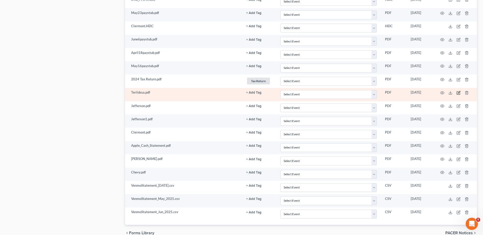
click at [458, 93] on icon "button" at bounding box center [458, 93] width 4 height 4
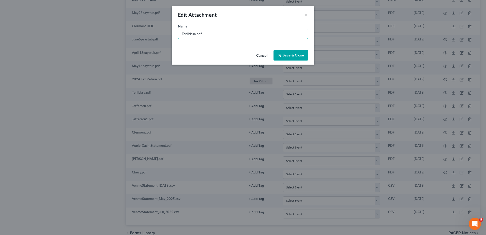
drag, startPoint x: 195, startPoint y: 34, endPoint x: 165, endPoint y: 34, distance: 30.8
click at [165, 34] on div "Edit Attachment × Name * Teriidssa.pdf Cancel Save & Close" at bounding box center [243, 117] width 486 height 235
type input "Haskamp ID & SSN.pdf"
click at [297, 56] on span "Save & Close" at bounding box center [293, 55] width 21 height 4
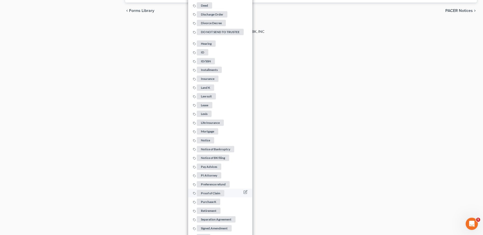
scroll to position [695, 0]
click at [209, 59] on span "ID/SSN" at bounding box center [206, 61] width 18 height 6
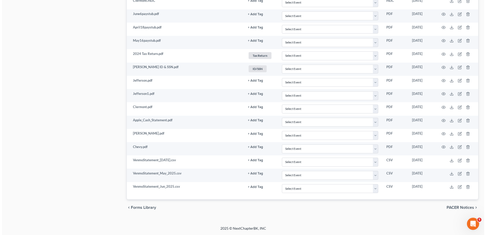
scroll to position [498, 0]
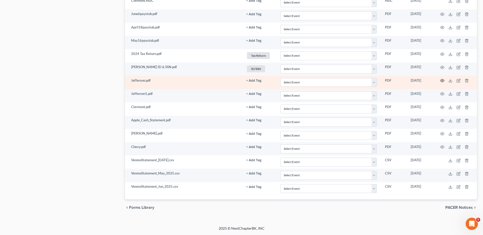
click at [441, 81] on circle "button" at bounding box center [441, 80] width 1 height 1
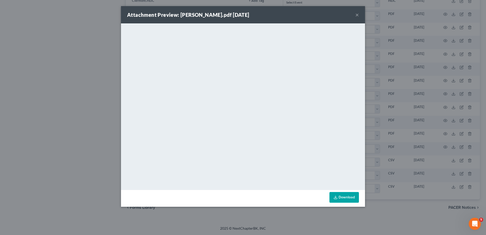
click at [357, 15] on button "×" at bounding box center [358, 15] width 4 height 6
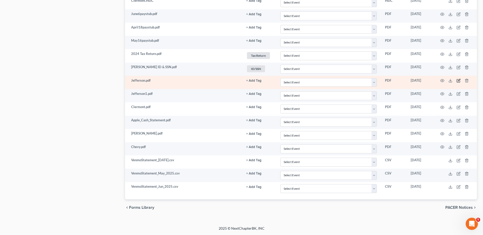
click at [458, 80] on icon "button" at bounding box center [458, 81] width 4 height 4
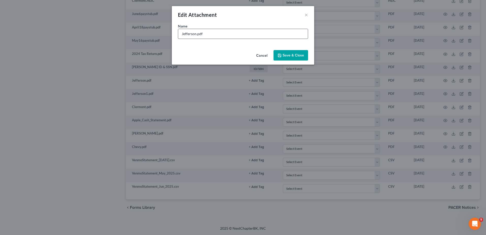
click at [196, 34] on input "Jefferson.pdf" at bounding box center [243, 34] width 130 height 10
type input "JeffersonLawsuit.pdf"
click at [292, 54] on span "Save & Close" at bounding box center [293, 55] width 21 height 4
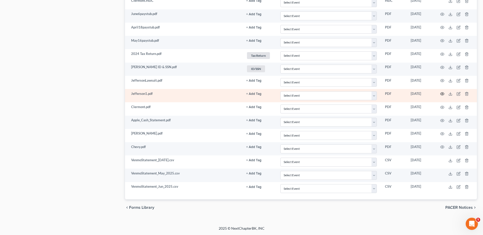
click at [442, 93] on circle "button" at bounding box center [441, 93] width 1 height 1
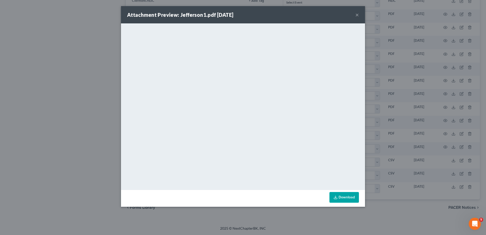
click at [358, 15] on button "×" at bounding box center [358, 15] width 4 height 6
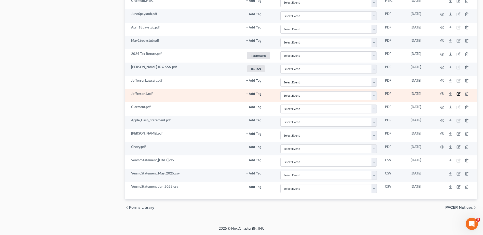
click at [460, 93] on icon "button" at bounding box center [458, 93] width 2 height 2
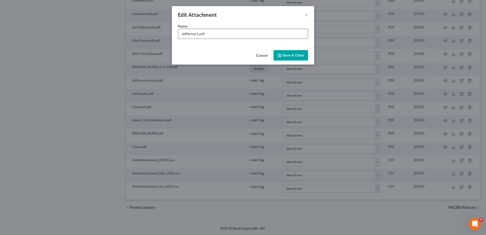
click at [198, 34] on input "Jefferson1.pdf" at bounding box center [243, 34] width 130 height 10
type input "JeffersonCourtLetter.pdf"
click at [290, 55] on span "Save & Close" at bounding box center [293, 55] width 21 height 4
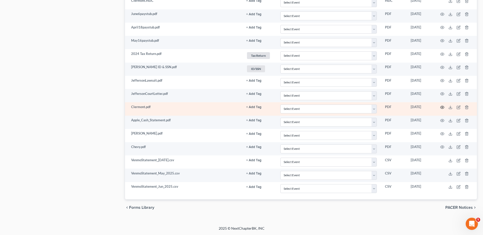
click at [443, 107] on icon "button" at bounding box center [442, 107] width 4 height 4
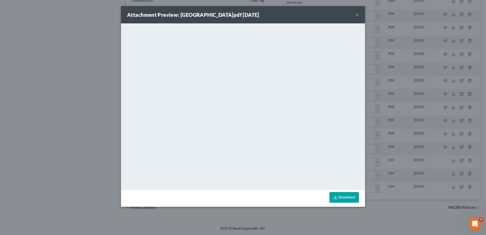
click at [357, 14] on button "×" at bounding box center [358, 15] width 4 height 6
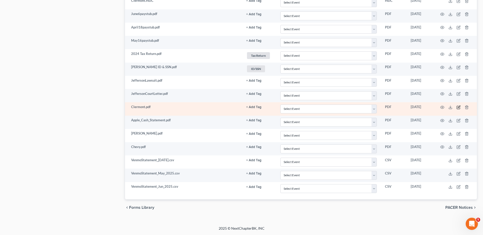
click at [459, 108] on icon "button" at bounding box center [458, 107] width 4 height 4
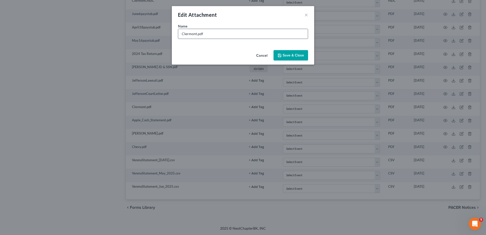
click at [196, 34] on input "Clermont.pdf" at bounding box center [243, 34] width 130 height 10
type input "ClermontLawsuit.pdf"
click at [301, 55] on span "Save & Close" at bounding box center [293, 55] width 21 height 4
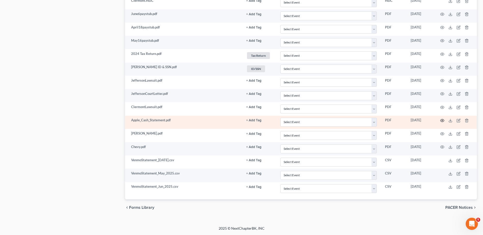
click at [441, 119] on icon "button" at bounding box center [442, 120] width 4 height 3
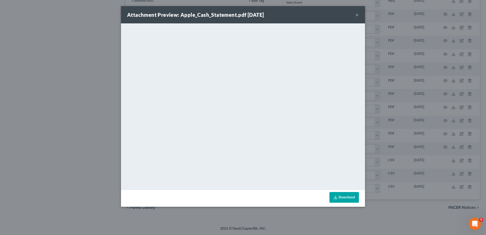
drag, startPoint x: 357, startPoint y: 15, endPoint x: 354, endPoint y: 28, distance: 14.4
click at [357, 14] on button "×" at bounding box center [358, 15] width 4 height 6
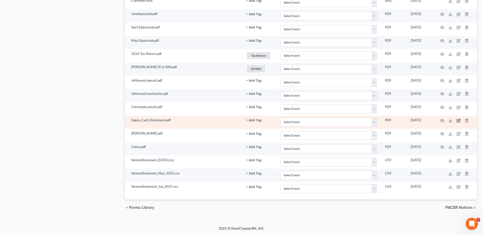
click at [457, 121] on icon "button" at bounding box center [458, 121] width 4 height 4
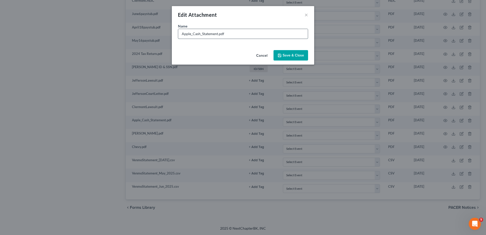
drag, startPoint x: 218, startPoint y: 34, endPoint x: 200, endPoint y: 35, distance: 17.6
click at [200, 35] on input "Apple_Cash_Statement.pdf" at bounding box center [243, 34] width 130 height 10
type input "Apple Cash May, June, July.pdf"
click at [302, 56] on span "Save & Close" at bounding box center [293, 55] width 21 height 4
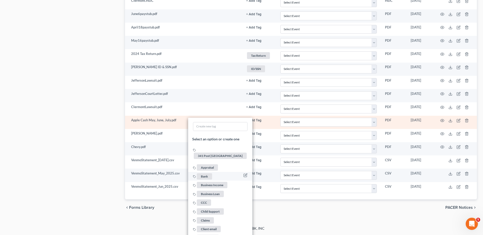
click at [205, 173] on span "Bank" at bounding box center [204, 176] width 15 height 6
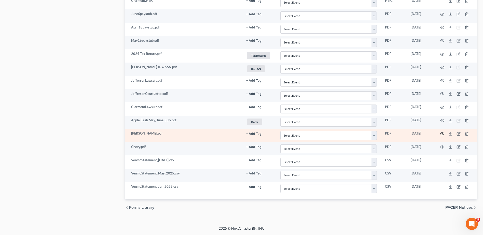
click at [442, 134] on icon "button" at bounding box center [442, 134] width 4 height 4
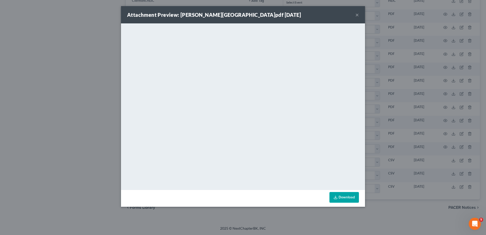
click at [357, 15] on button "×" at bounding box center [358, 15] width 4 height 6
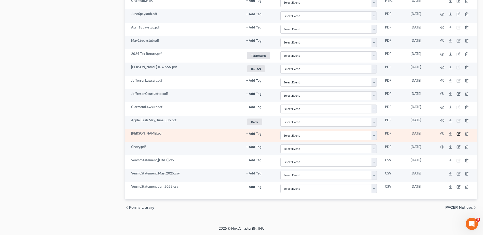
click at [458, 134] on icon "button" at bounding box center [458, 133] width 2 height 2
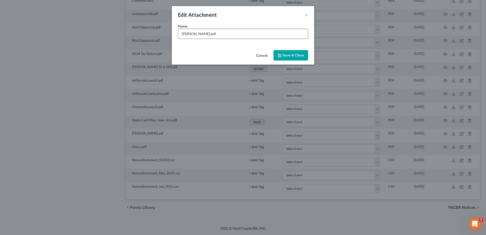
click at [197, 35] on input "Hamilton.pdf" at bounding box center [243, 34] width 130 height 10
type input "HamiltonLawsuit2.pdf"
click at [284, 54] on span "Save & Close" at bounding box center [293, 55] width 21 height 4
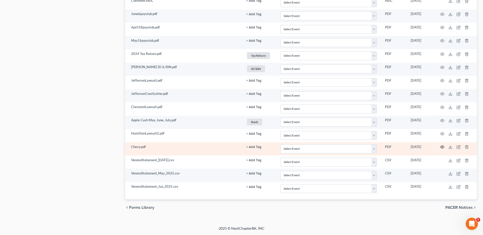
click at [442, 147] on circle "button" at bounding box center [441, 147] width 1 height 1
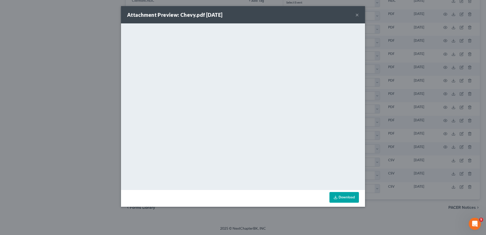
click at [357, 15] on button "×" at bounding box center [358, 15] width 4 height 6
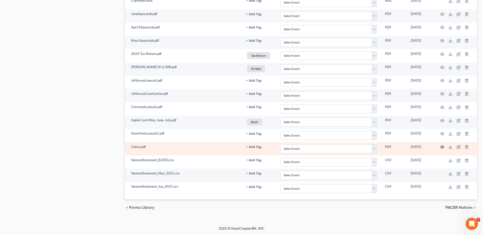
click at [441, 147] on icon "button" at bounding box center [442, 147] width 4 height 4
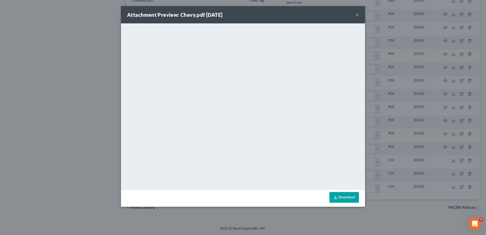
click at [356, 14] on button "×" at bounding box center [358, 15] width 4 height 6
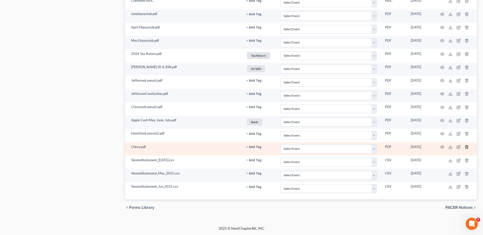
click at [465, 146] on polyline "button" at bounding box center [466, 146] width 3 height 0
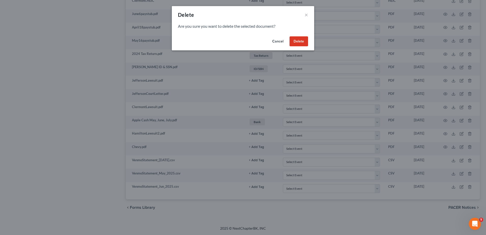
click at [298, 43] on button "Delete" at bounding box center [299, 41] width 19 height 10
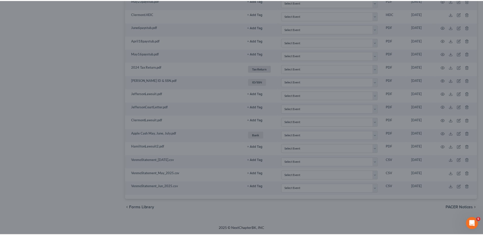
scroll to position [485, 0]
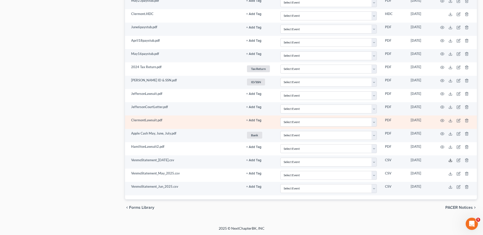
click at [450, 160] on icon at bounding box center [450, 160] width 4 height 4
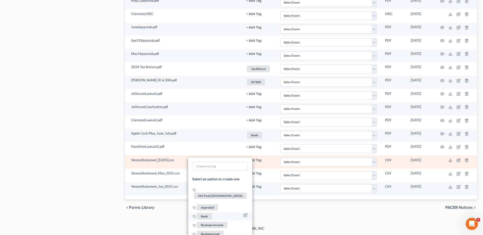
click at [202, 213] on span "Bank" at bounding box center [204, 216] width 15 height 6
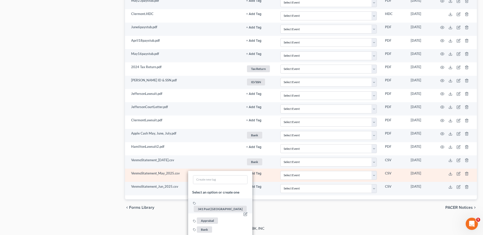
click at [205, 226] on span "Bank" at bounding box center [204, 229] width 15 height 6
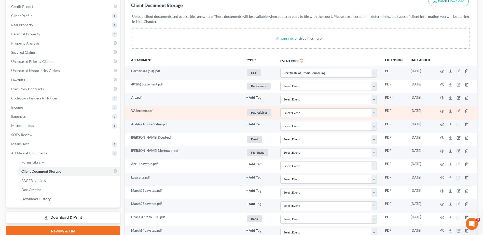
scroll to position [78, 0]
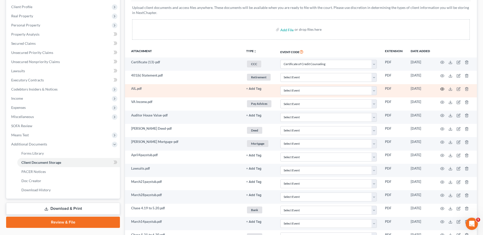
click at [442, 90] on circle "button" at bounding box center [441, 89] width 1 height 1
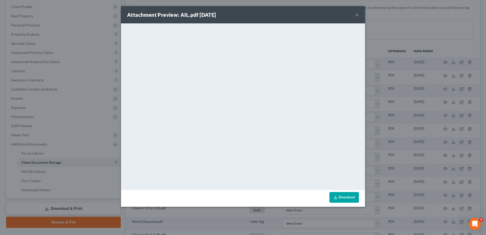
click at [358, 16] on button "×" at bounding box center [358, 15] width 4 height 6
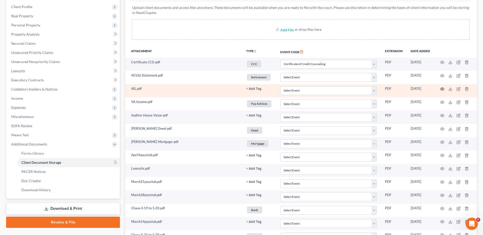
click at [442, 89] on circle "button" at bounding box center [441, 89] width 1 height 1
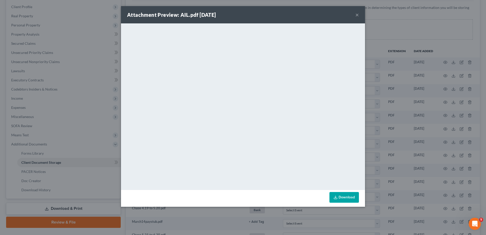
click at [357, 15] on button "×" at bounding box center [358, 15] width 4 height 6
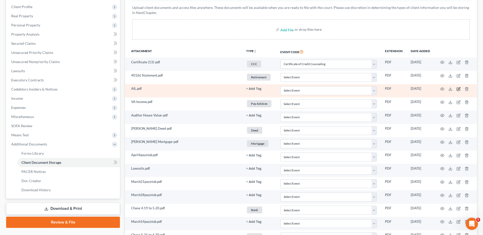
click at [458, 89] on icon "button" at bounding box center [458, 89] width 4 height 4
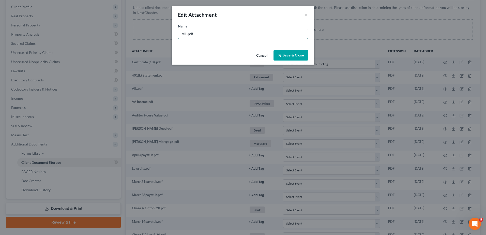
click at [188, 35] on input "AIL.pdf" at bounding box center [243, 34] width 130 height 10
type input "AIL Life Insurance 1st page, Need actual Policy.pdf"
click at [297, 55] on span "Save & Close" at bounding box center [293, 55] width 21 height 4
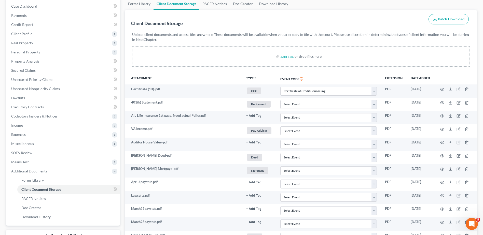
scroll to position [0, 0]
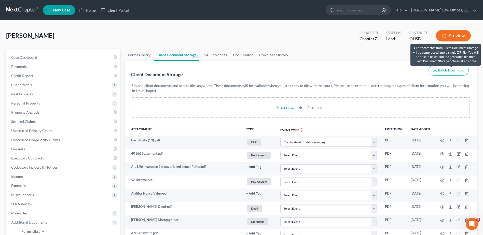
click at [453, 70] on span "Batch Download" at bounding box center [451, 70] width 26 height 4
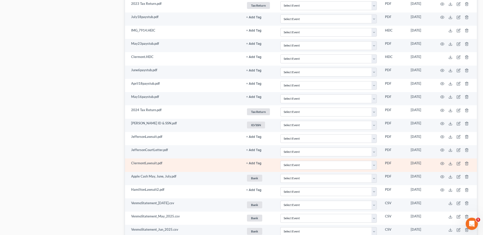
scroll to position [485, 0]
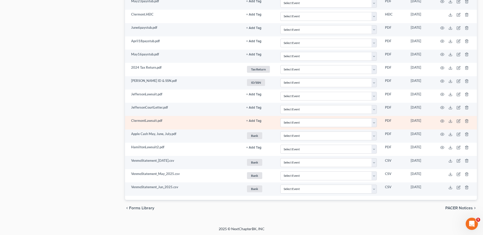
select select "7"
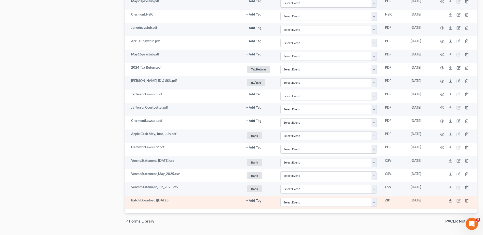
click at [450, 201] on polyline at bounding box center [450, 200] width 2 height 1
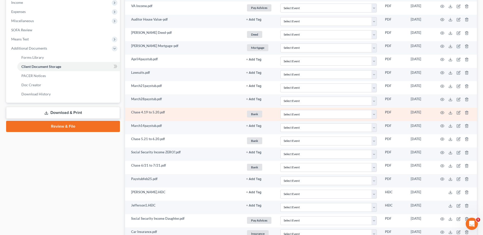
scroll to position [179, 0]
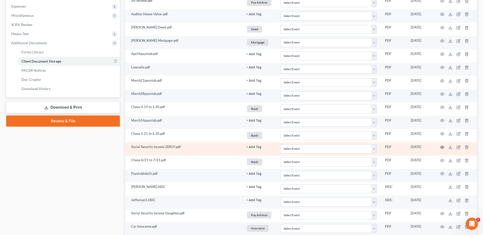
click at [442, 149] on icon "button" at bounding box center [442, 147] width 4 height 3
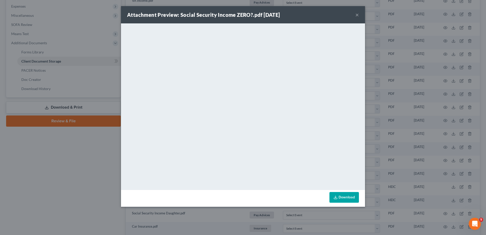
click at [356, 15] on button "×" at bounding box center [358, 15] width 4 height 6
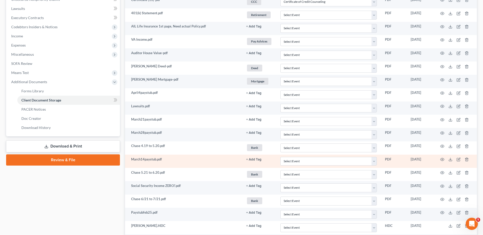
scroll to position [153, 0]
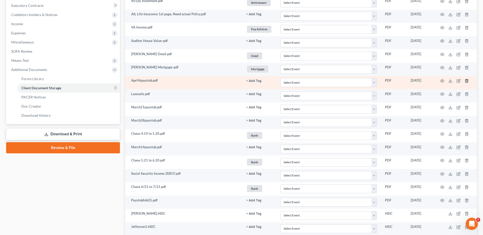
click at [466, 81] on line "button" at bounding box center [466, 81] width 0 height 1
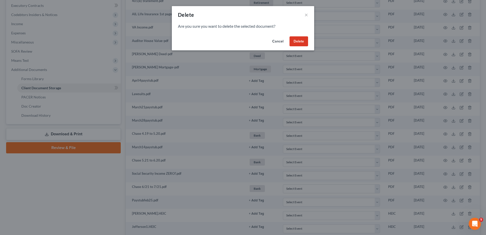
click at [299, 43] on button "Delete" at bounding box center [299, 41] width 19 height 10
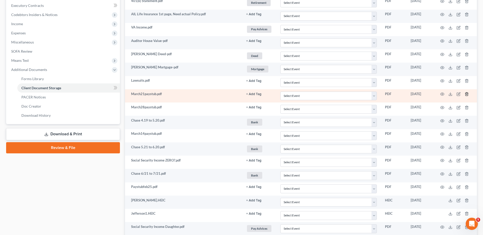
click at [466, 94] on line "button" at bounding box center [466, 94] width 0 height 1
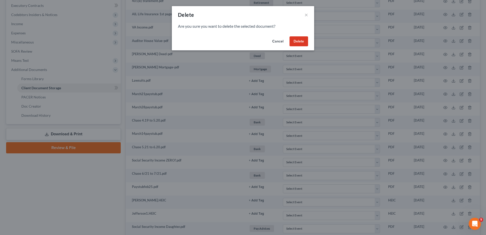
click at [299, 44] on button "Delete" at bounding box center [299, 41] width 19 height 10
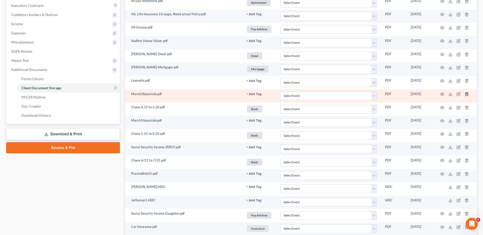
click at [466, 94] on icon "button" at bounding box center [466, 94] width 4 height 4
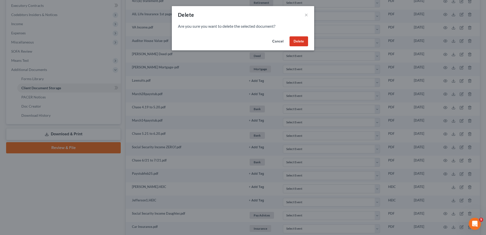
click at [298, 43] on button "Delete" at bounding box center [299, 41] width 19 height 10
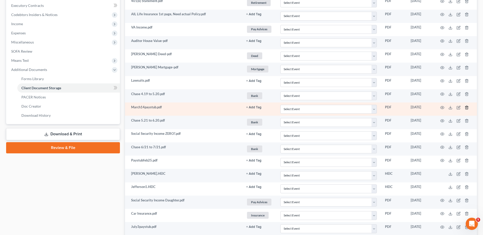
click at [466, 108] on line "button" at bounding box center [466, 107] width 0 height 1
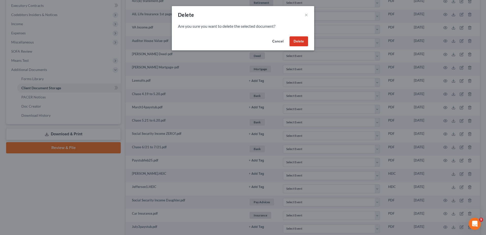
click at [298, 43] on button "Delete" at bounding box center [299, 41] width 19 height 10
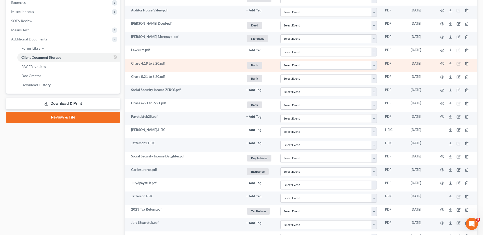
scroll to position [204, 0]
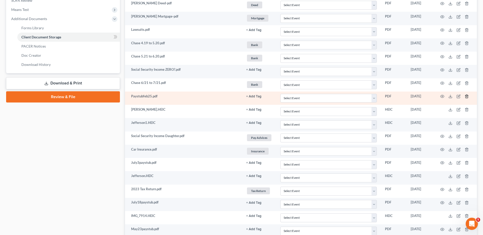
click at [466, 96] on line "button" at bounding box center [466, 96] width 0 height 1
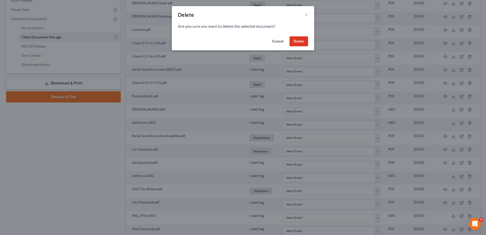
click at [302, 39] on button "Delete" at bounding box center [299, 41] width 19 height 10
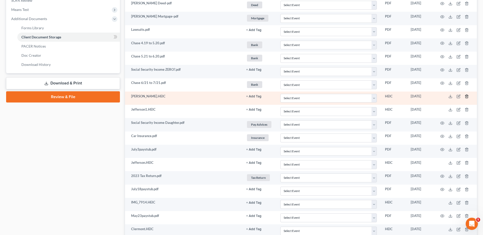
click at [466, 96] on icon "button" at bounding box center [466, 96] width 4 height 4
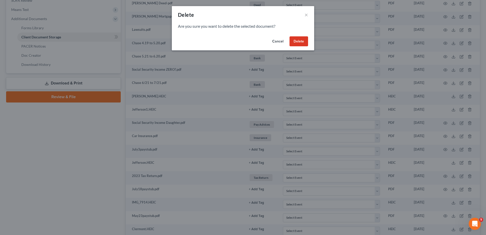
click at [300, 42] on button "Delete" at bounding box center [299, 41] width 19 height 10
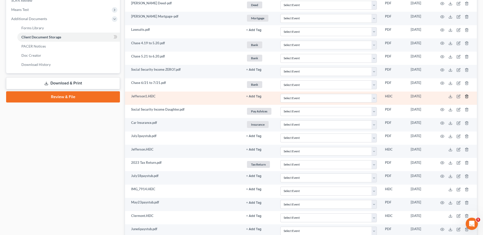
click at [466, 96] on icon "button" at bounding box center [466, 96] width 4 height 4
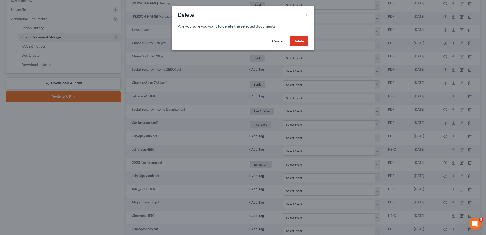
click at [298, 43] on button "Delete" at bounding box center [299, 41] width 19 height 10
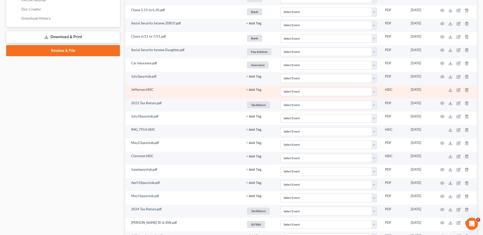
scroll to position [254, 0]
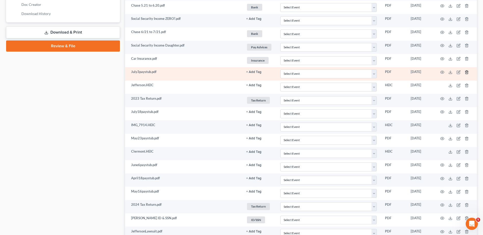
click at [467, 72] on line "button" at bounding box center [467, 72] width 0 height 1
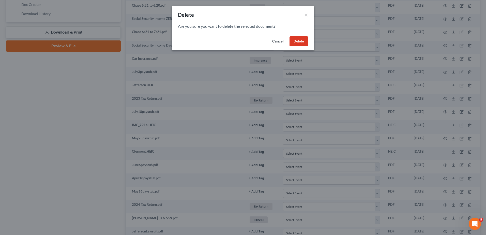
click at [297, 42] on button "Delete" at bounding box center [299, 41] width 19 height 10
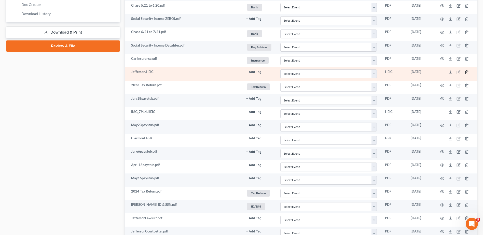
click at [467, 72] on icon "button" at bounding box center [466, 72] width 4 height 4
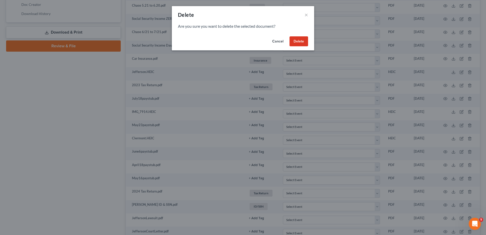
click at [298, 42] on button "Delete" at bounding box center [299, 41] width 19 height 10
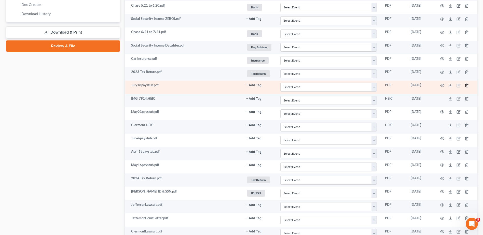
click at [466, 85] on icon "button" at bounding box center [466, 85] width 4 height 4
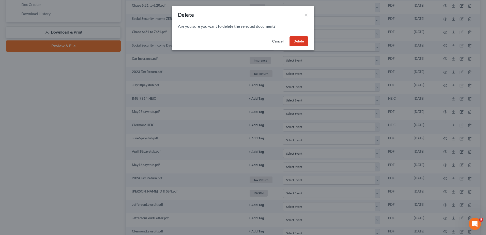
click at [301, 42] on button "Delete" at bounding box center [299, 41] width 19 height 10
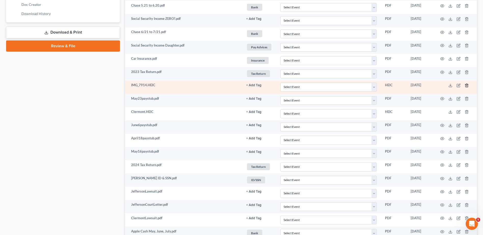
click at [466, 85] on line "button" at bounding box center [466, 85] width 0 height 1
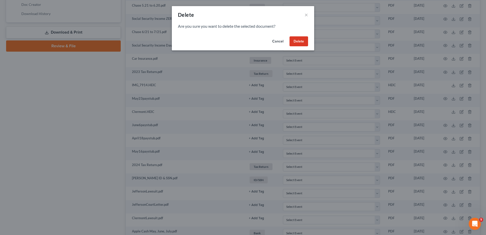
drag, startPoint x: 297, startPoint y: 39, endPoint x: 219, endPoint y: 66, distance: 82.5
click at [297, 39] on button "Delete" at bounding box center [299, 41] width 19 height 10
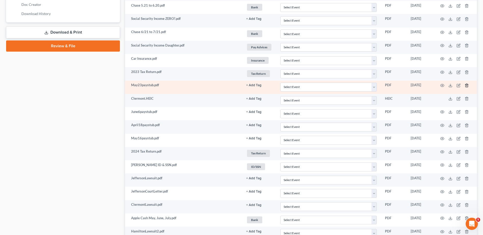
click at [466, 85] on icon "button" at bounding box center [466, 85] width 4 height 4
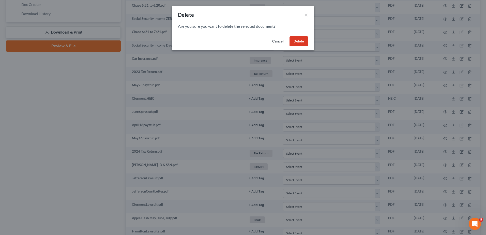
click at [297, 42] on button "Delete" at bounding box center [299, 41] width 19 height 10
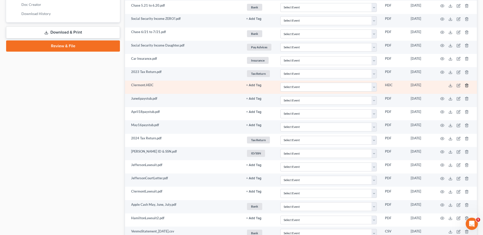
click at [467, 86] on line "button" at bounding box center [467, 85] width 0 height 1
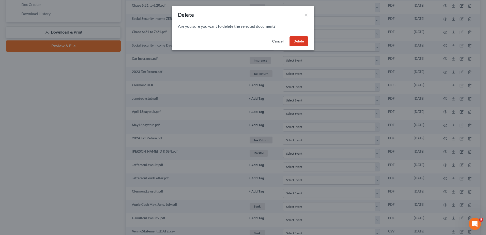
click at [291, 38] on button "Delete" at bounding box center [299, 41] width 19 height 10
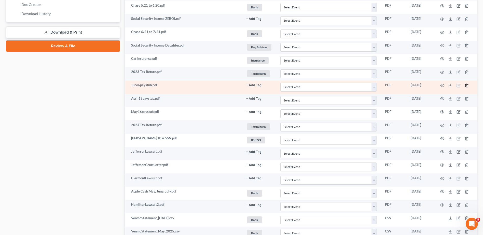
click at [467, 85] on icon "button" at bounding box center [466, 85] width 4 height 4
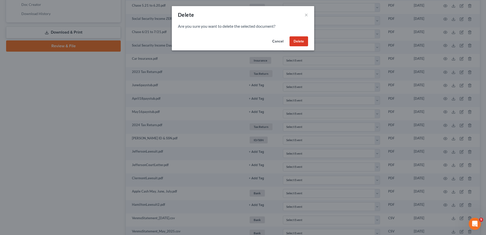
click at [301, 38] on button "Delete" at bounding box center [299, 41] width 19 height 10
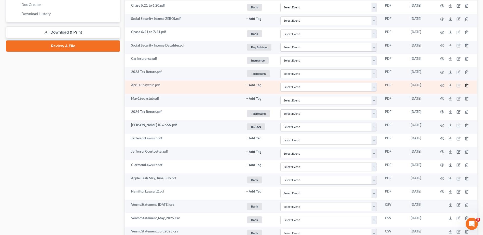
click at [466, 85] on line "button" at bounding box center [466, 85] width 0 height 1
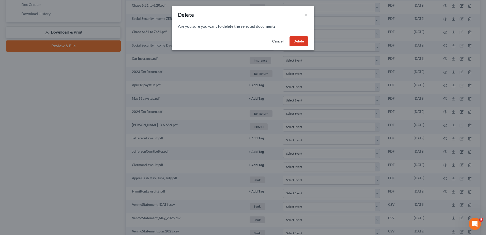
click at [294, 39] on button "Delete" at bounding box center [299, 41] width 19 height 10
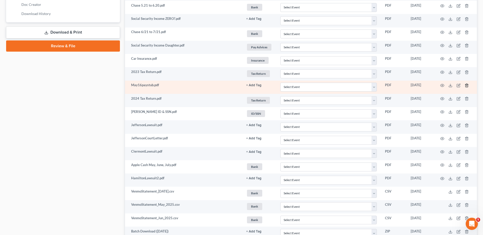
click at [467, 85] on line "button" at bounding box center [467, 85] width 0 height 1
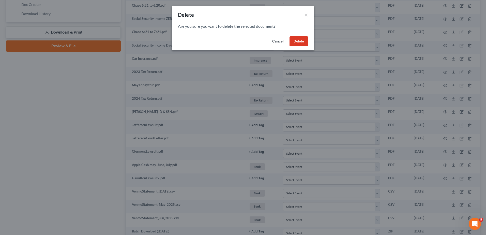
click at [296, 40] on button "Delete" at bounding box center [299, 41] width 19 height 10
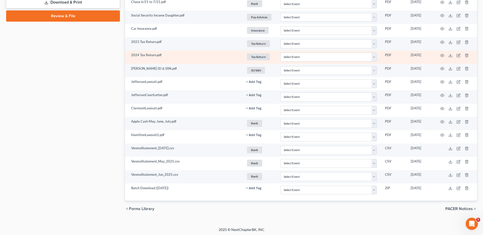
scroll to position [286, 0]
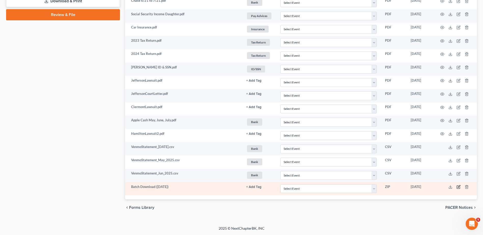
click at [459, 187] on icon "button" at bounding box center [458, 186] width 2 height 2
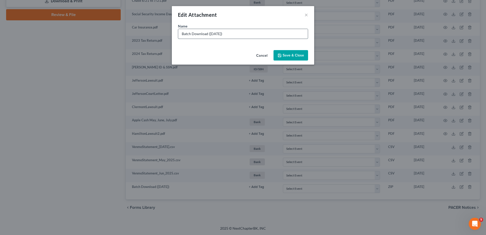
click at [232, 34] on input "Batch Download ([DATE])" at bounding box center [243, 34] width 130 height 10
type input "Batch Download (08/15/25) (Pam sorted these)"
click at [292, 56] on span "Save & Close" at bounding box center [293, 55] width 21 height 4
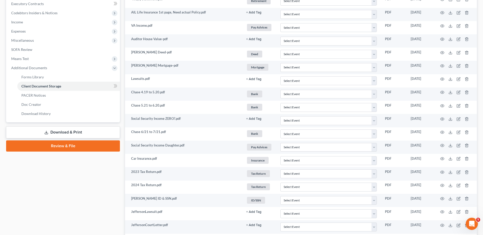
scroll to position [159, 0]
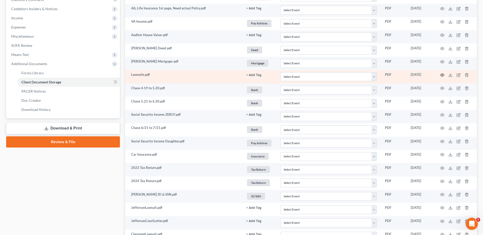
click at [441, 75] on circle "button" at bounding box center [441, 75] width 1 height 1
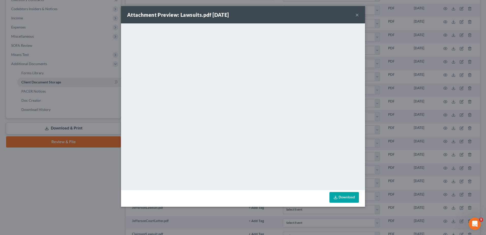
click at [358, 15] on button "×" at bounding box center [358, 15] width 4 height 6
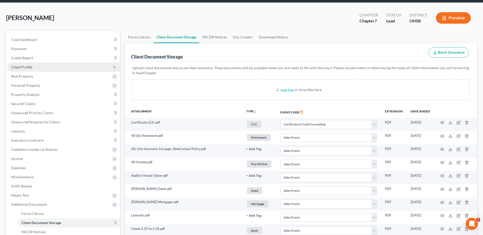
scroll to position [0, 0]
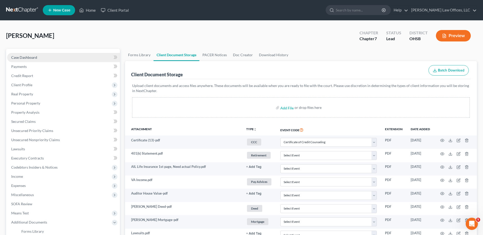
click at [26, 56] on span "Case Dashboard" at bounding box center [24, 57] width 26 height 4
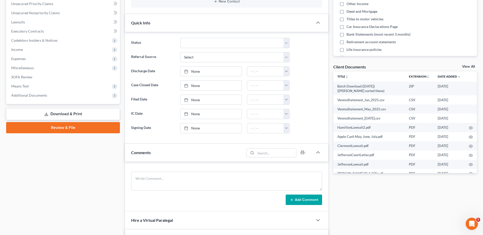
scroll to position [153, 0]
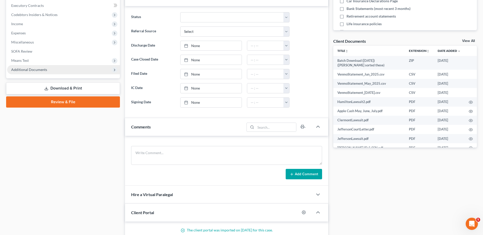
click at [35, 69] on span "Additional Documents" at bounding box center [29, 69] width 36 height 4
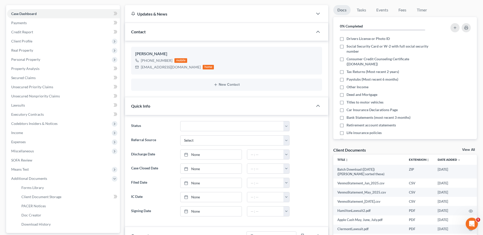
scroll to position [0, 0]
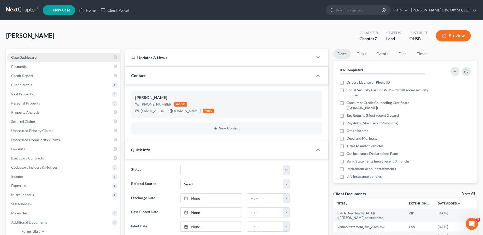
click at [24, 57] on span "Case Dashboard" at bounding box center [23, 57] width 25 height 4
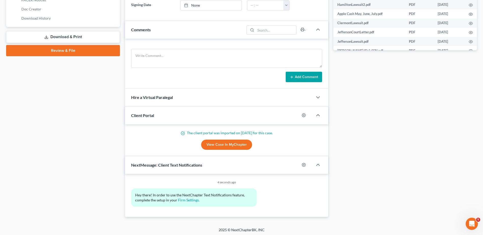
scroll to position [251, 0]
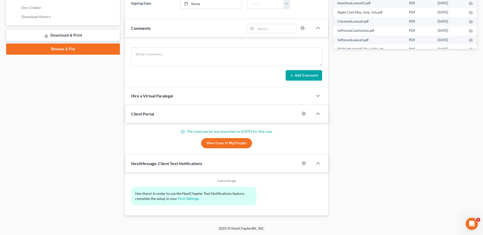
click at [235, 145] on link "View Case in MyChapter" at bounding box center [226, 143] width 51 height 10
click at [217, 142] on link "View Case in MyChapter" at bounding box center [226, 143] width 51 height 10
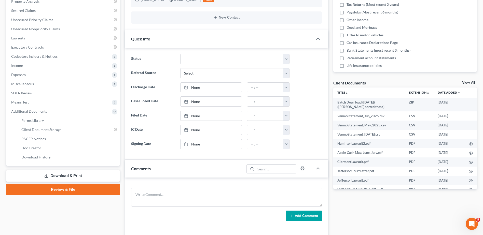
scroll to position [0, 0]
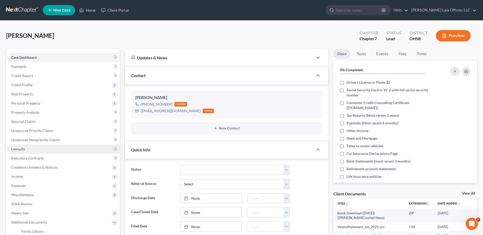
click at [20, 151] on span "Lawsuits" at bounding box center [18, 149] width 14 height 4
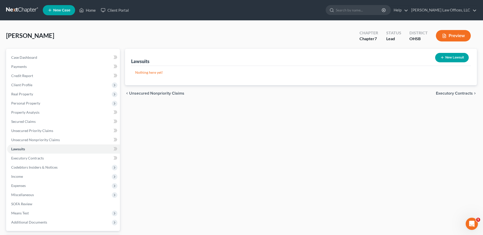
click at [453, 55] on button "New Lawsuit" at bounding box center [452, 57] width 34 height 9
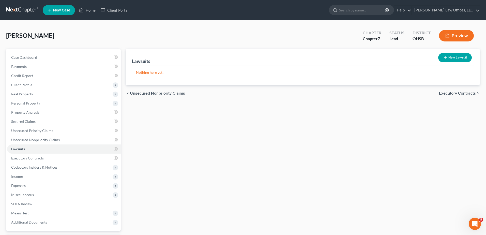
select select "0"
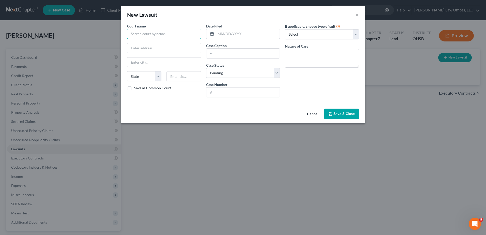
click at [161, 35] on input "text" at bounding box center [164, 34] width 74 height 10
click at [162, 35] on input "Clermont Muni" at bounding box center [164, 34] width 74 height 10
type input "Clermont Muni"
click at [357, 14] on button "×" at bounding box center [358, 15] width 4 height 6
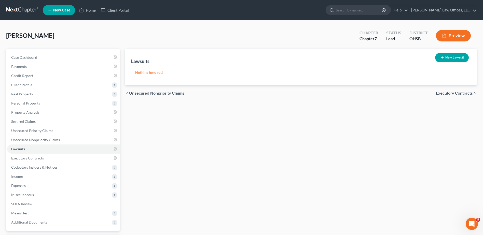
click at [448, 57] on button "New Lawsuit" at bounding box center [452, 57] width 34 height 9
select select "0"
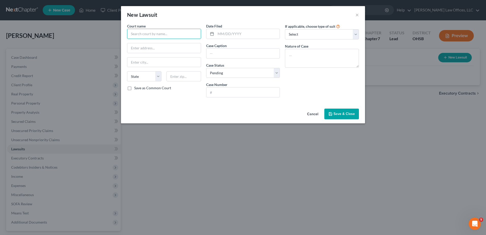
click at [159, 33] on input "text" at bounding box center [164, 34] width 74 height 10
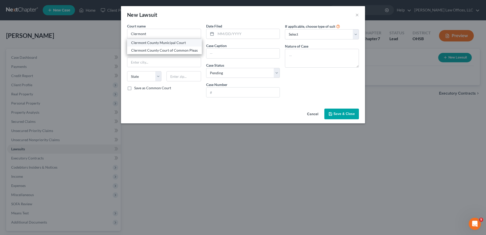
click at [155, 44] on div "Clermont County Municipal Court" at bounding box center [164, 42] width 67 height 5
type input "Clermont County Municipal Court"
type input "4430 State Route 222"
type input "Batavia"
select select "36"
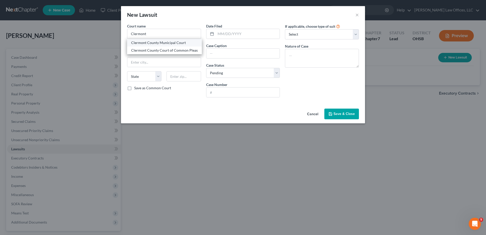
type input "45103"
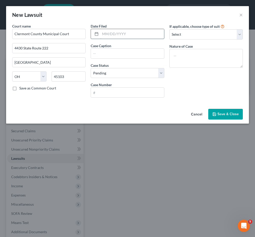
click at [112, 35] on input "text" at bounding box center [133, 34] width 64 height 10
type input "[DATE]"
click at [109, 51] on input "text" at bounding box center [127, 54] width 73 height 10
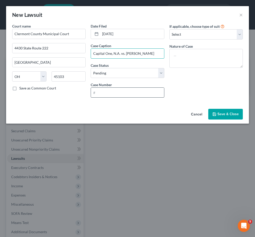
type input "Capital One, N.A. vs. Terri Haskamp"
click at [104, 93] on input "text" at bounding box center [127, 93] width 73 height 10
type input "2025 CV H 03460"
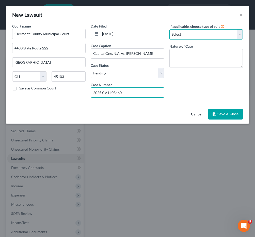
click at [183, 34] on select "Select Repossession Garnishment Foreclosure Attached, Seized, Or Levied Other" at bounding box center [207, 34] width 74 height 10
select select "4"
click at [170, 29] on select "Select Repossession Garnishment Foreclosure Attached, Seized, Or Levied Other" at bounding box center [207, 34] width 74 height 10
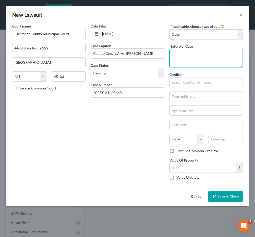
click at [180, 55] on textarea at bounding box center [207, 58] width 74 height 19
type textarea "Complaint For Money"
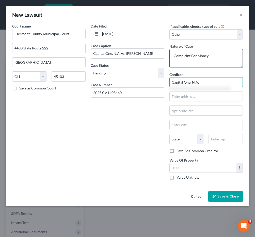
type input "Capital One, N.A."
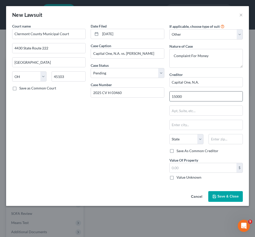
type input "15000 Capital One Drive"
click at [229, 142] on input "text" at bounding box center [226, 139] width 34 height 10
type input "23238"
type input "Richmond"
select select "48"
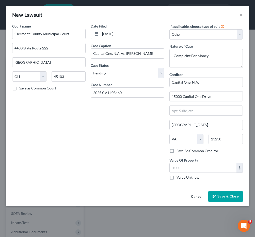
click at [223, 199] on button "Save & Close" at bounding box center [226, 196] width 35 height 11
